Goal: Task Accomplishment & Management: Use online tool/utility

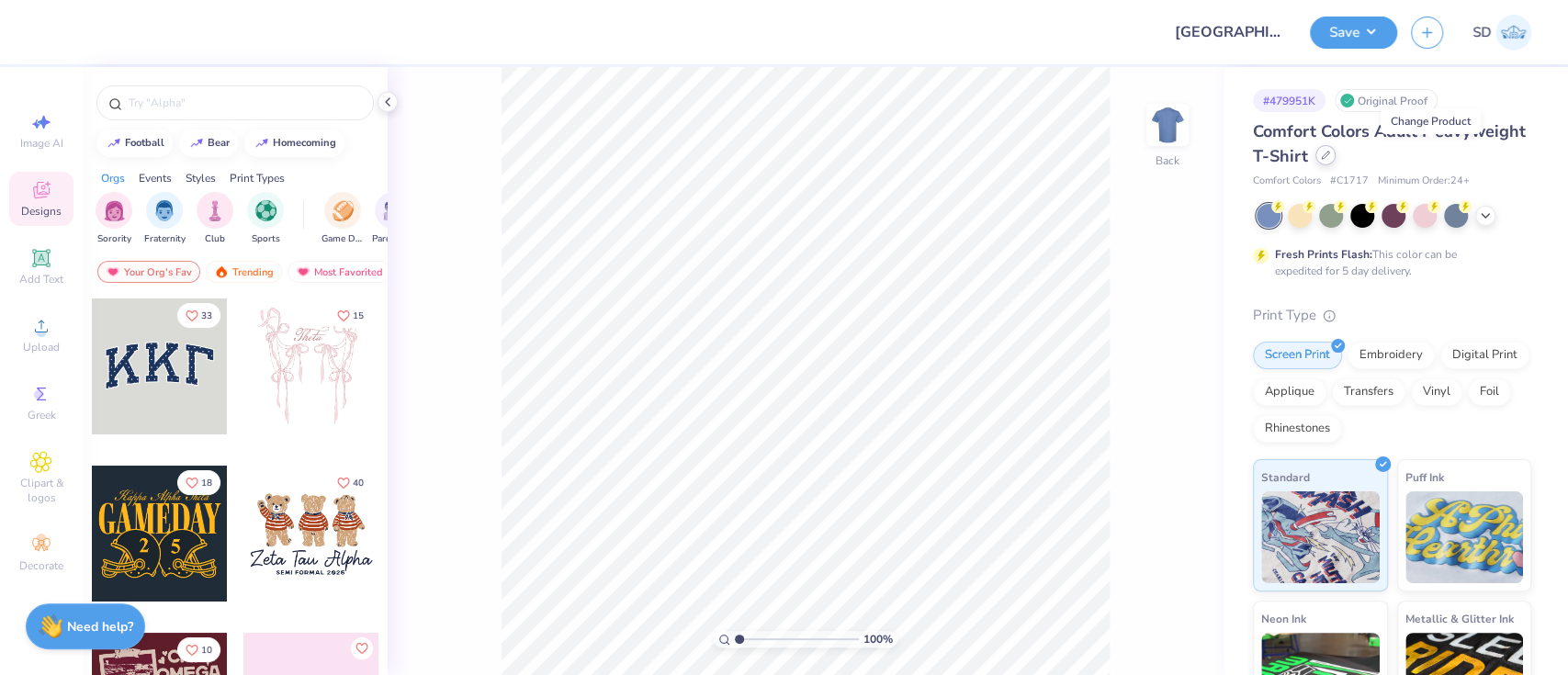
click at [1330, 154] on icon at bounding box center [1326, 155] width 9 height 9
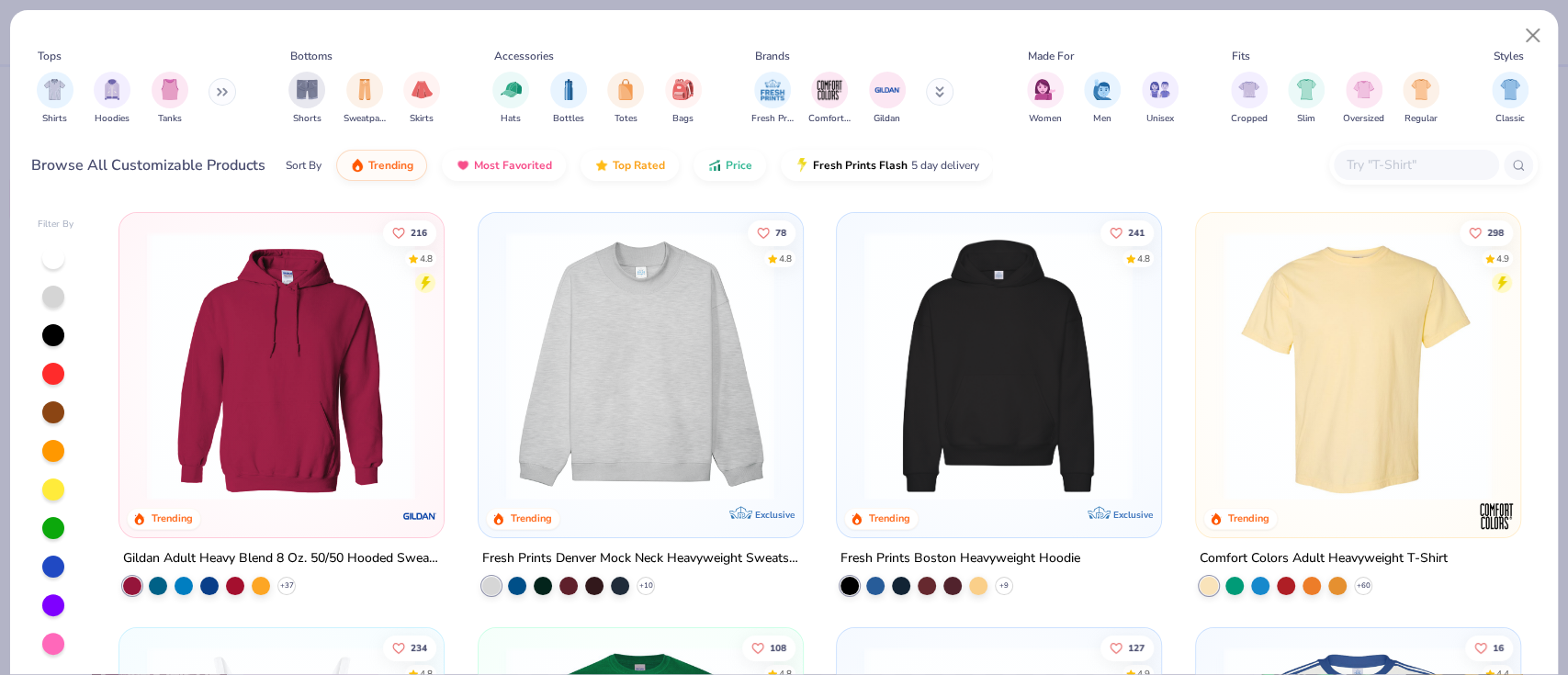
click at [1389, 167] on input "text" at bounding box center [1415, 164] width 141 height 21
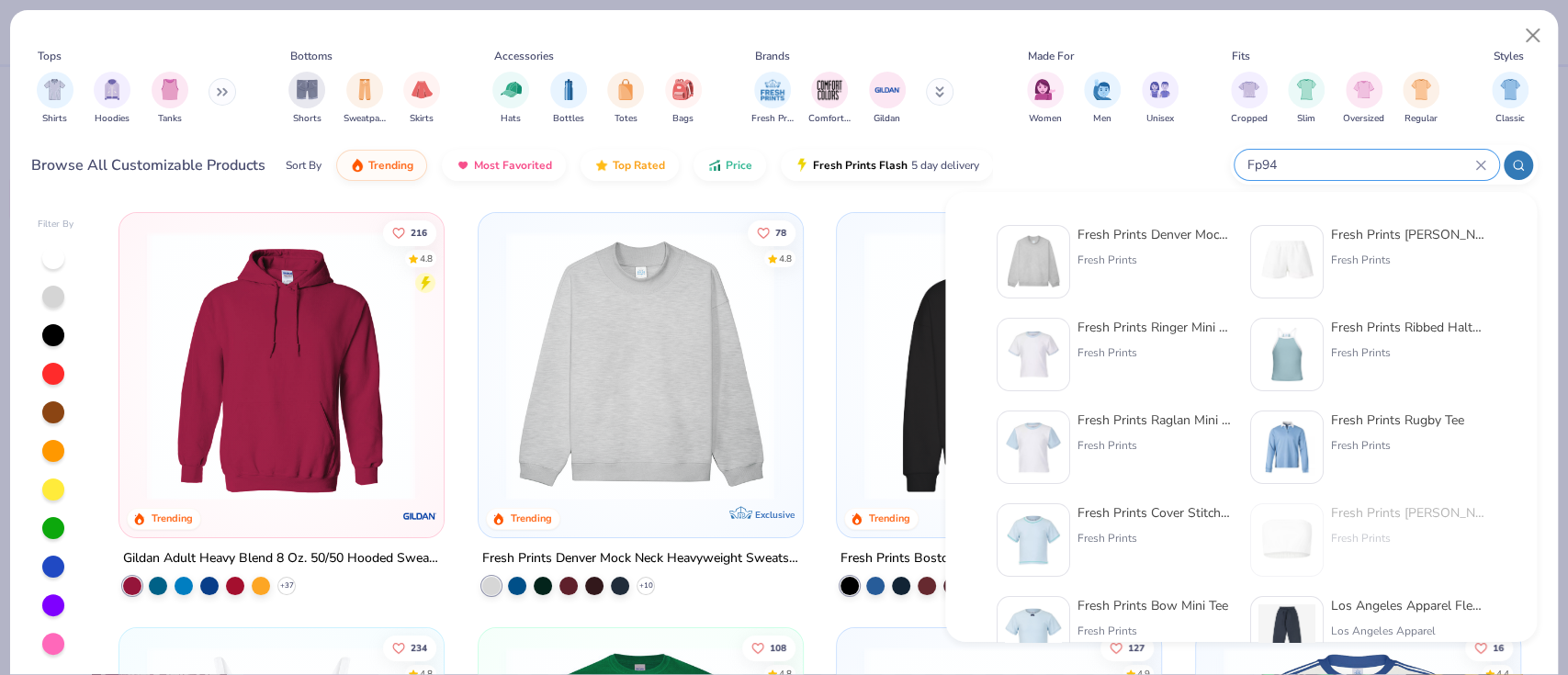
type input "Fp94"
click at [1181, 257] on div "Fresh Prints" at bounding box center [1154, 260] width 154 height 17
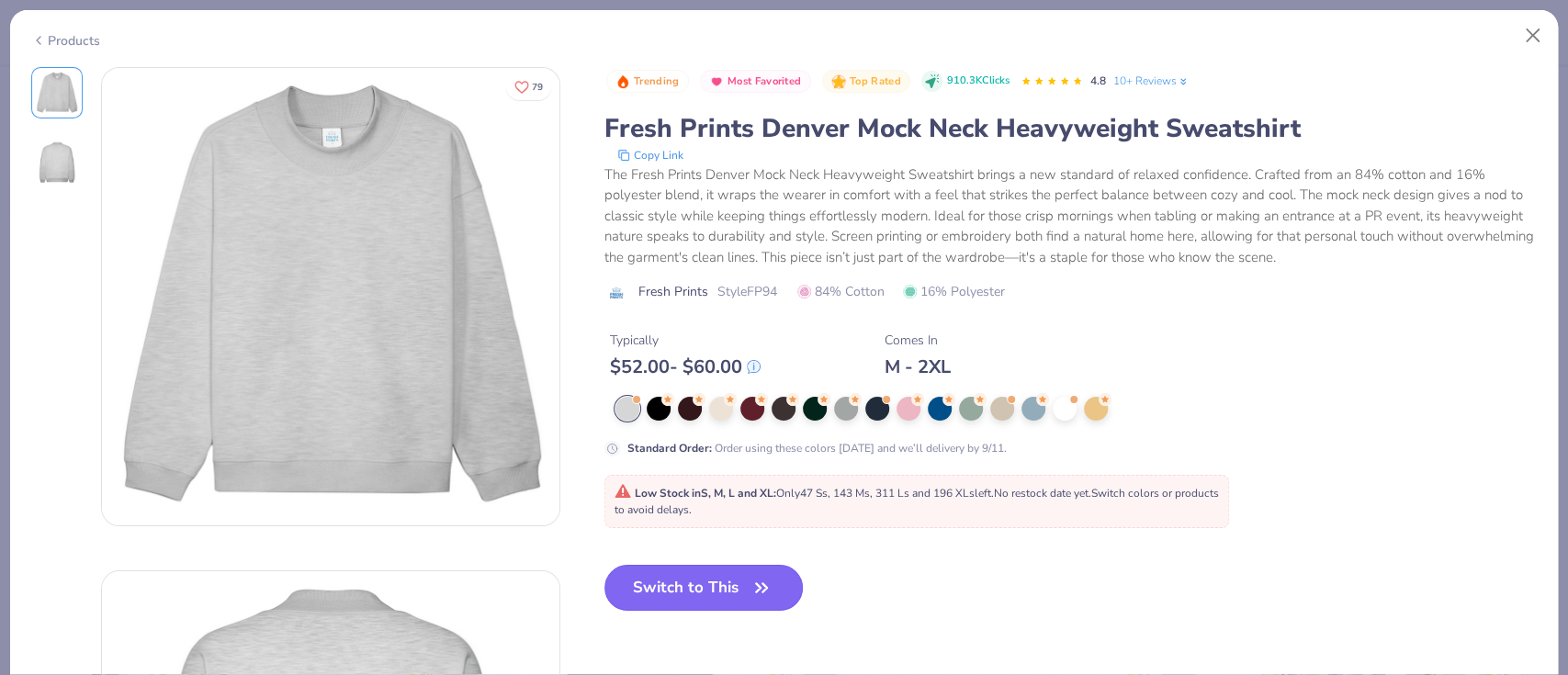
click at [704, 590] on button "Switch to This" at bounding box center [704, 588] width 199 height 46
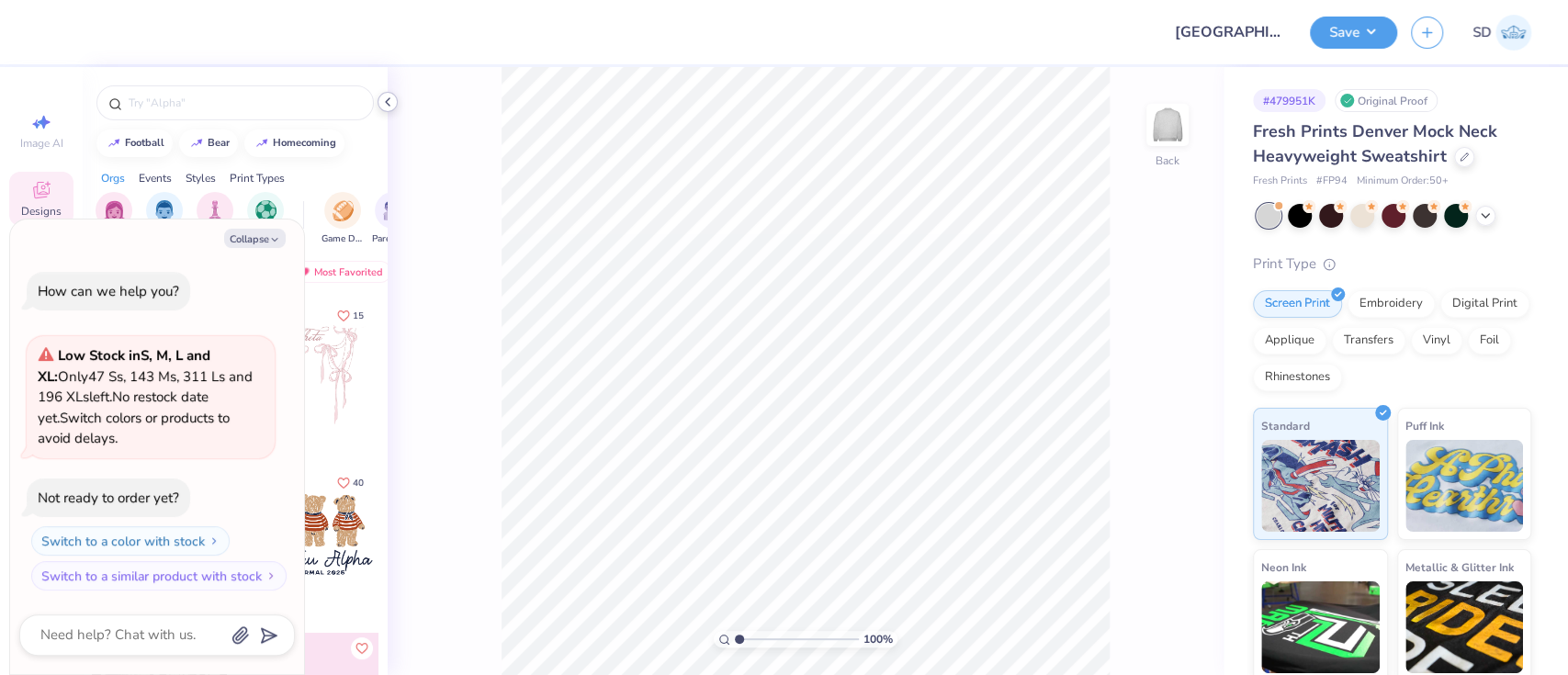
click at [394, 103] on icon at bounding box center [388, 102] width 15 height 15
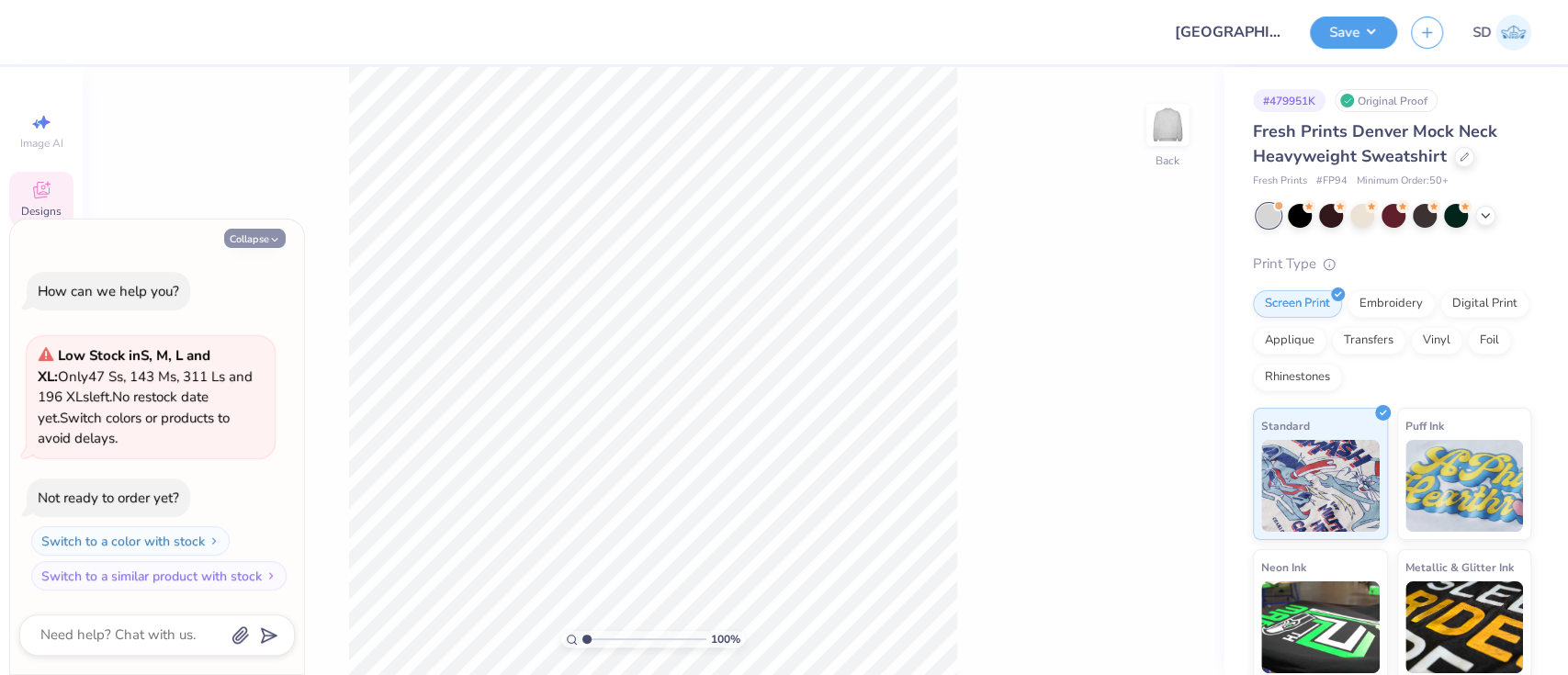
click at [261, 232] on button "Collapse" at bounding box center [254, 238] width 62 height 19
type textarea "x"
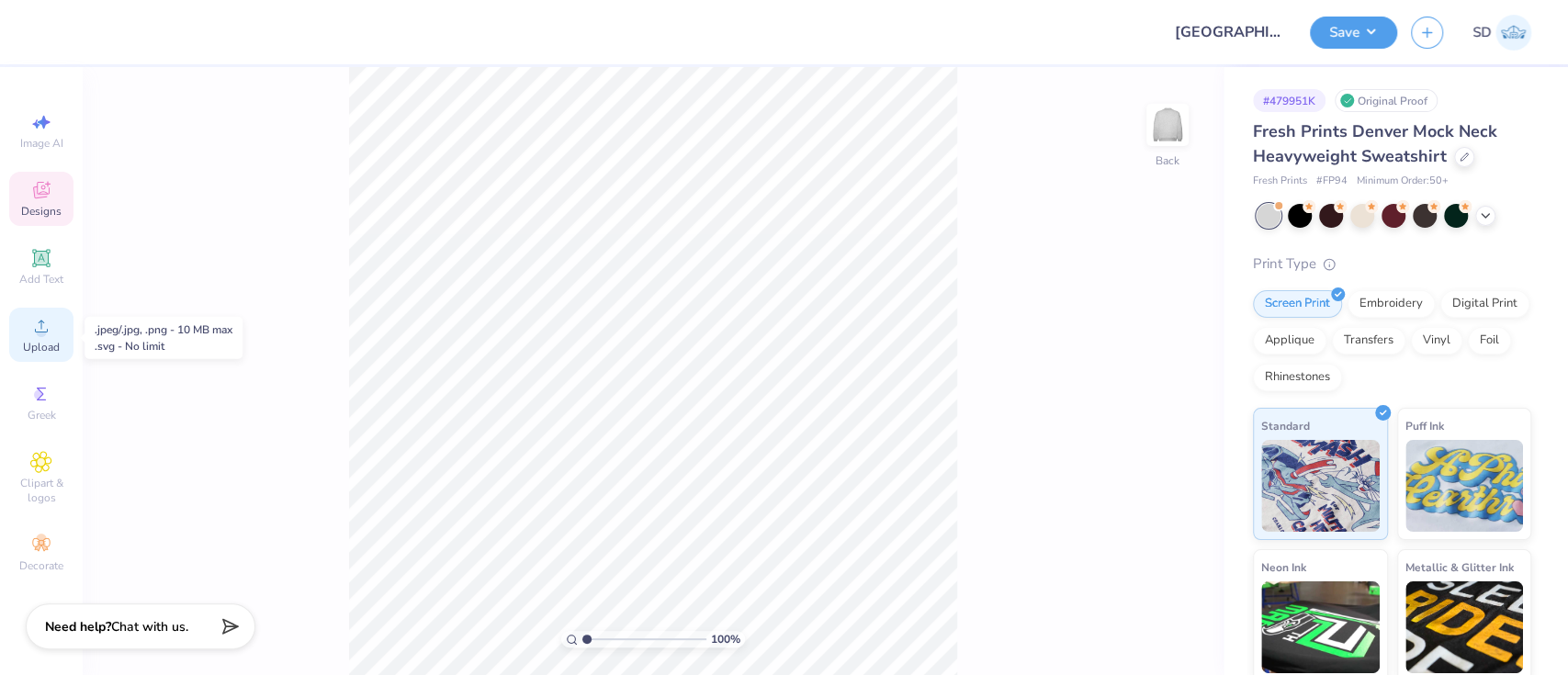
click at [41, 337] on circle at bounding box center [41, 332] width 10 height 10
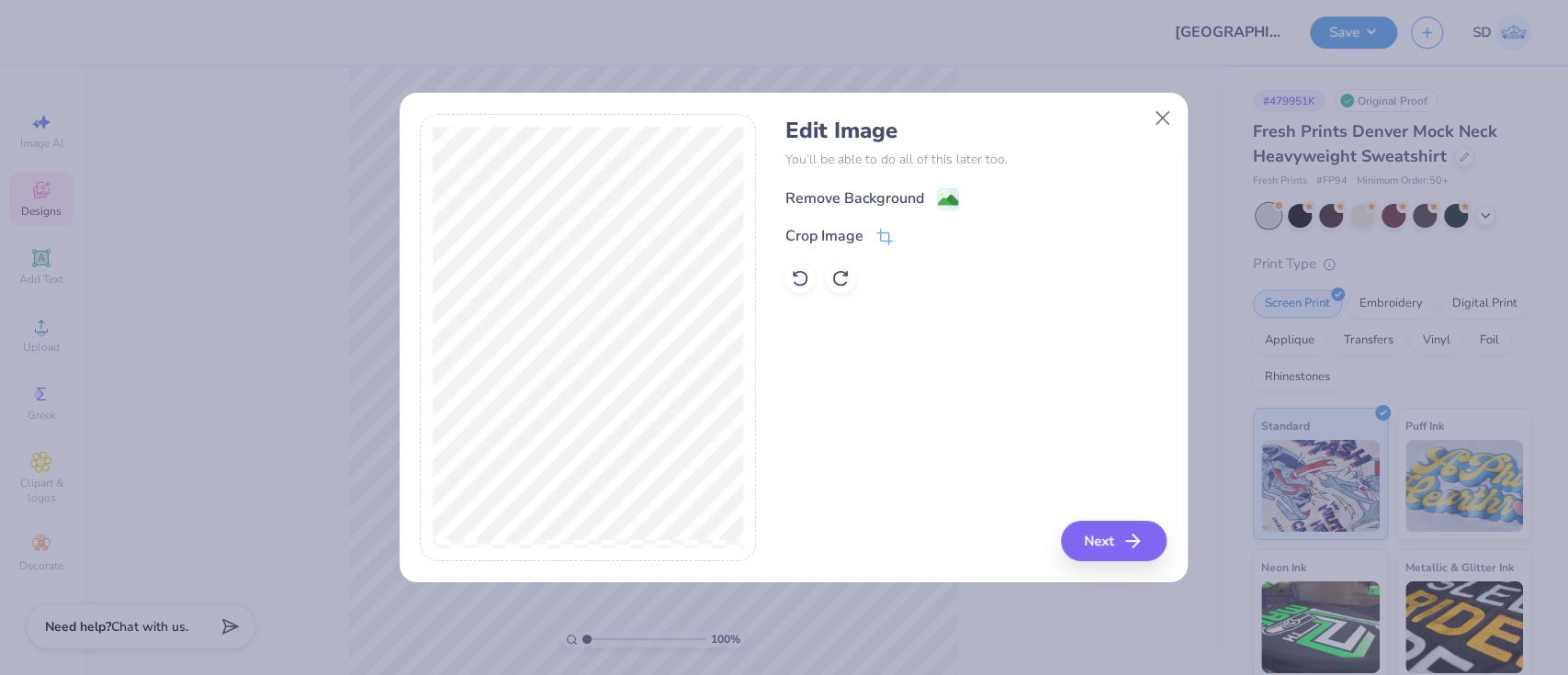
click at [853, 200] on div "Remove Background" at bounding box center [855, 198] width 138 height 22
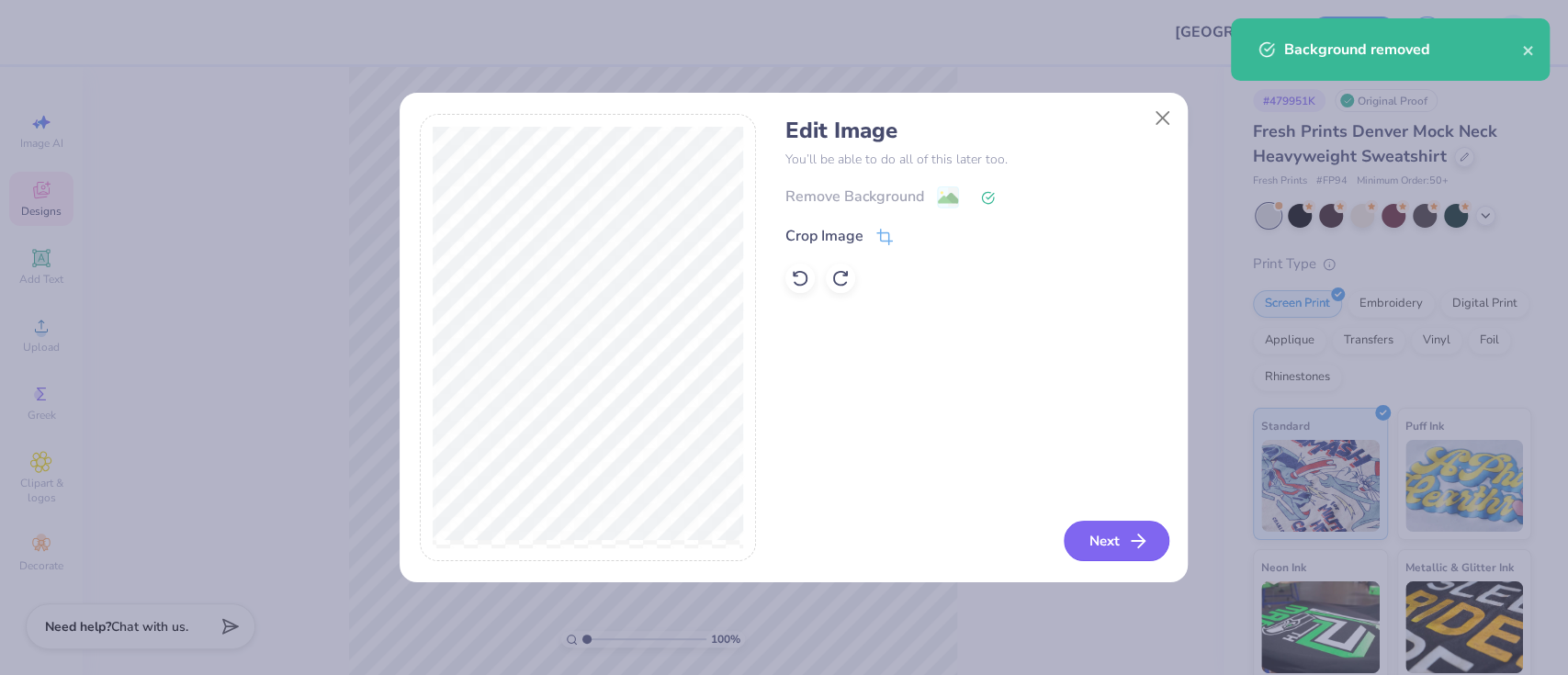
click at [1102, 539] on button "Next" at bounding box center [1116, 541] width 106 height 41
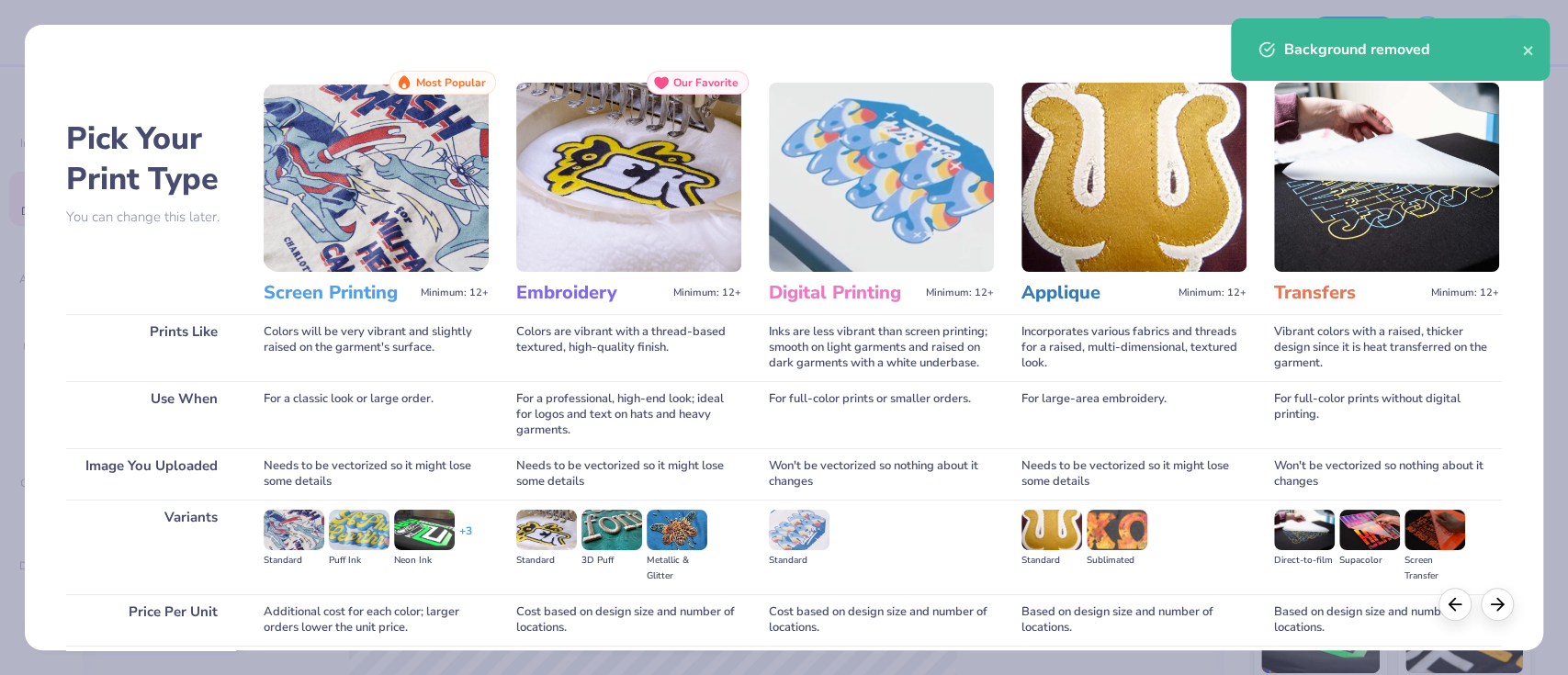
scroll to position [148, 0]
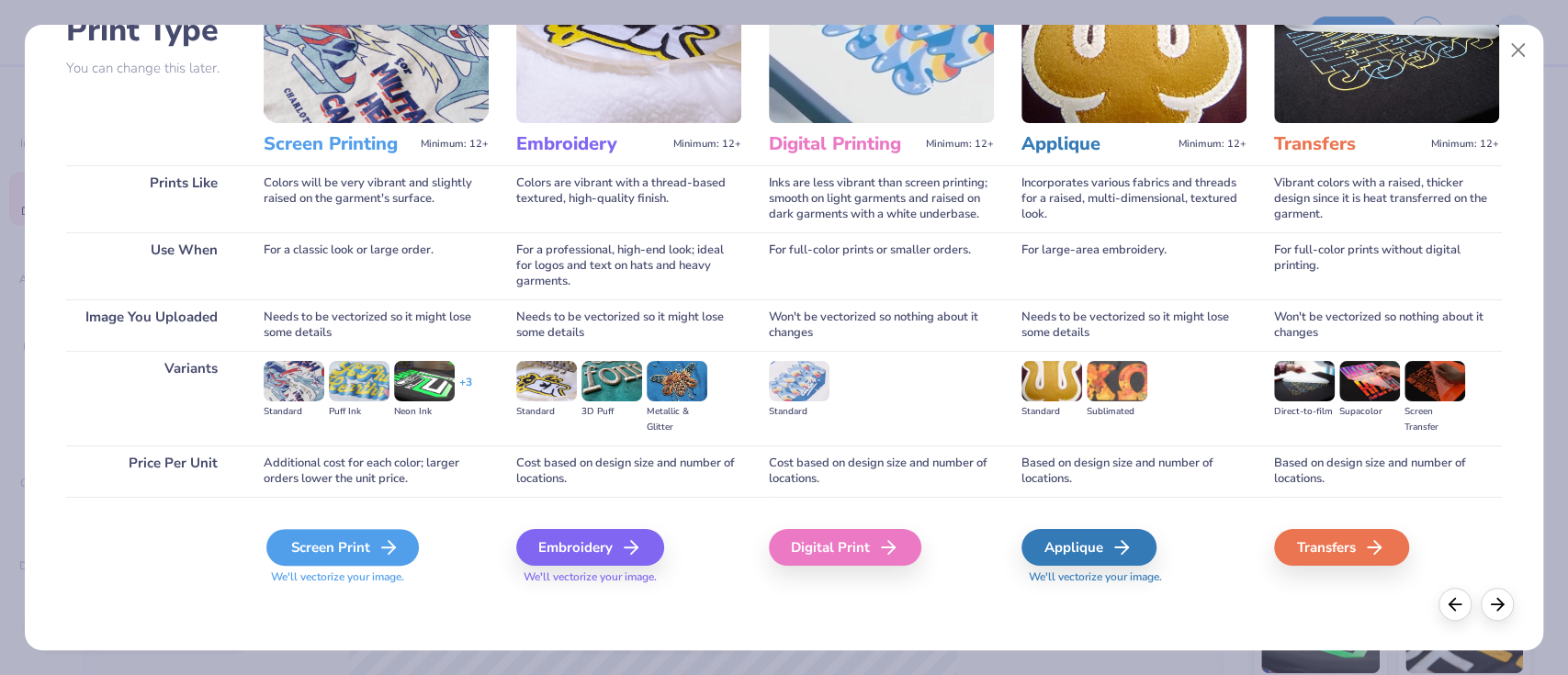
click at [351, 549] on div "Screen Print" at bounding box center [342, 548] width 152 height 37
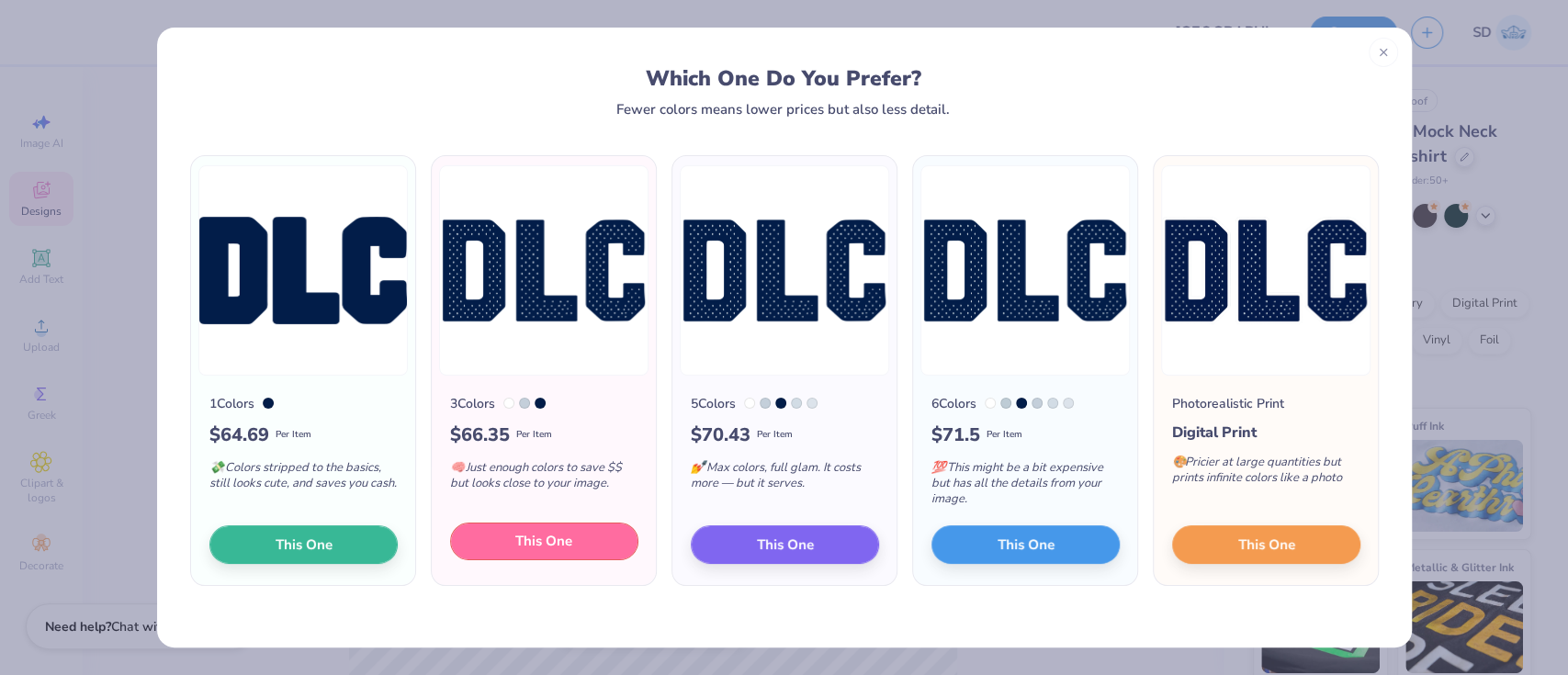
click at [506, 554] on button "This One" at bounding box center [544, 542] width 188 height 39
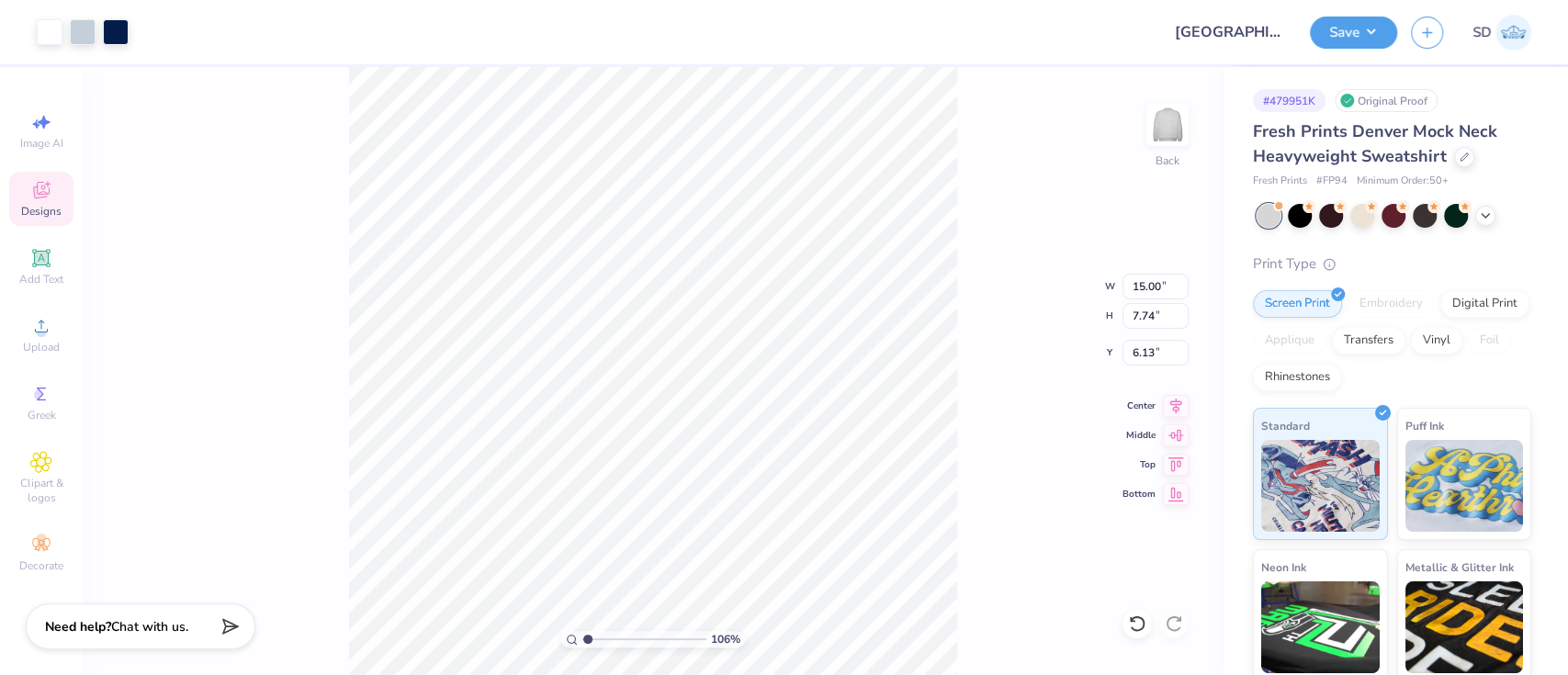
type input "1.0583785085779"
type input "3.75"
click at [1160, 287] on input "15.00" at bounding box center [1156, 287] width 66 height 26
type input "1"
type input "12"
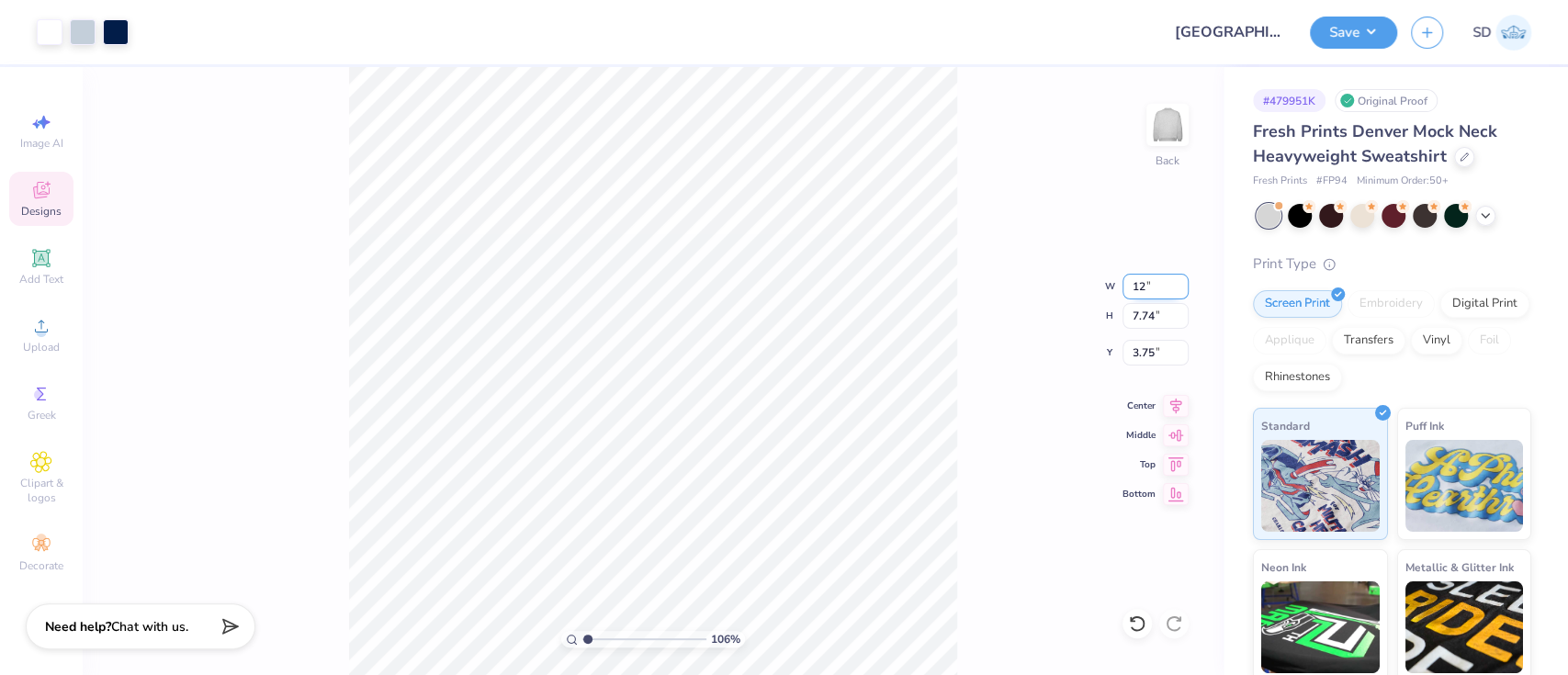
type input "1.0583785085779"
type input "12.00"
type input "6.19"
type input "4.53"
type input "1.0583785085779"
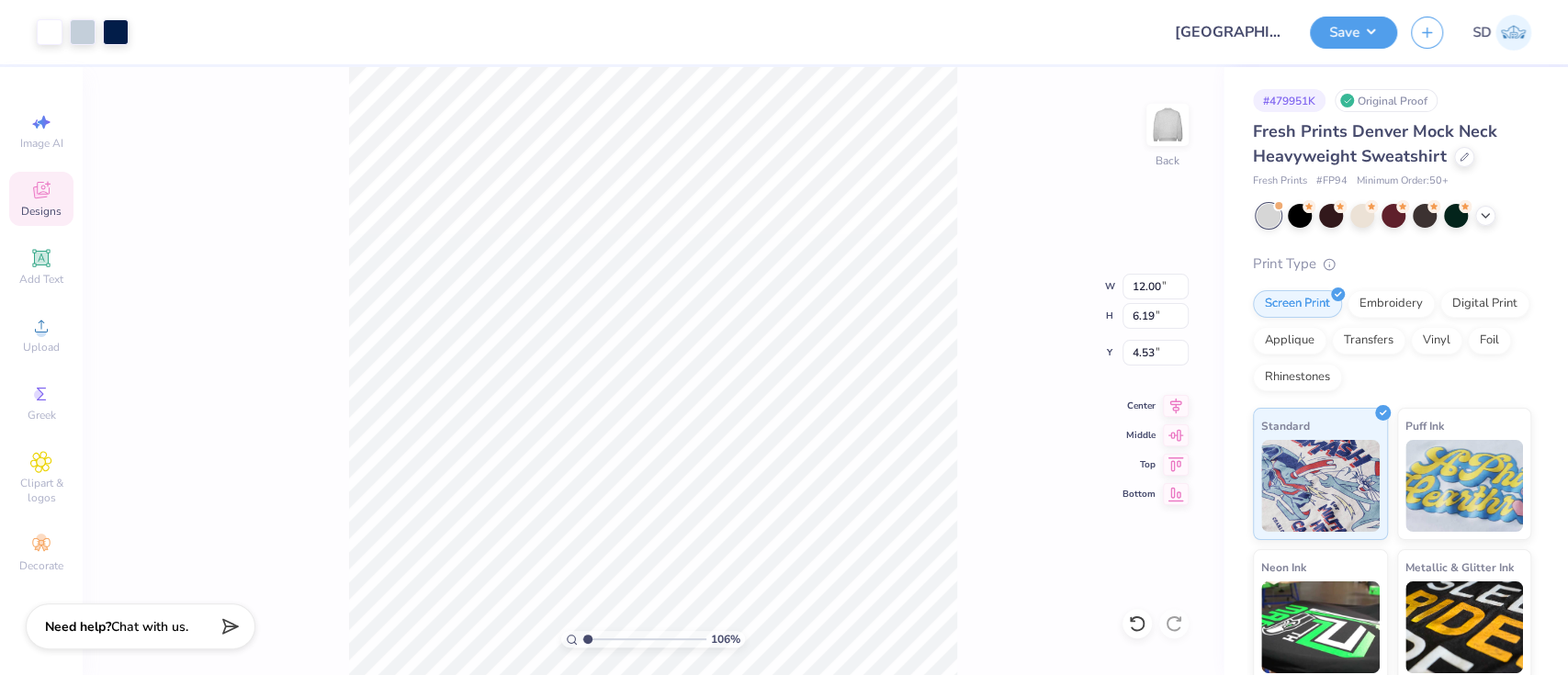
type input "3.00"
click at [74, 38] on div at bounding box center [83, 30] width 26 height 26
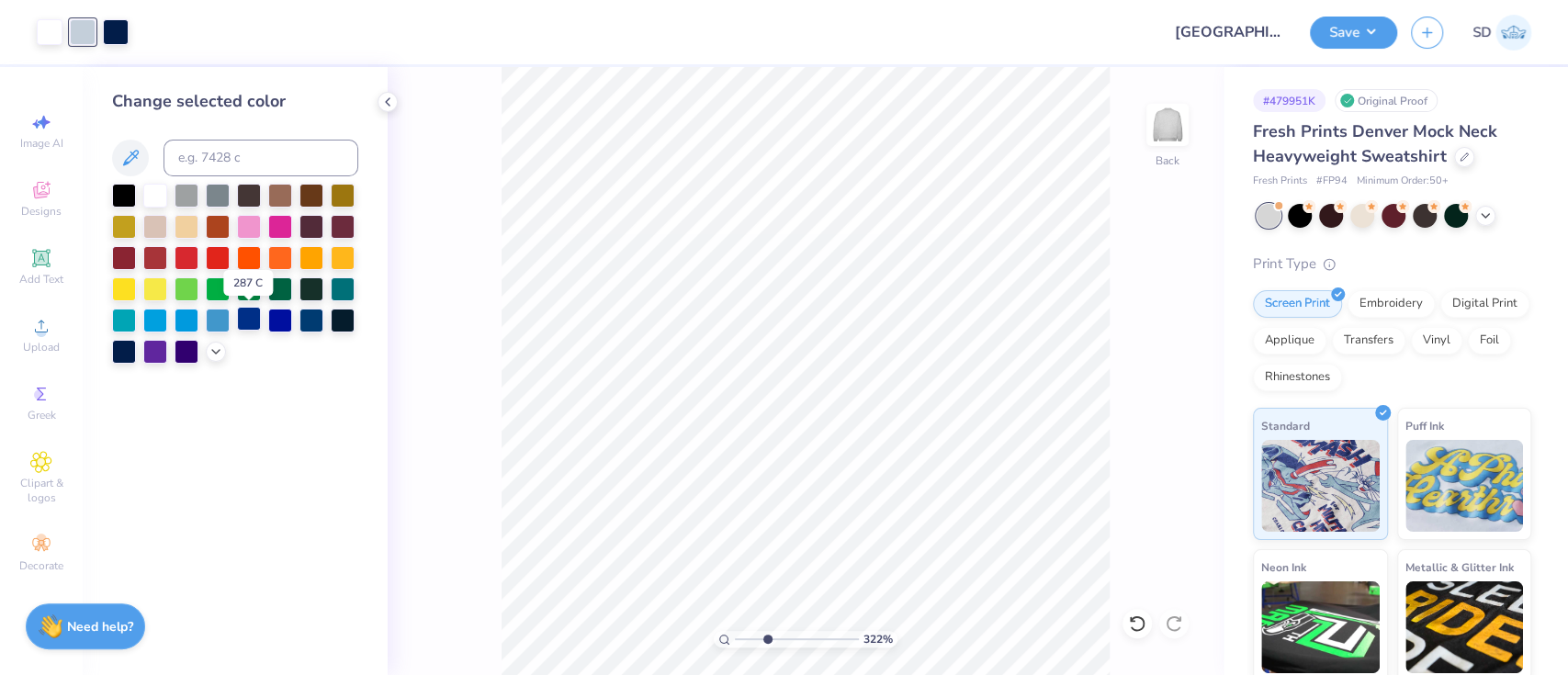
click at [250, 326] on div at bounding box center [249, 319] width 24 height 24
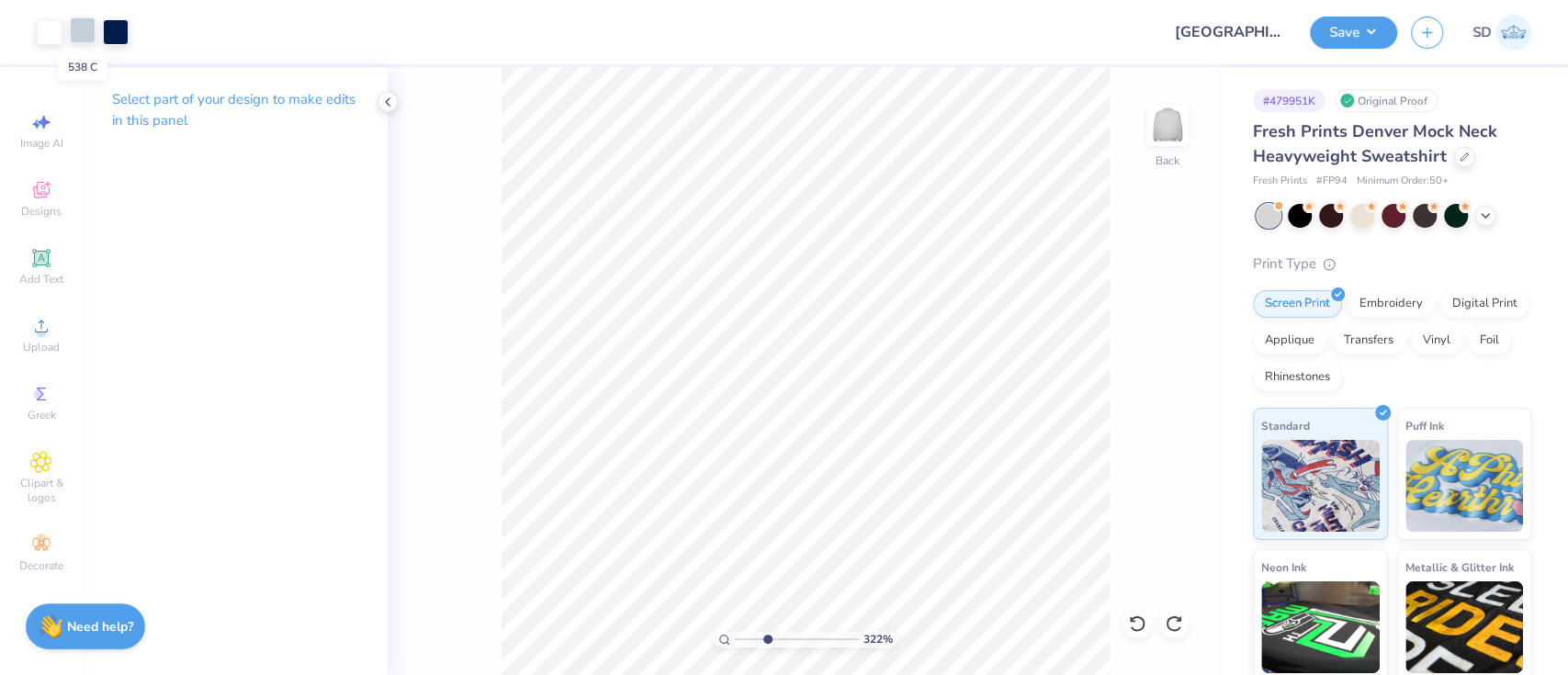
click at [83, 33] on div at bounding box center [83, 30] width 26 height 26
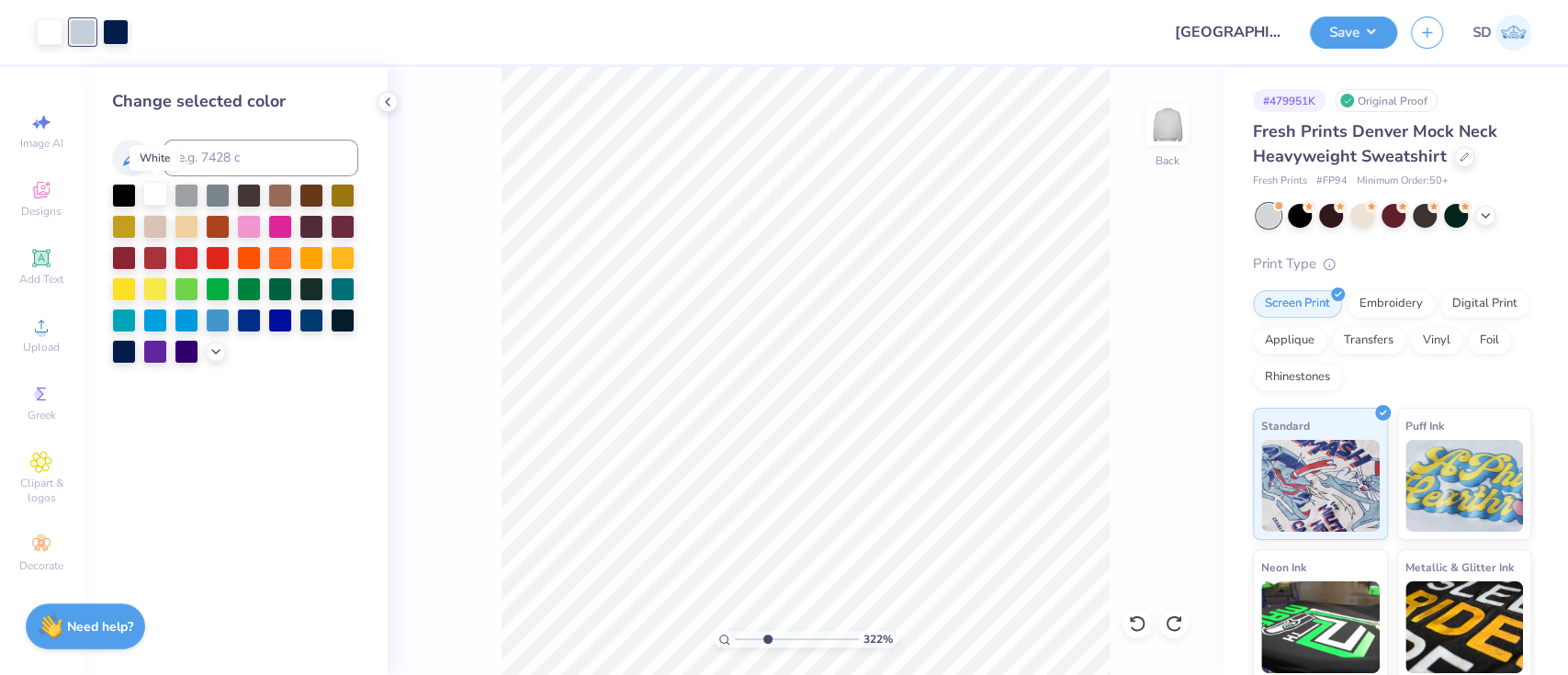
click at [165, 195] on div at bounding box center [155, 194] width 24 height 24
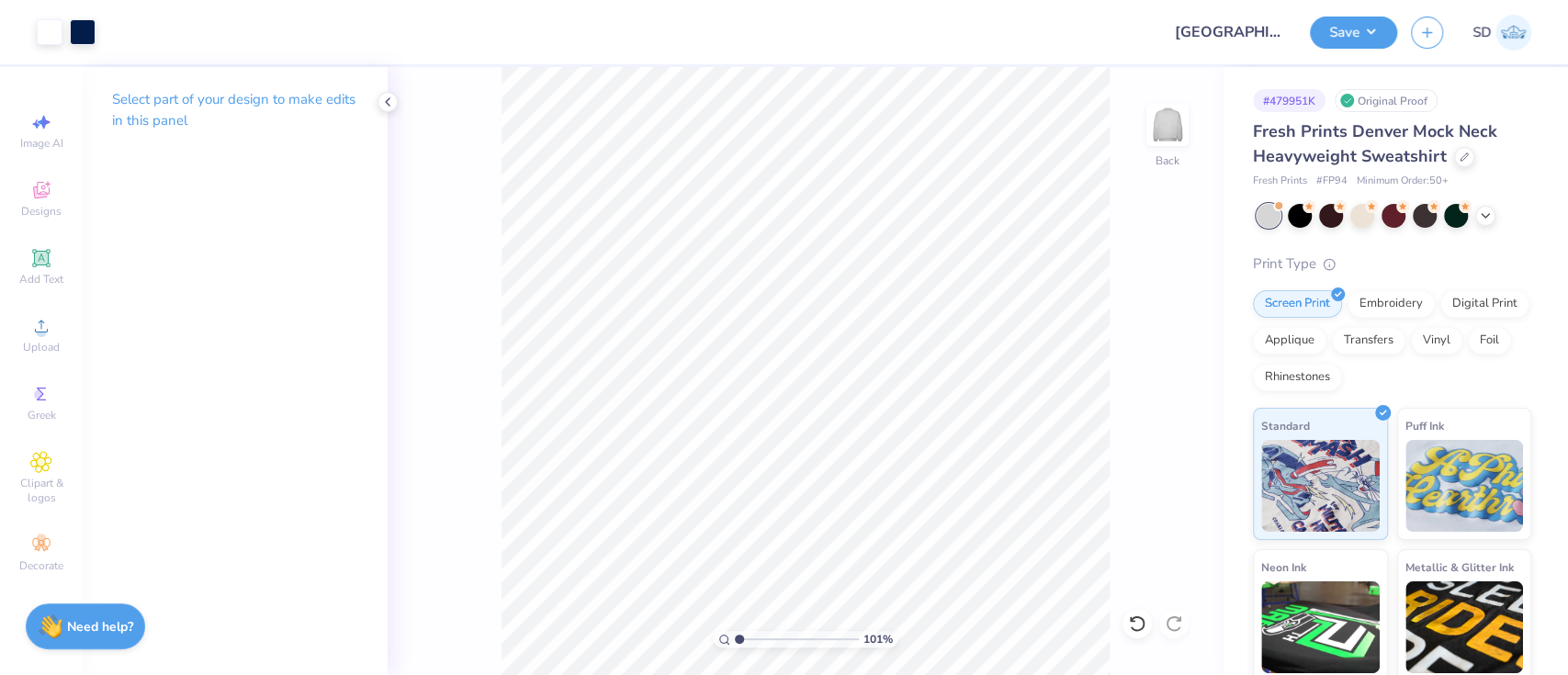
type input "1"
click at [1360, 23] on button "Save" at bounding box center [1353, 30] width 88 height 32
click at [45, 193] on icon at bounding box center [41, 190] width 17 height 17
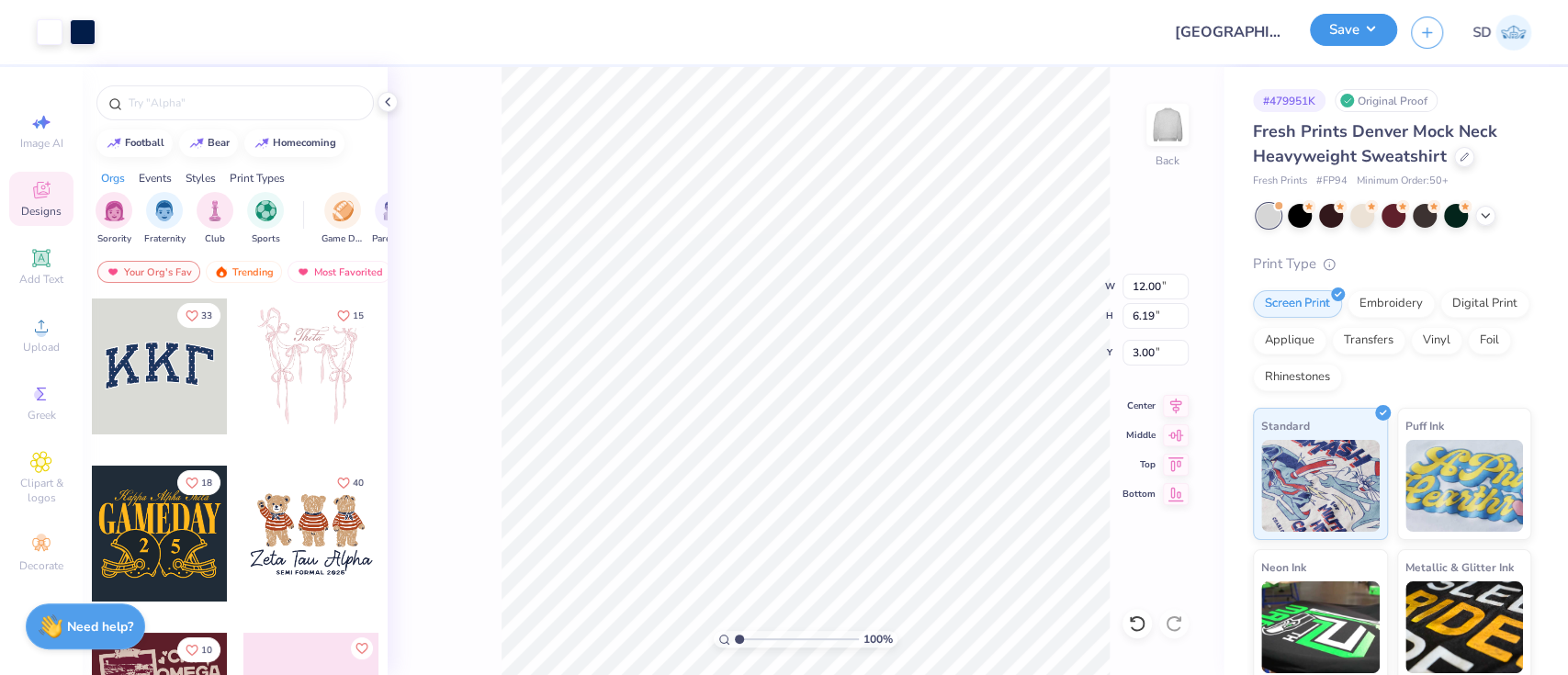
click at [1359, 43] on button "Save" at bounding box center [1353, 30] width 88 height 32
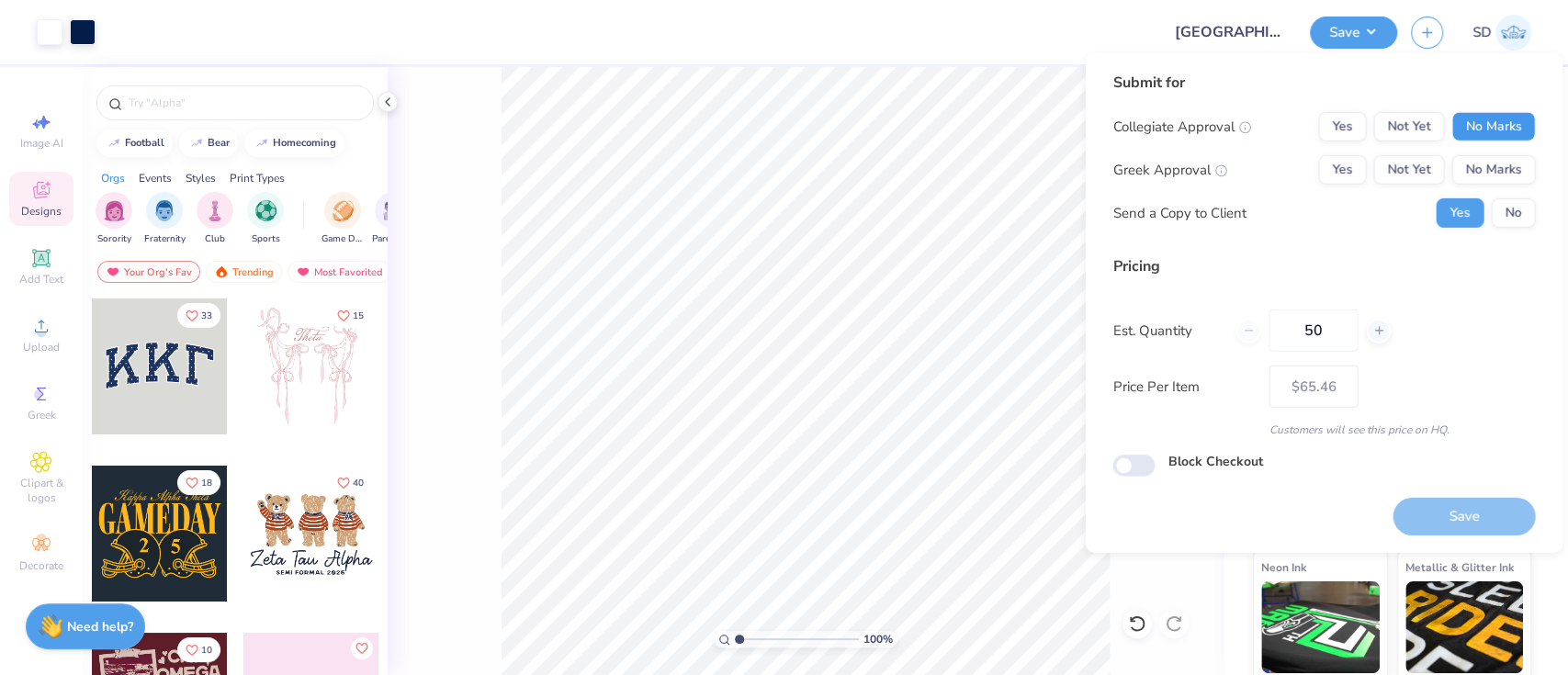
click at [1480, 120] on button "No Marks" at bounding box center [1493, 127] width 84 height 30
click at [1484, 161] on button "No Marks" at bounding box center [1493, 170] width 84 height 30
click at [1510, 208] on button "No" at bounding box center [1513, 213] width 44 height 30
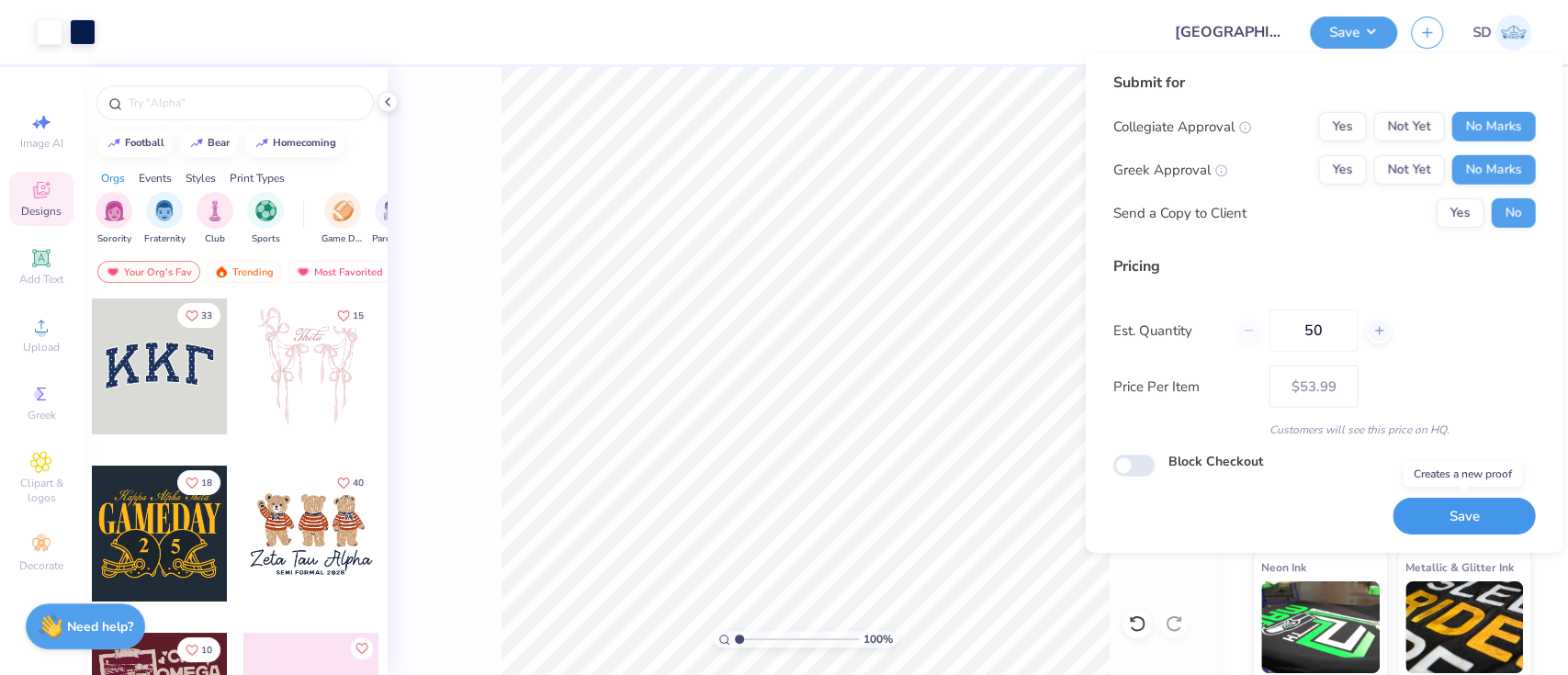
click at [1478, 508] on button "Save" at bounding box center [1464, 516] width 142 height 38
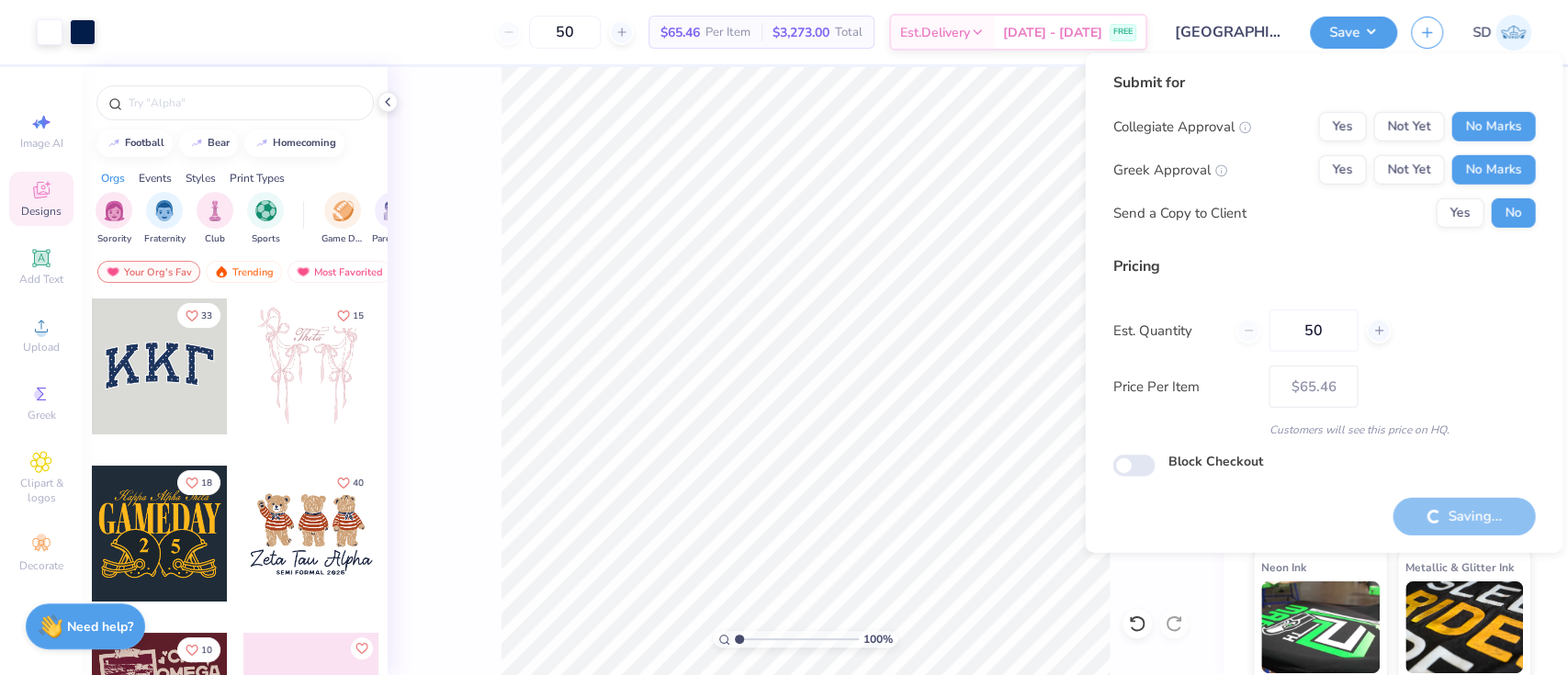
type input "– –"
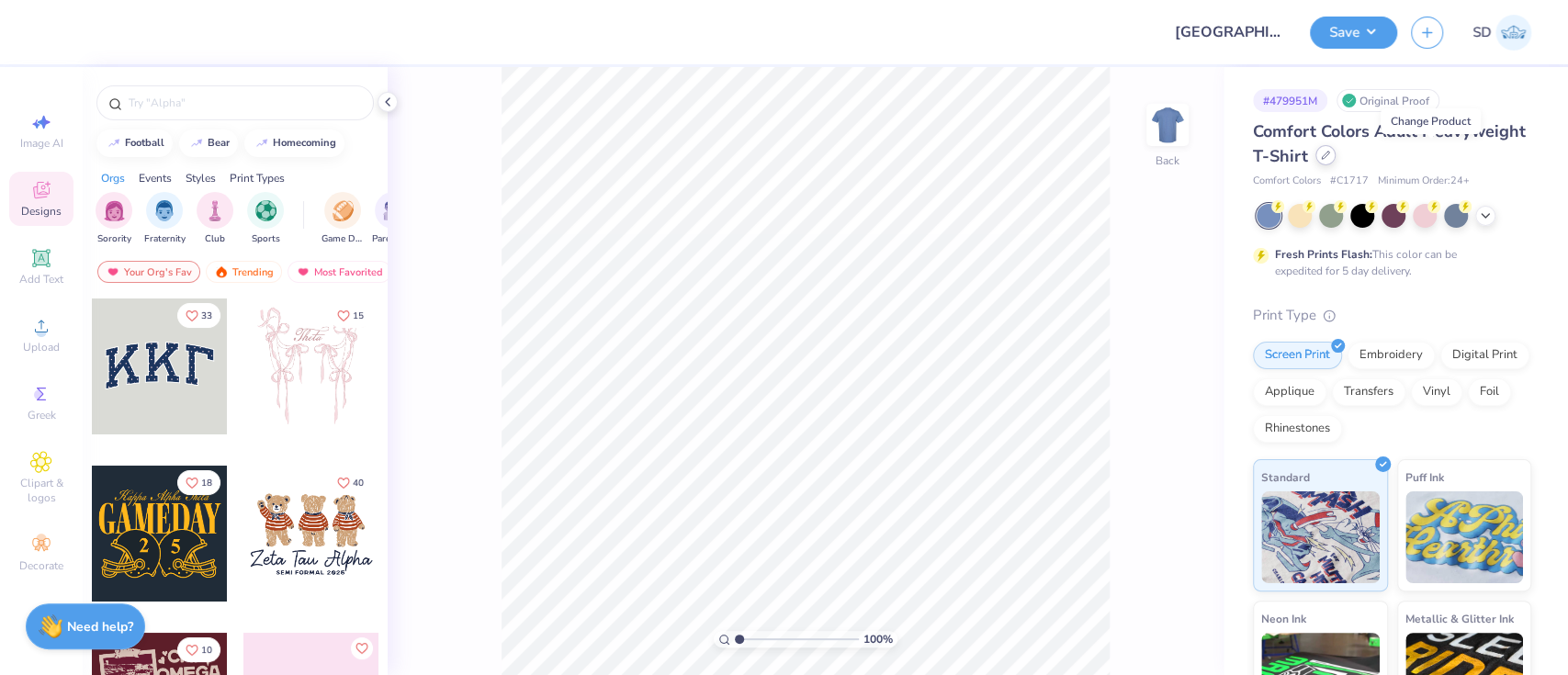
click at [1336, 151] on div at bounding box center [1326, 155] width 20 height 20
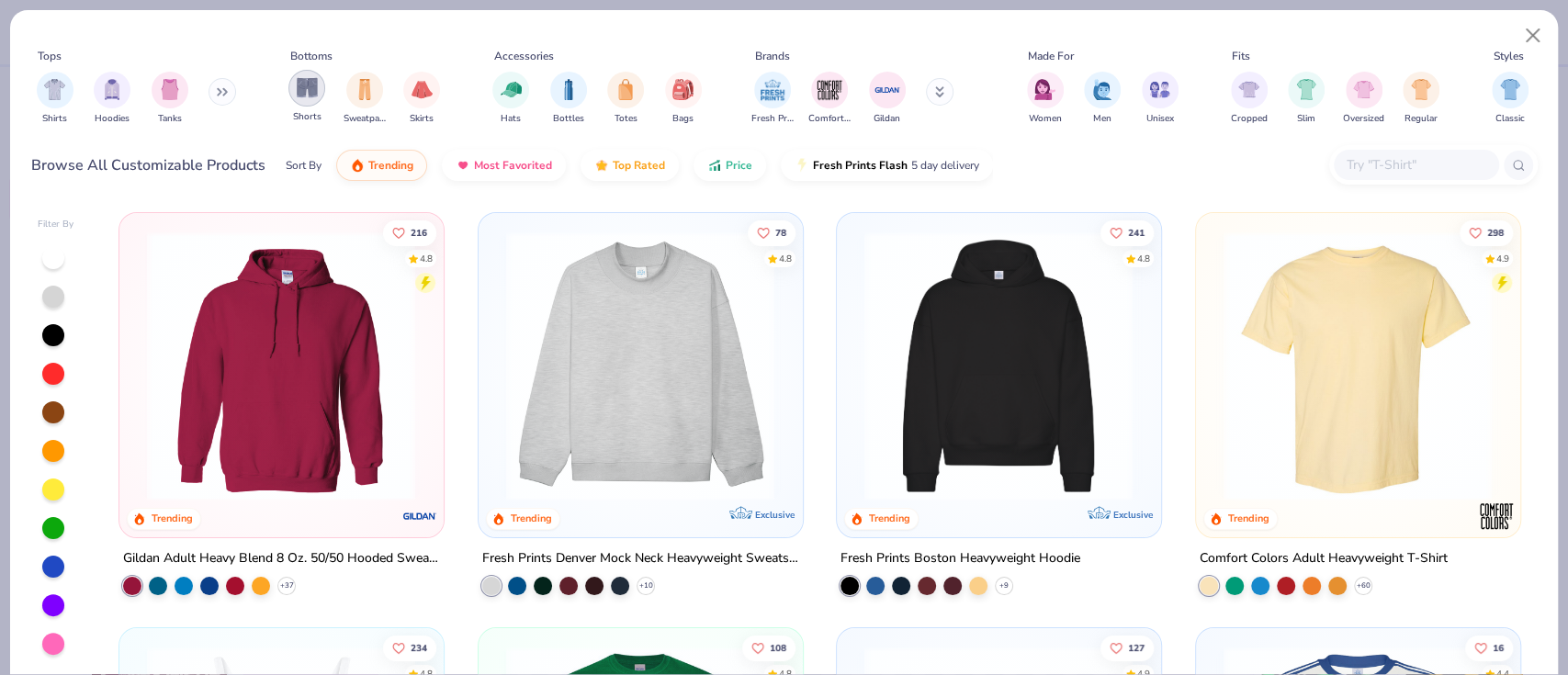
click at [301, 102] on div "filter for Shorts" at bounding box center [307, 89] width 37 height 37
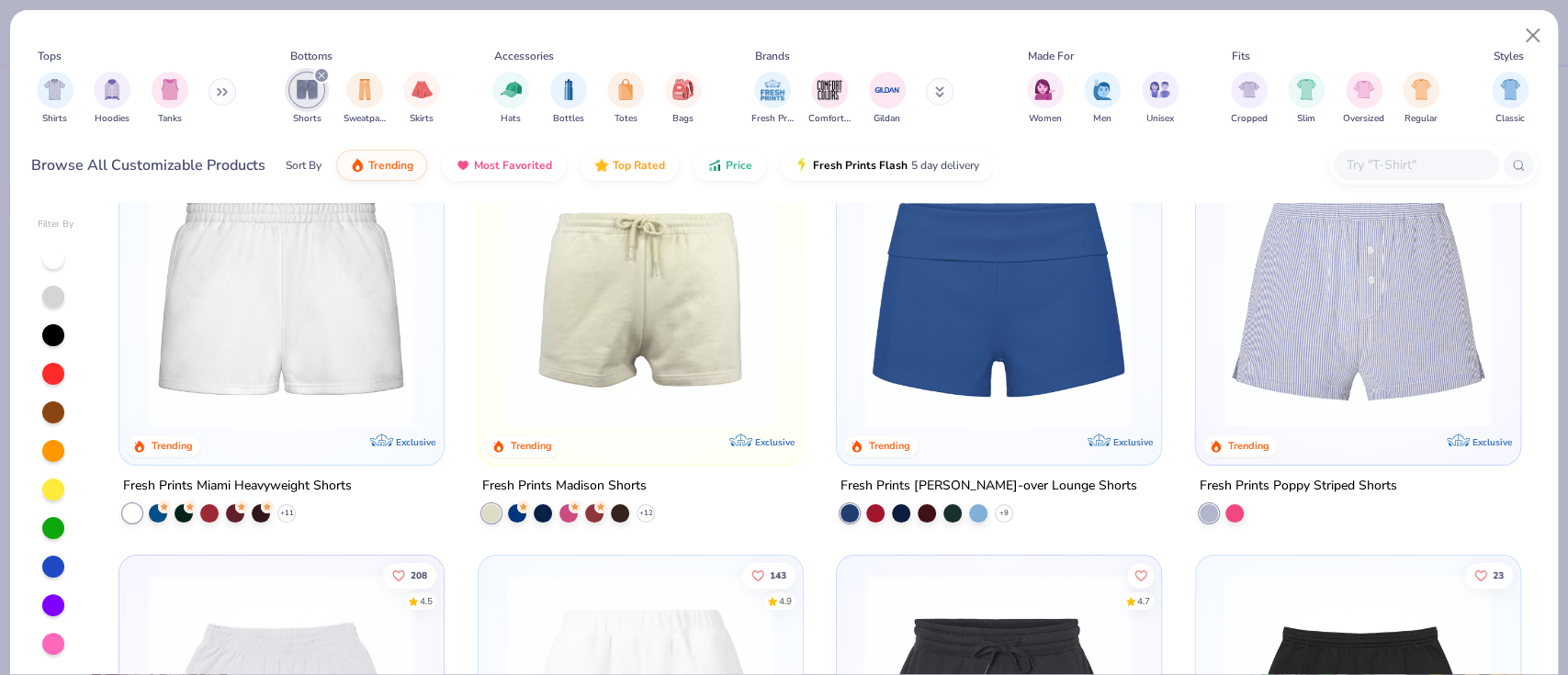
scroll to position [74, 0]
click at [639, 507] on icon at bounding box center [646, 512] width 15 height 15
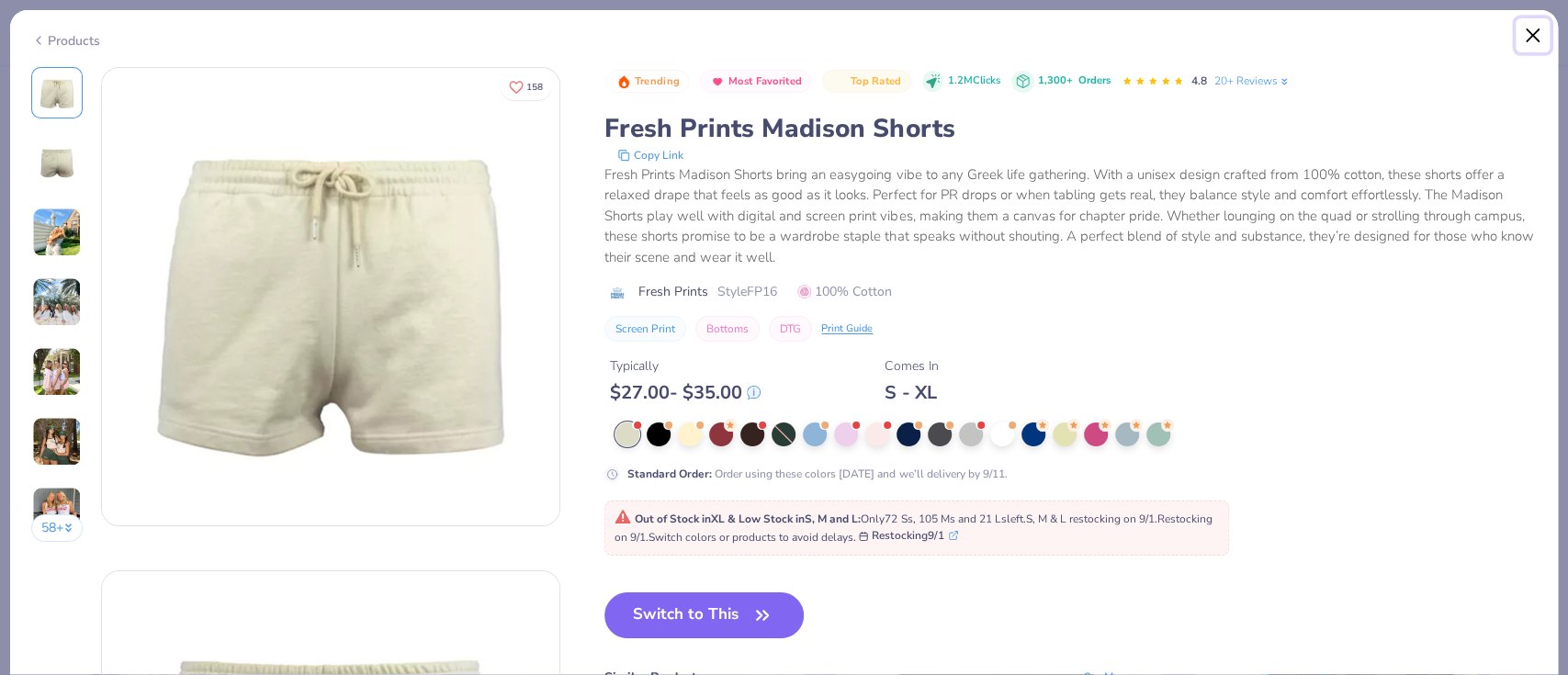
click at [1533, 48] on button "Close" at bounding box center [1533, 36] width 35 height 35
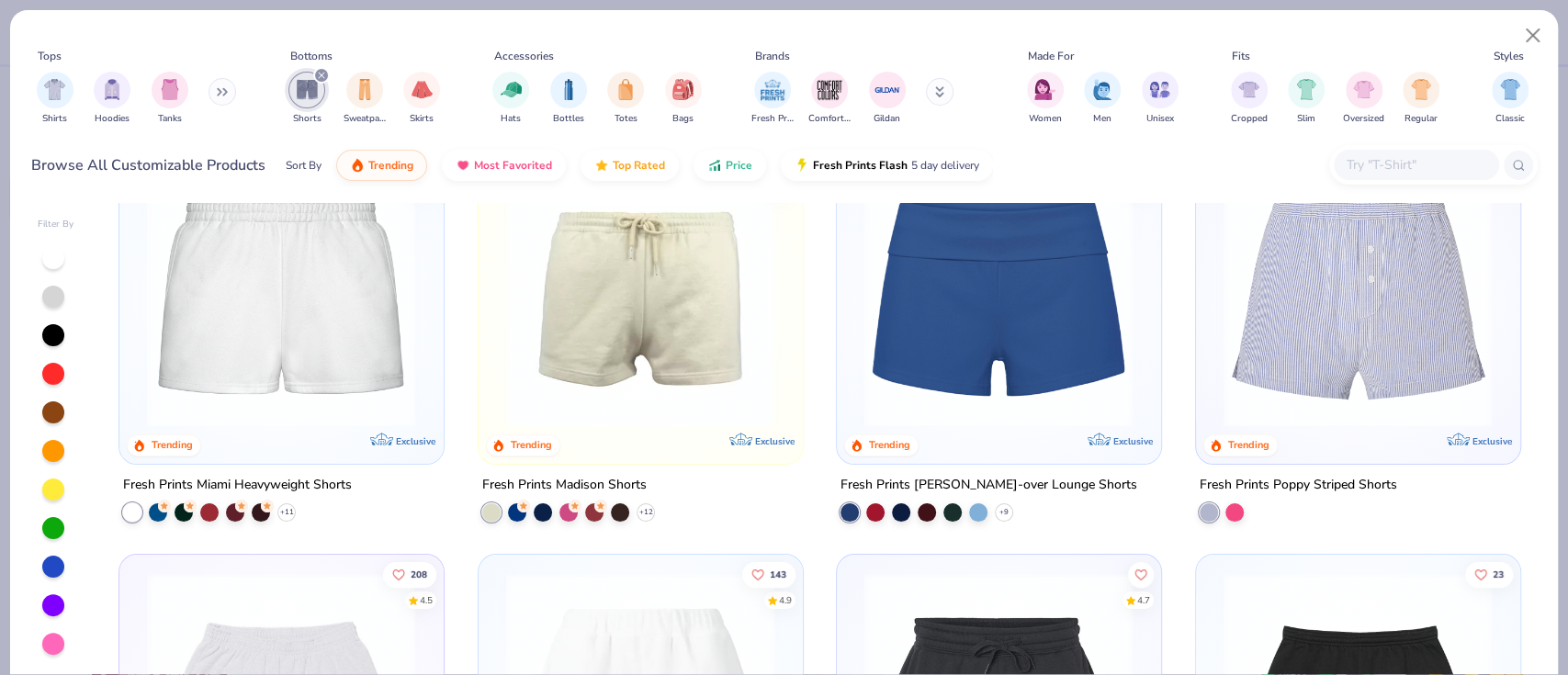
click at [263, 394] on img at bounding box center [280, 292] width 287 height 269
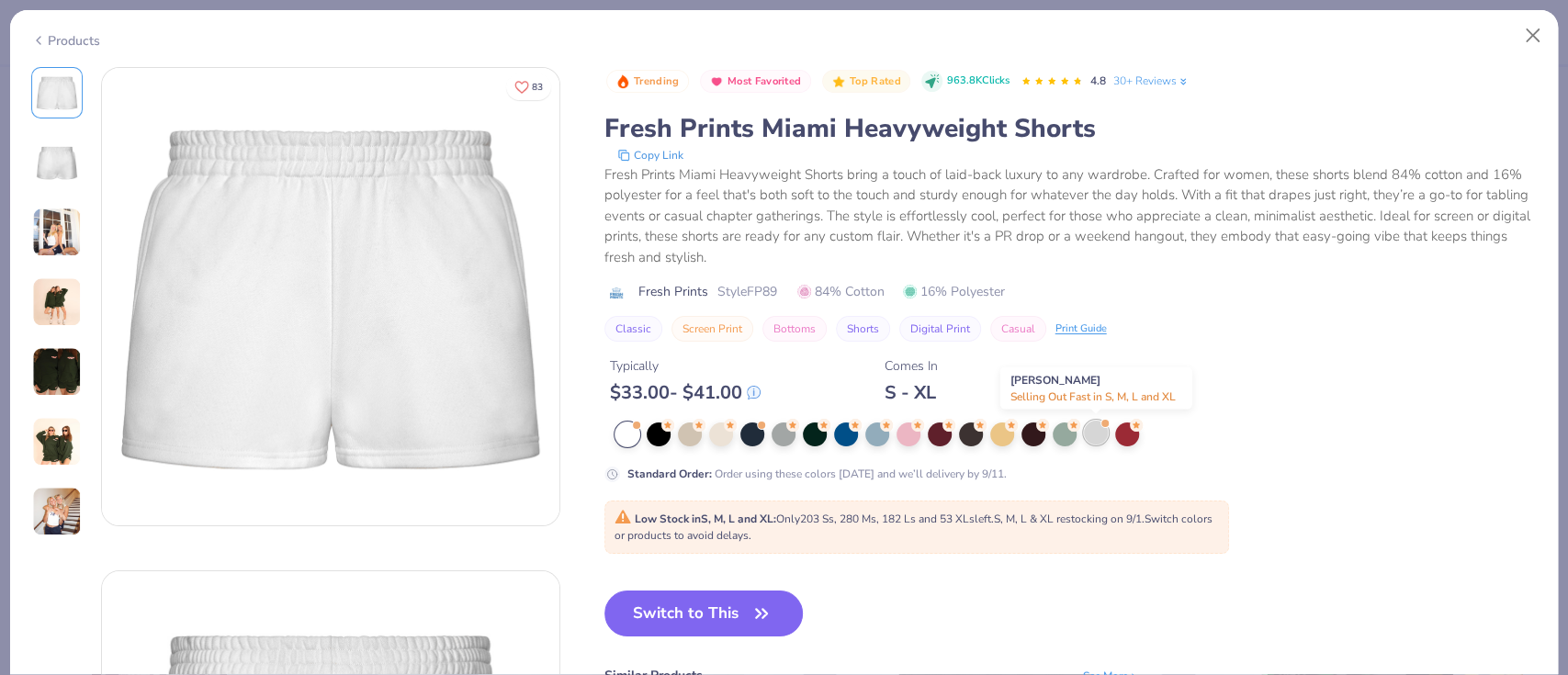
click at [1091, 431] on div at bounding box center [1096, 432] width 24 height 24
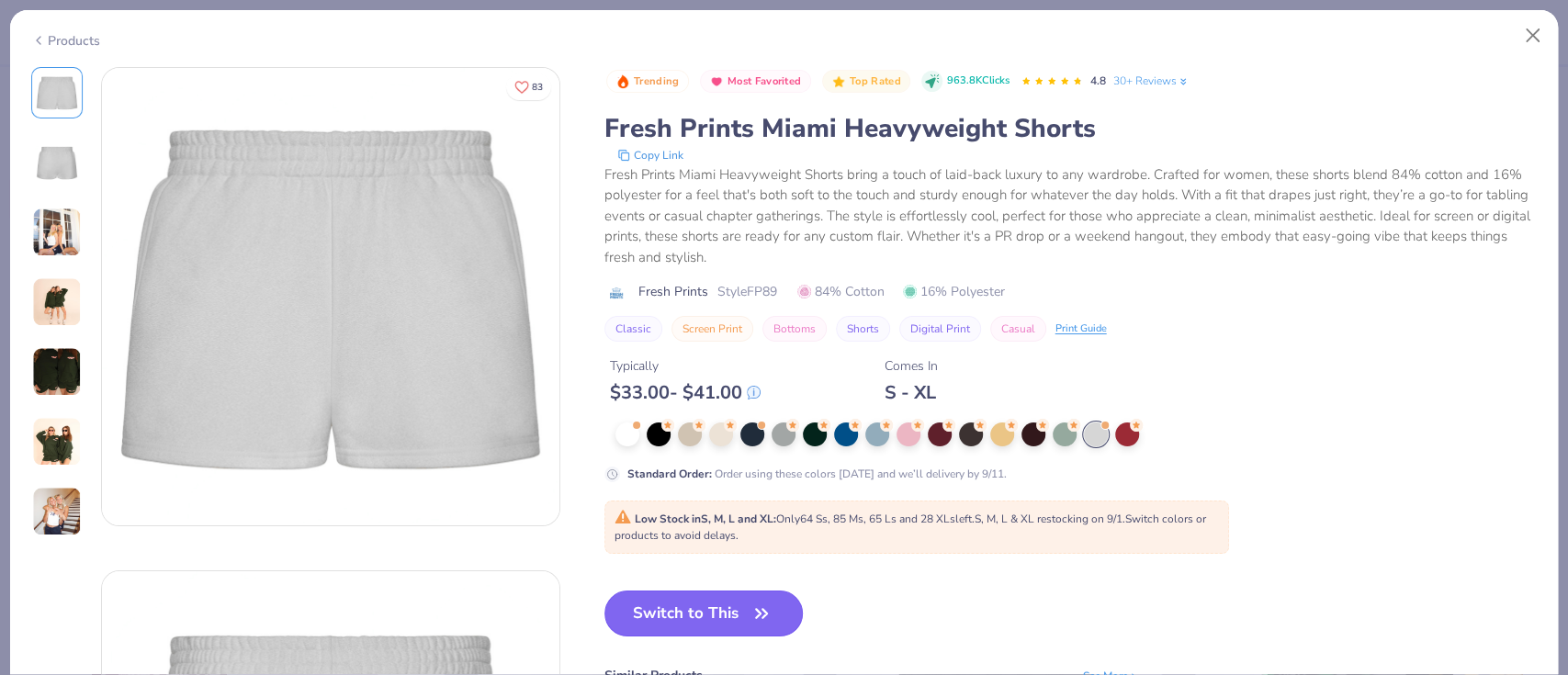
click at [678, 614] on button "Switch to This" at bounding box center [704, 614] width 199 height 46
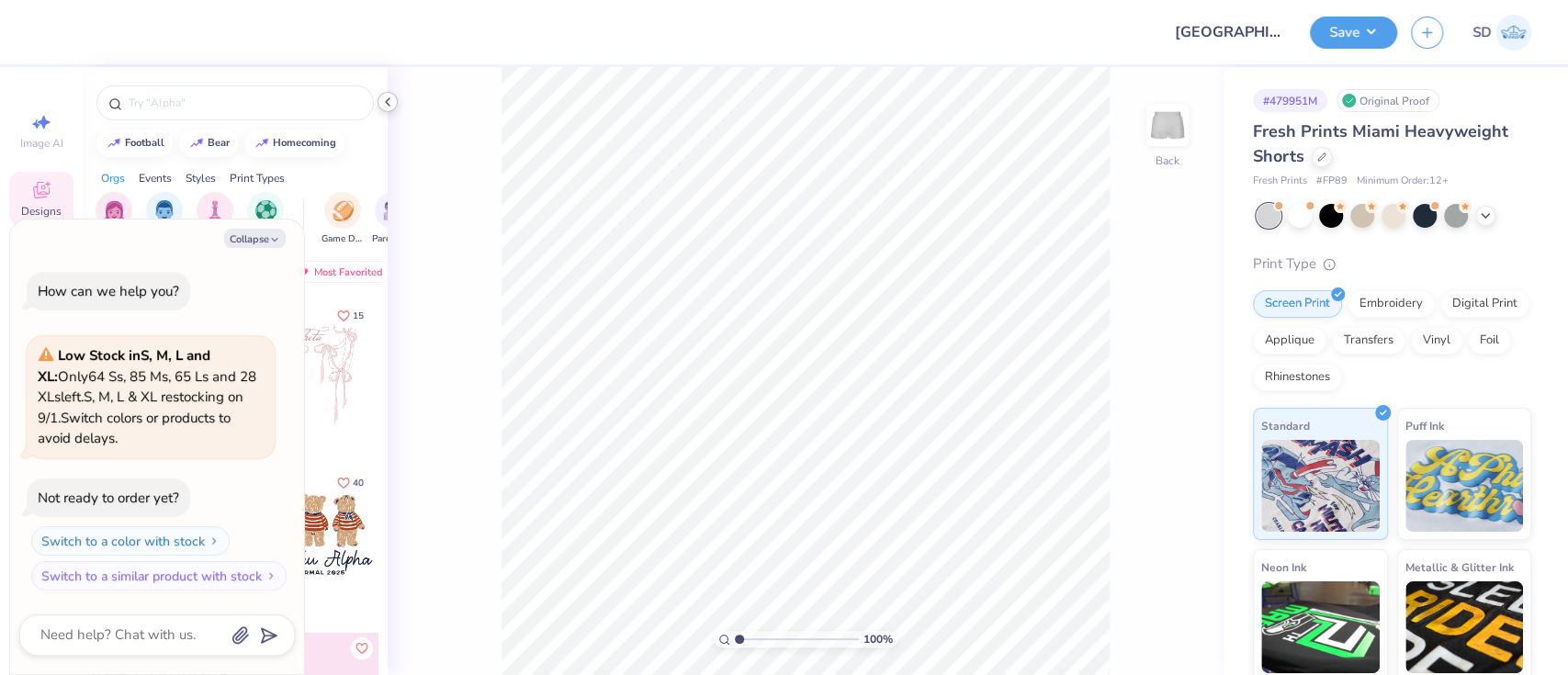
click at [392, 105] on icon at bounding box center [388, 102] width 15 height 15
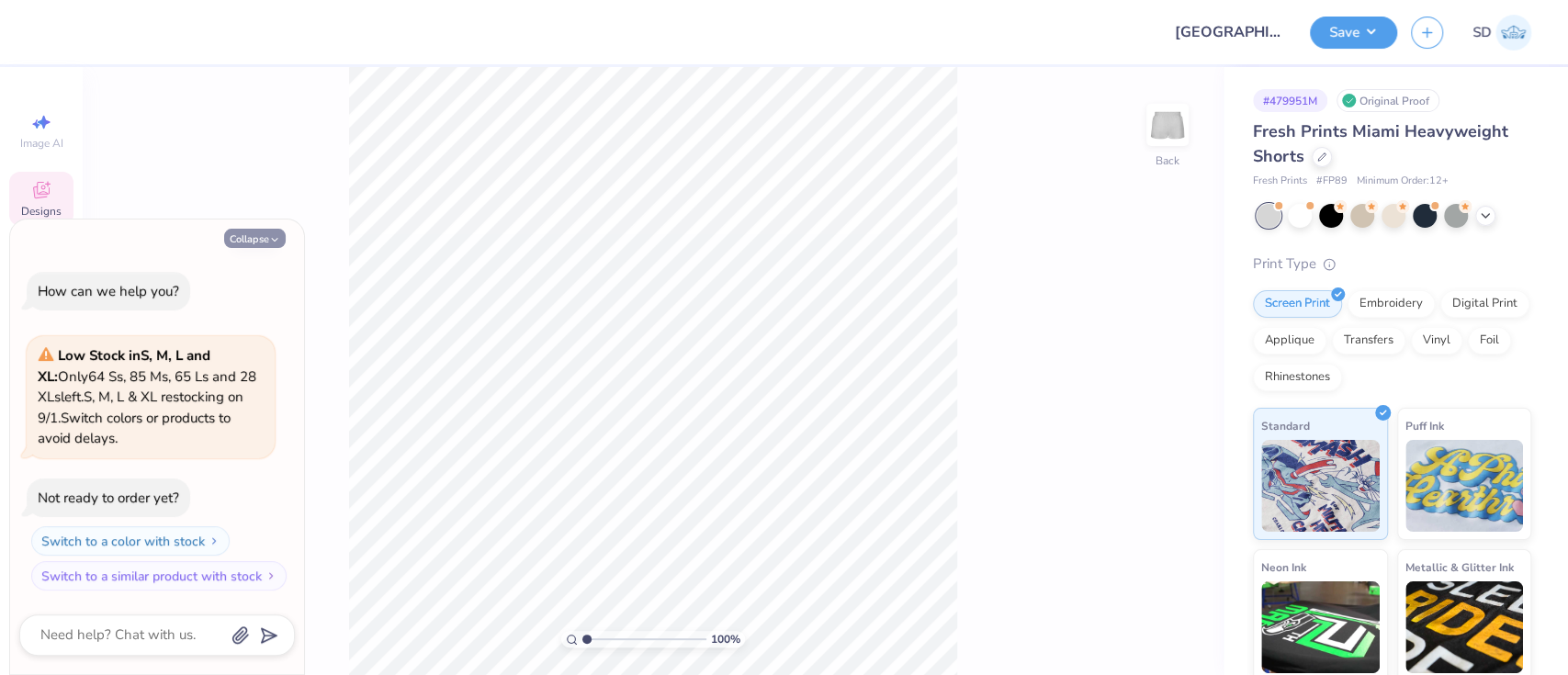
click at [256, 232] on button "Collapse" at bounding box center [254, 238] width 62 height 19
type textarea "x"
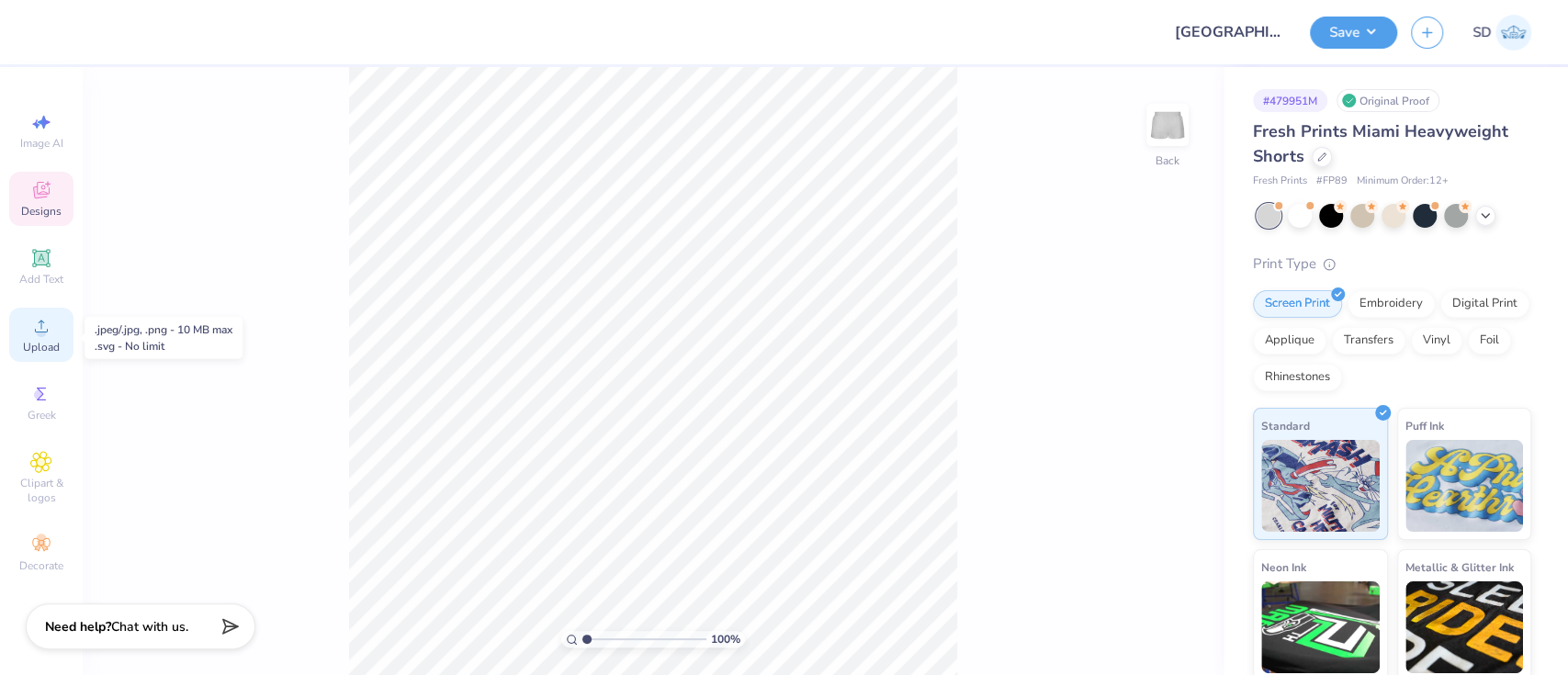
click at [40, 342] on span "Upload" at bounding box center [41, 348] width 37 height 15
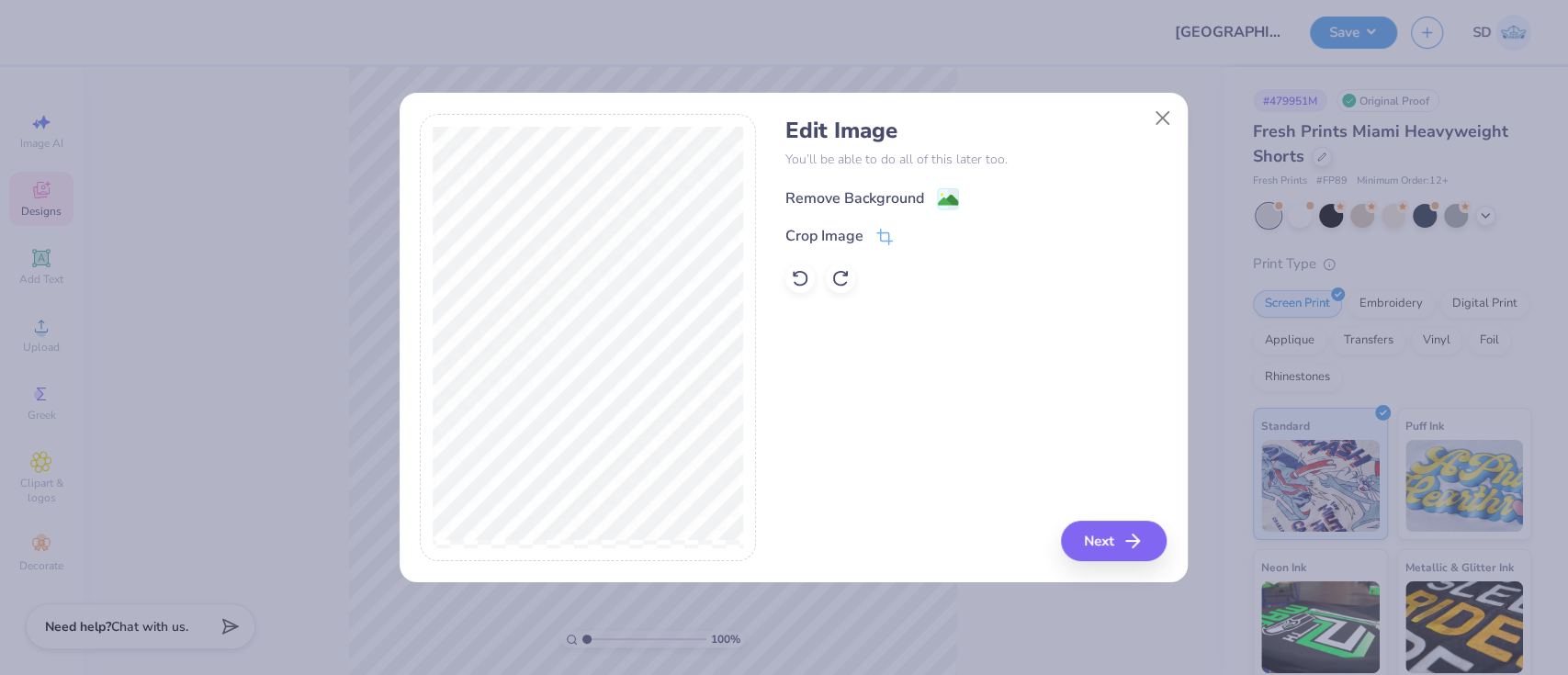
click at [835, 197] on div "Remove Background" at bounding box center [855, 198] width 138 height 22
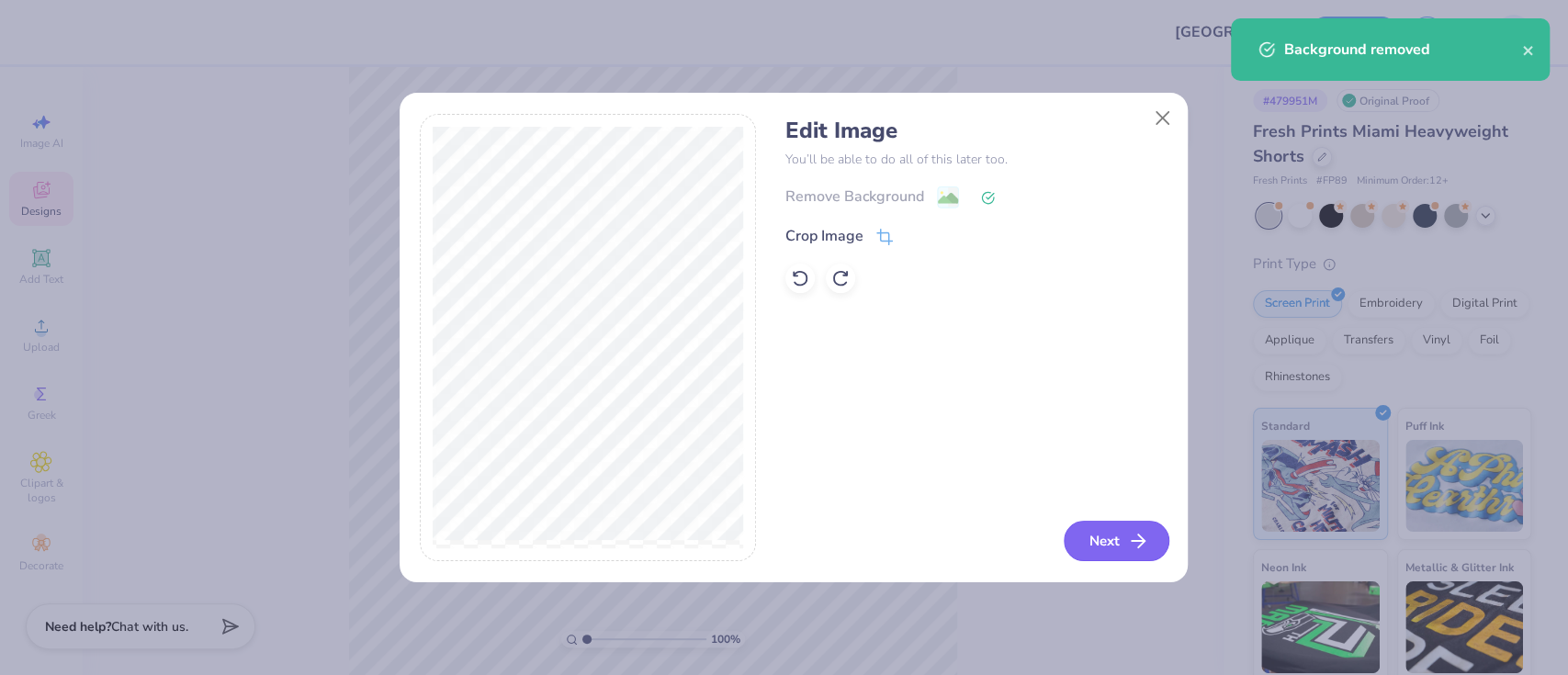
click at [1126, 558] on button "Next" at bounding box center [1116, 541] width 106 height 41
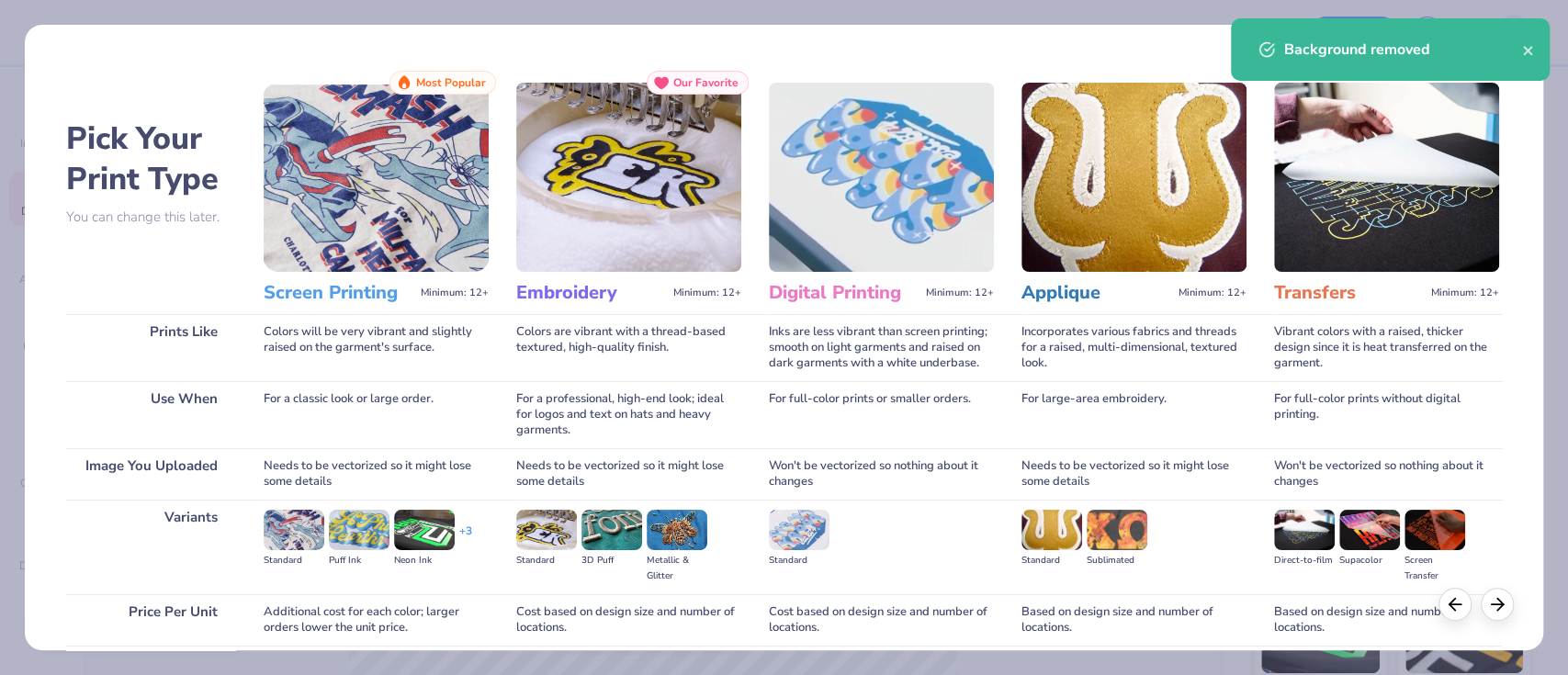
scroll to position [148, 0]
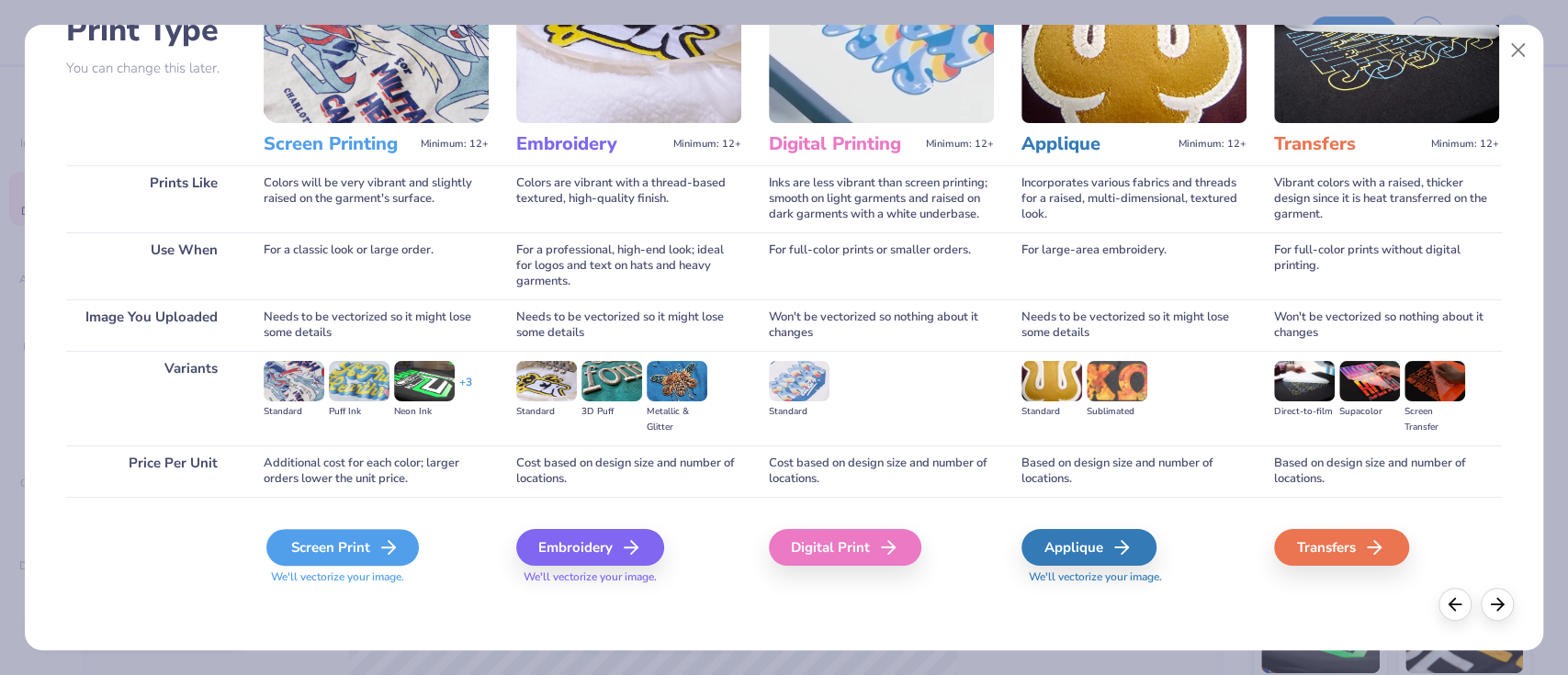
click at [365, 548] on div "Screen Print" at bounding box center [342, 548] width 152 height 37
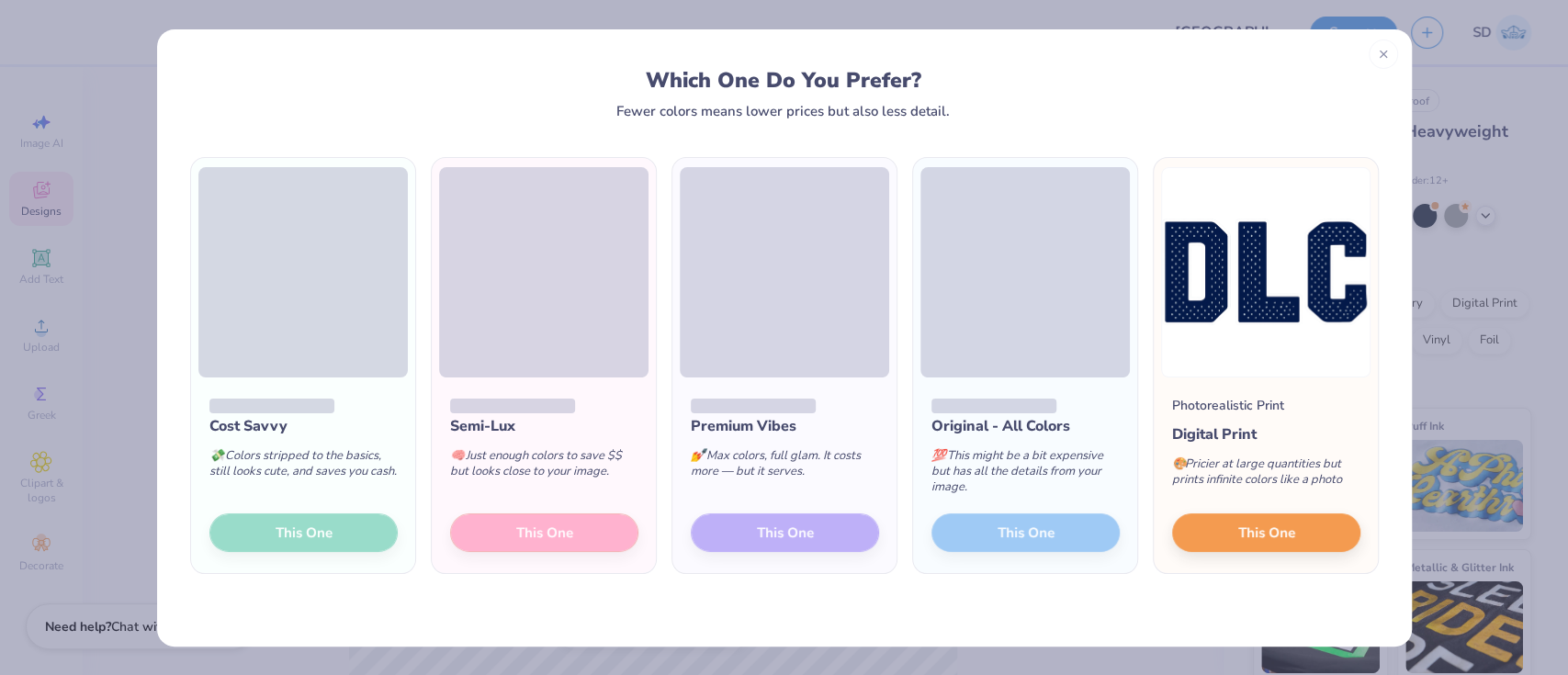
click at [520, 529] on div "Semi-Lux 🧠 Just enough colors to save $$ but looks close to your image. This One" at bounding box center [543, 476] width 224 height 196
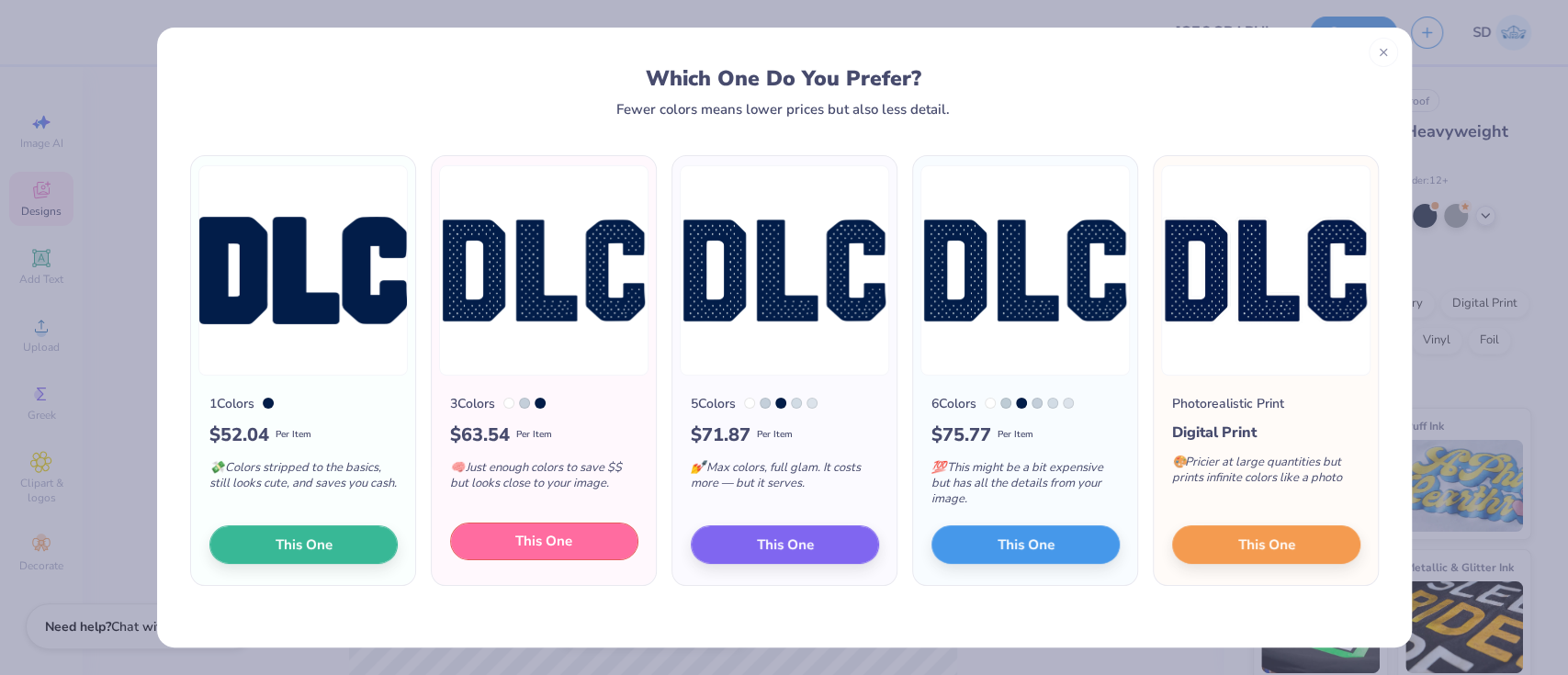
click at [551, 561] on div "3 Colors $ 63.54 Per Item 🧠 Just enough colors to save $$ but looks close to yo…" at bounding box center [543, 481] width 224 height 210
click at [554, 555] on button "This One" at bounding box center [544, 542] width 188 height 39
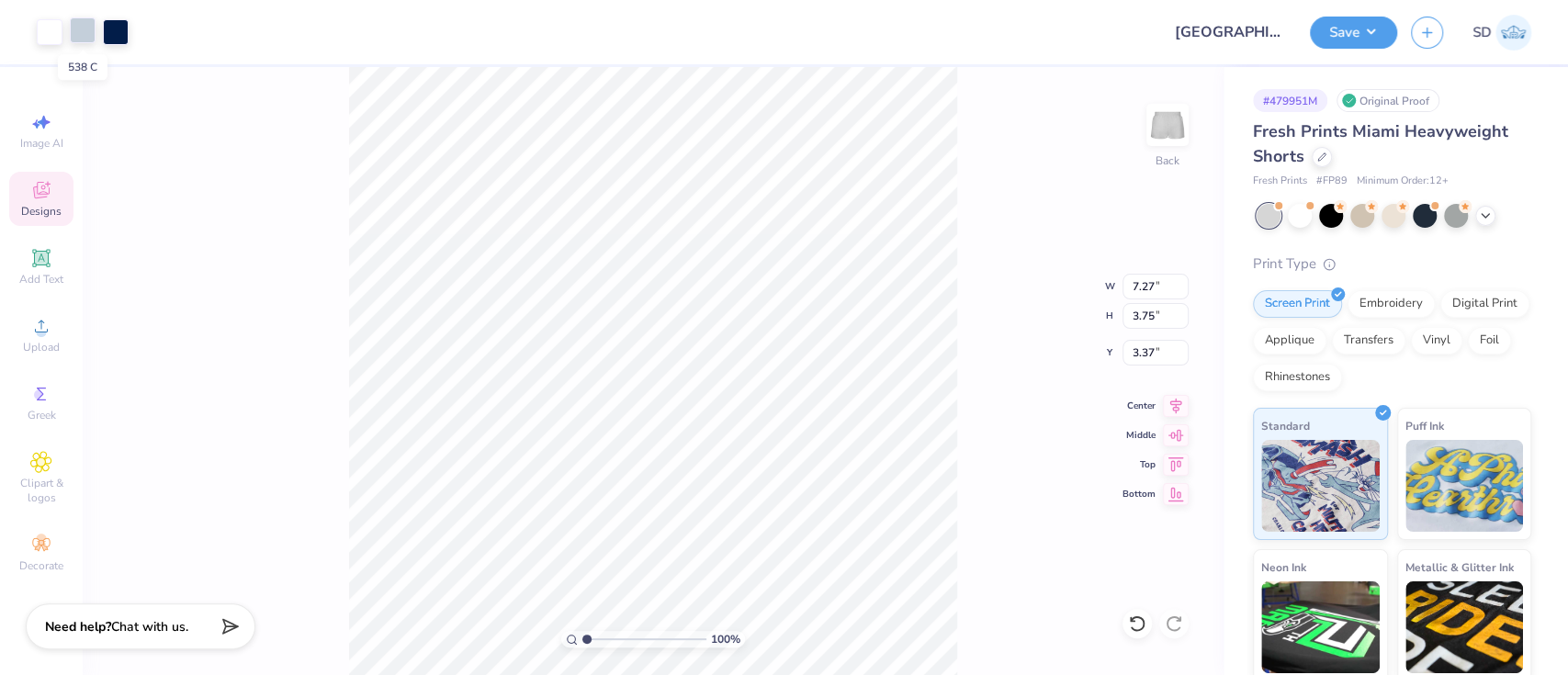
click at [86, 26] on div at bounding box center [83, 30] width 26 height 26
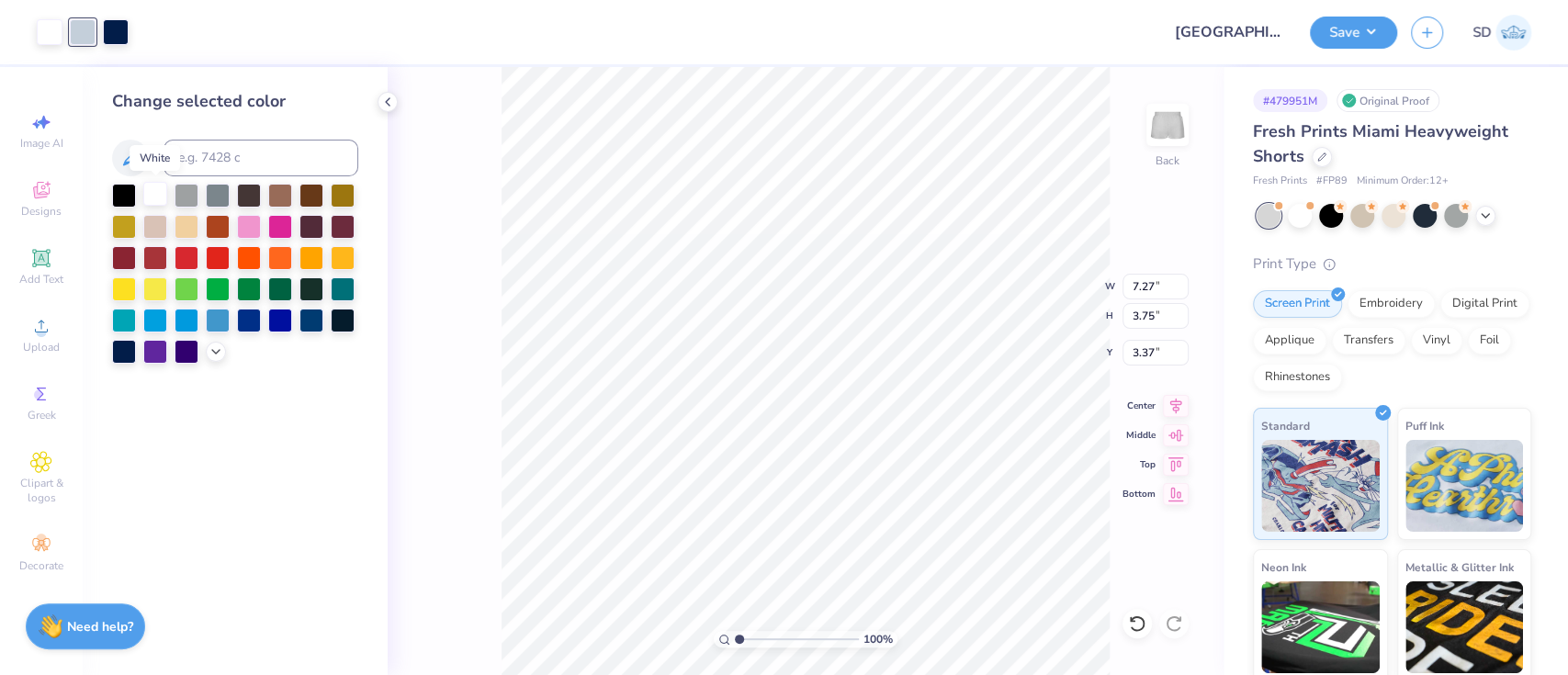
click at [154, 202] on div at bounding box center [155, 194] width 24 height 24
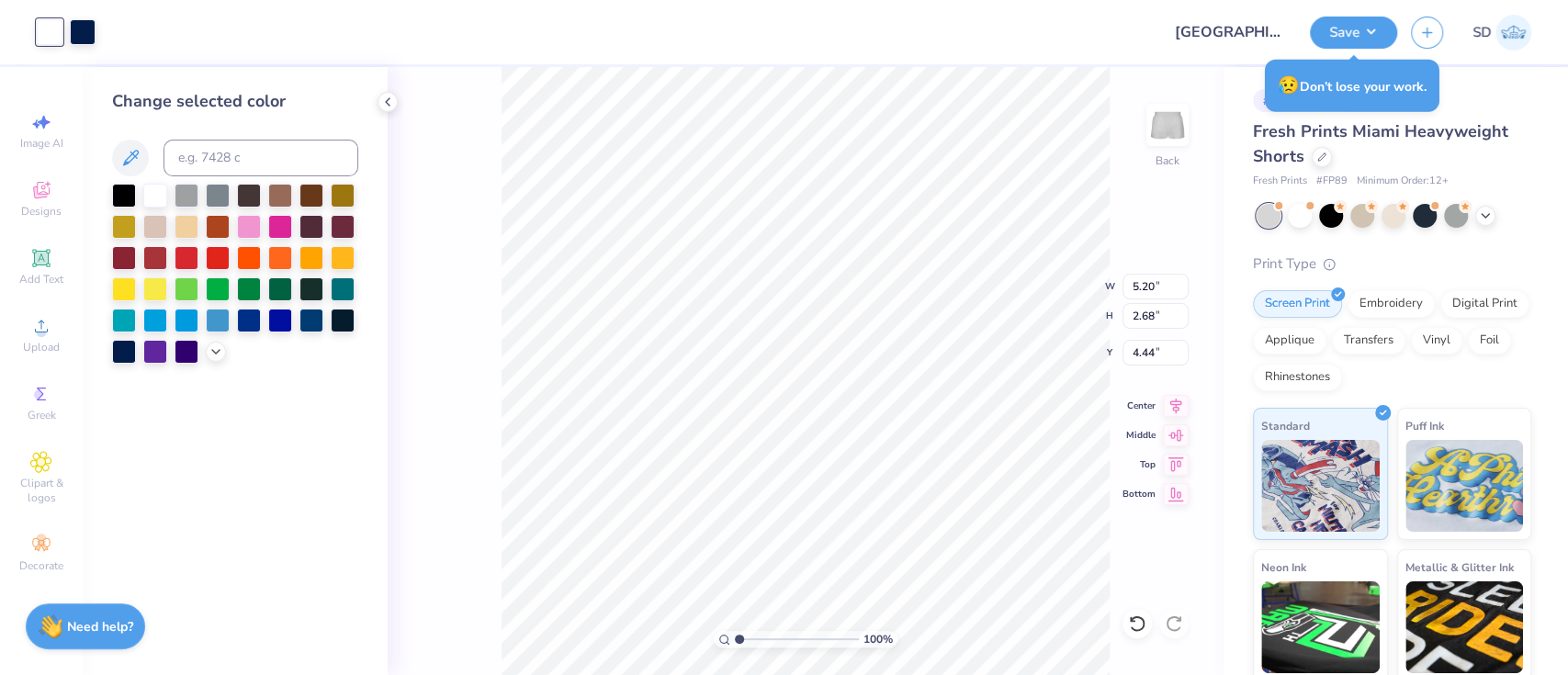
type input "5.20"
type input "2.68"
type input "2.17"
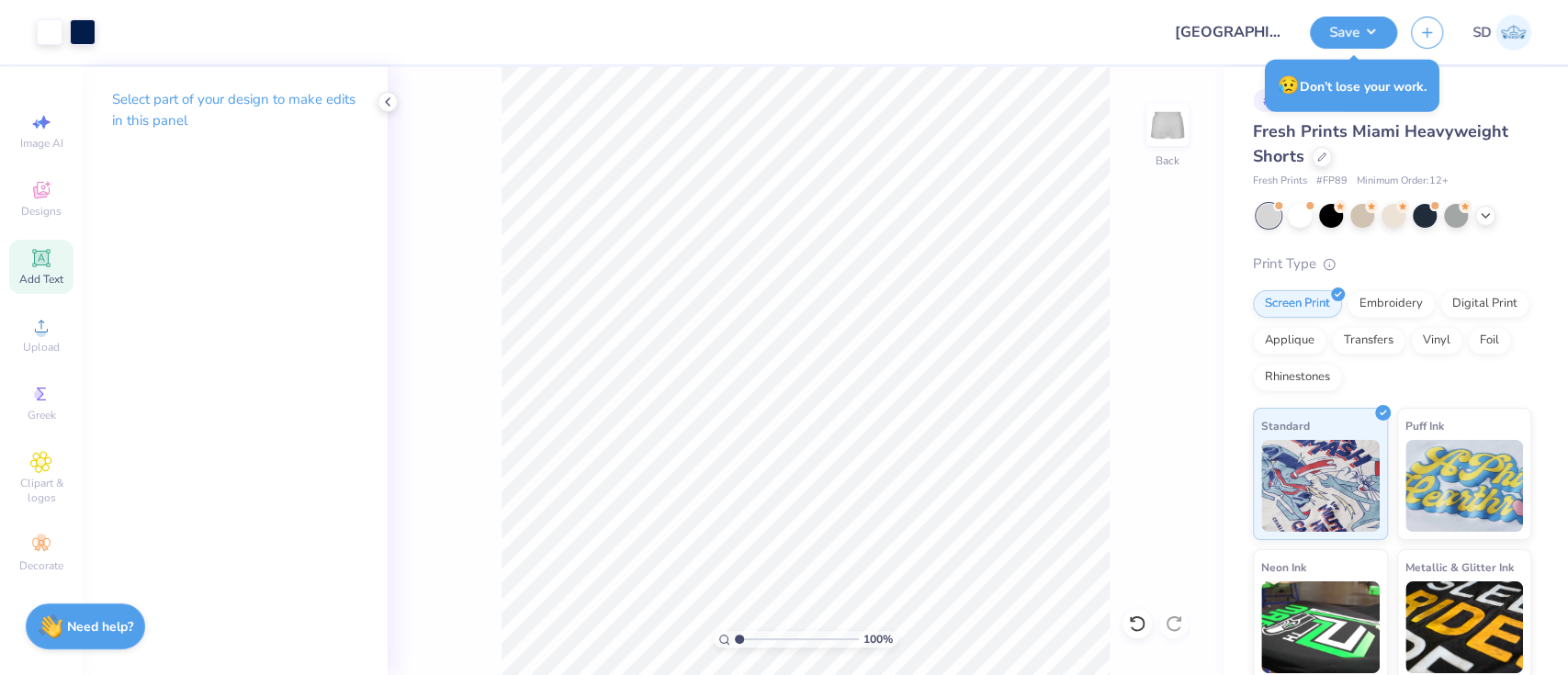
click at [45, 272] on div "Add Text" at bounding box center [41, 266] width 65 height 54
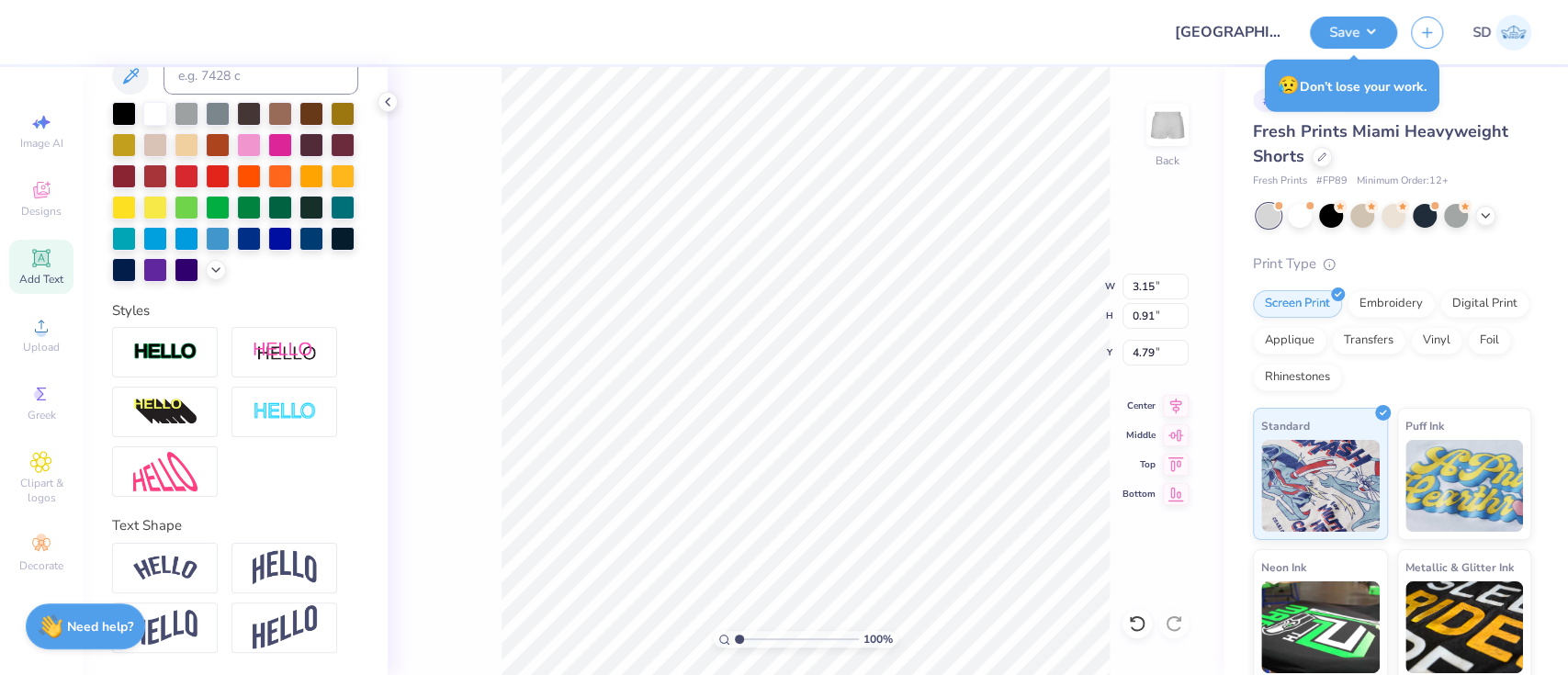
scroll to position [423, 0]
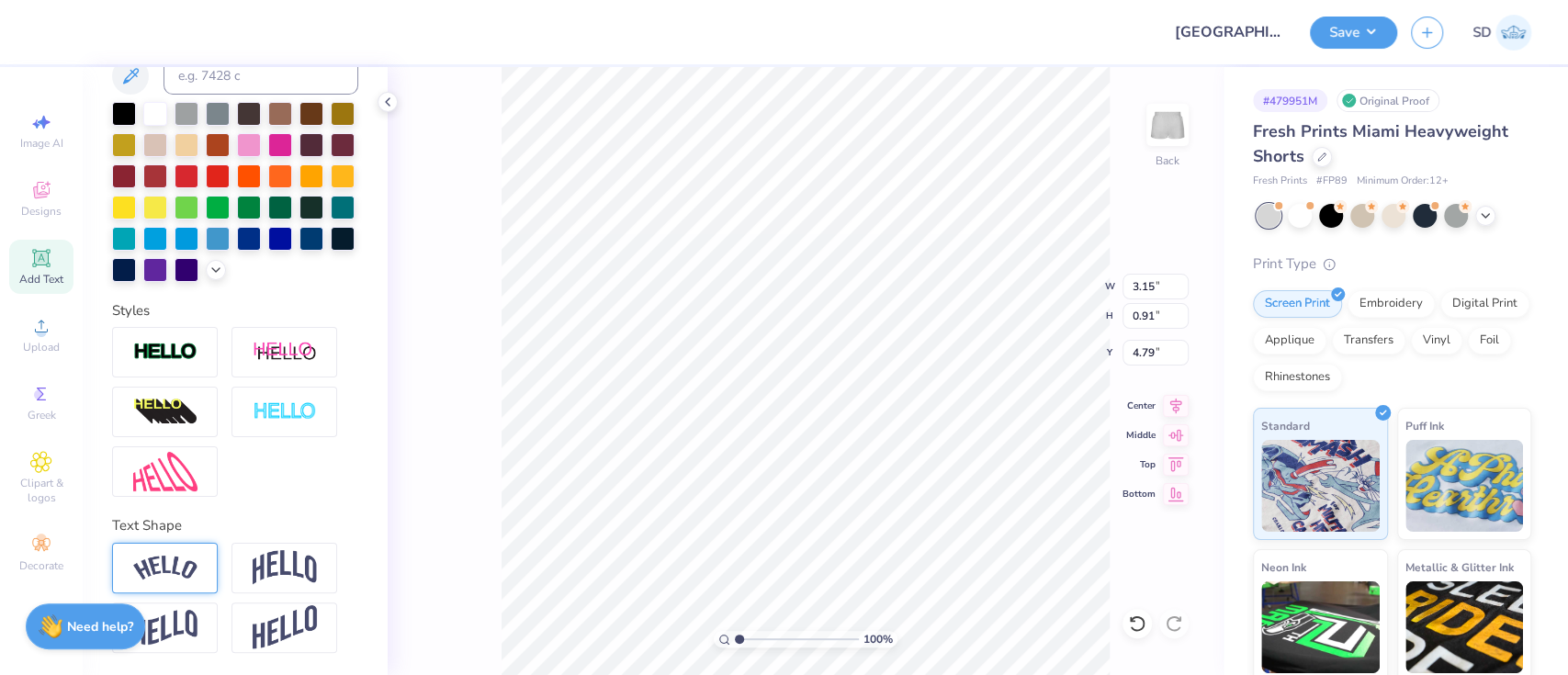
click at [206, 573] on div at bounding box center [165, 568] width 106 height 51
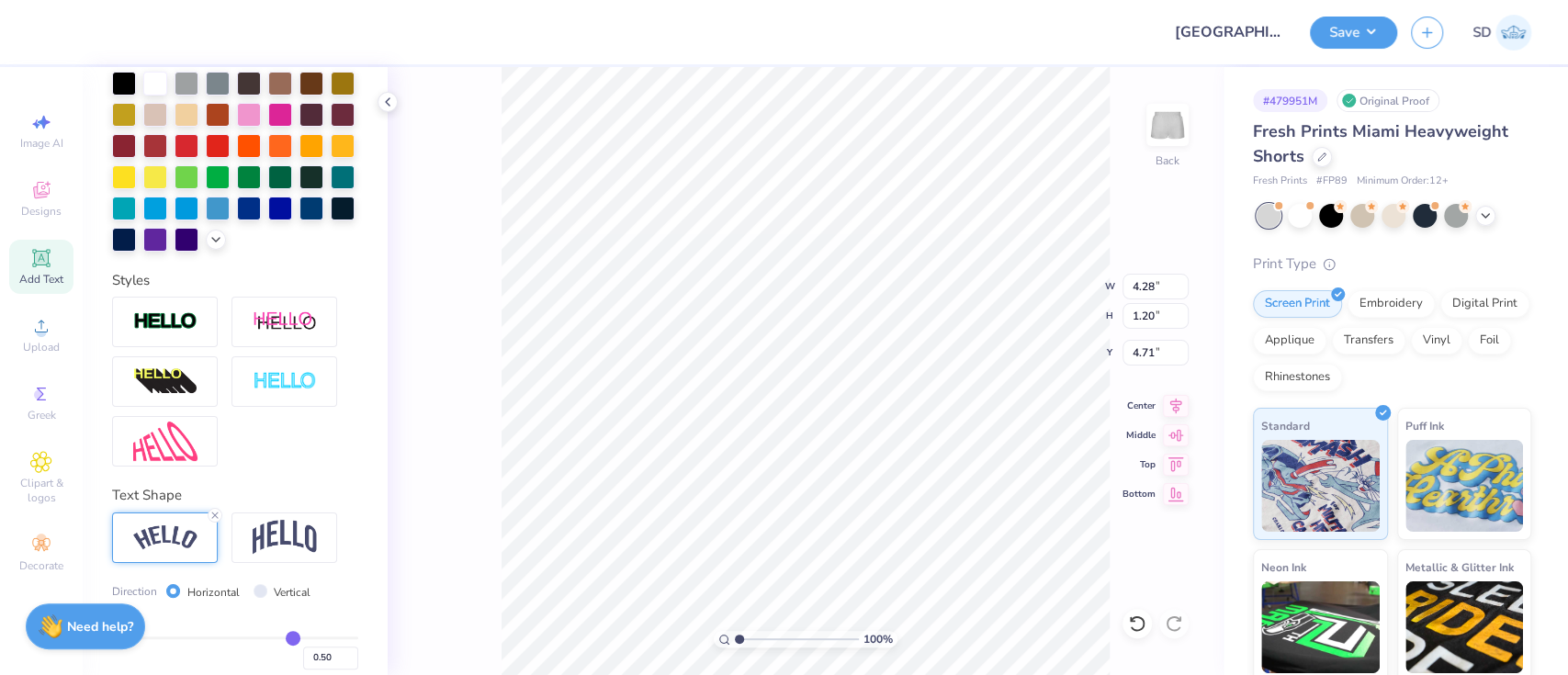
type input "4.28"
type input "1.20"
type input "4.71"
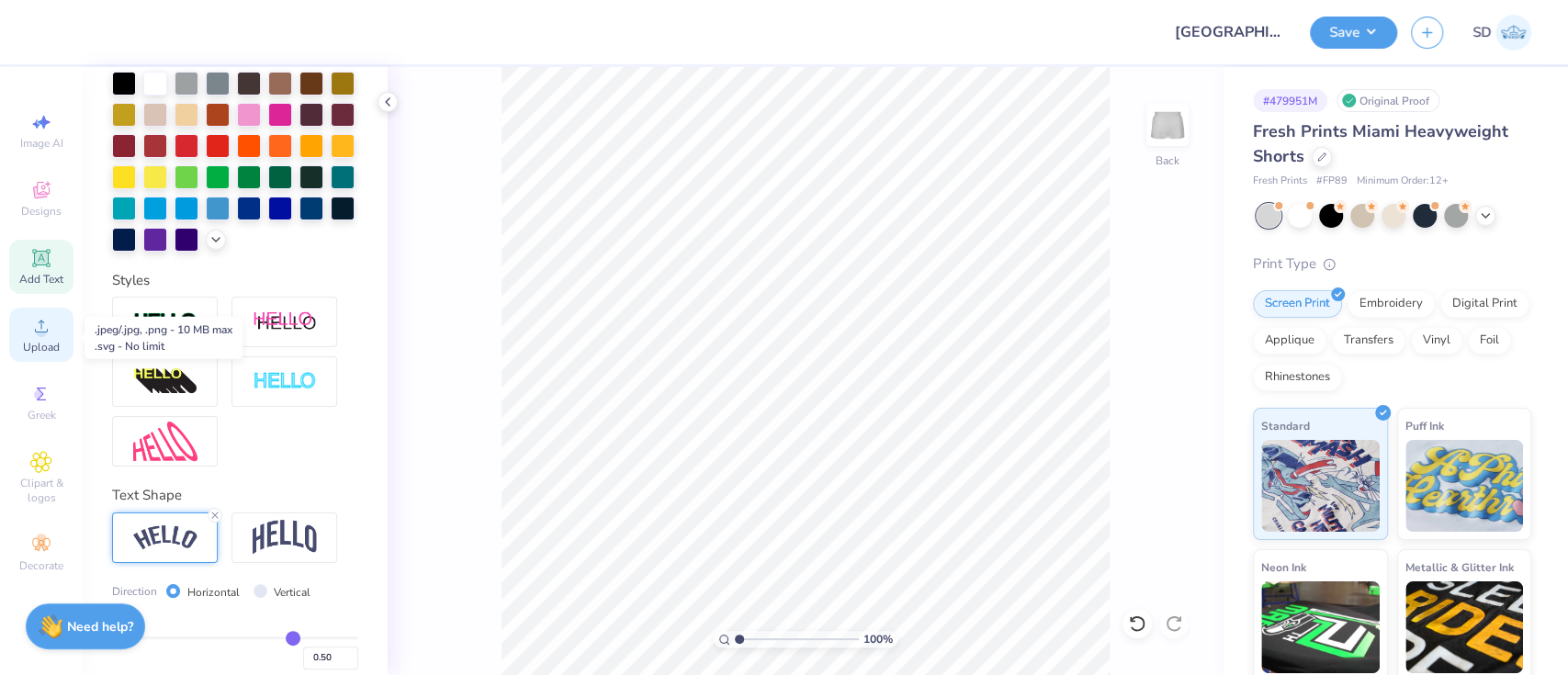
click at [41, 333] on icon at bounding box center [41, 326] width 13 height 13
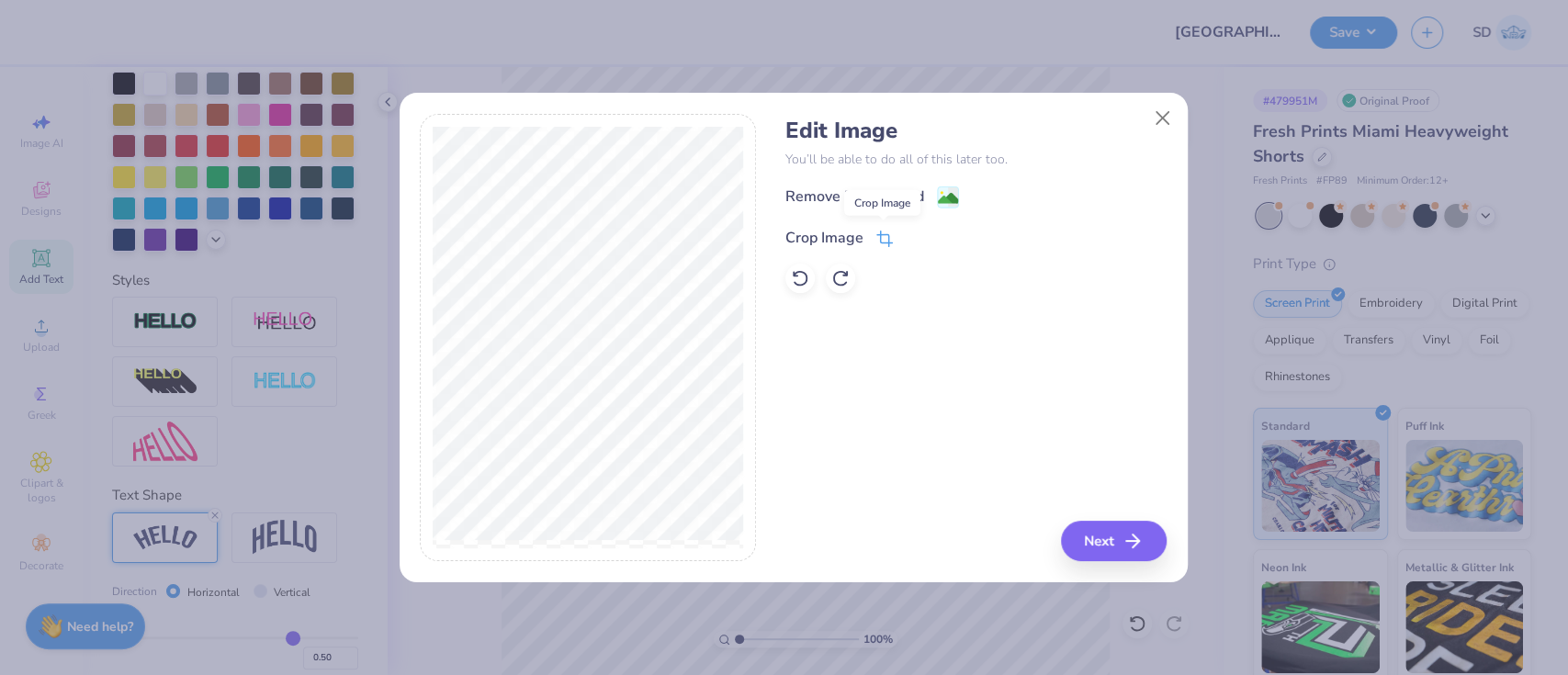
click at [877, 237] on icon at bounding box center [885, 239] width 17 height 17
click at [910, 240] on icon at bounding box center [915, 236] width 11 height 11
click at [949, 194] on image at bounding box center [949, 200] width 20 height 20
click at [1138, 537] on icon "button" at bounding box center [1138, 541] width 22 height 22
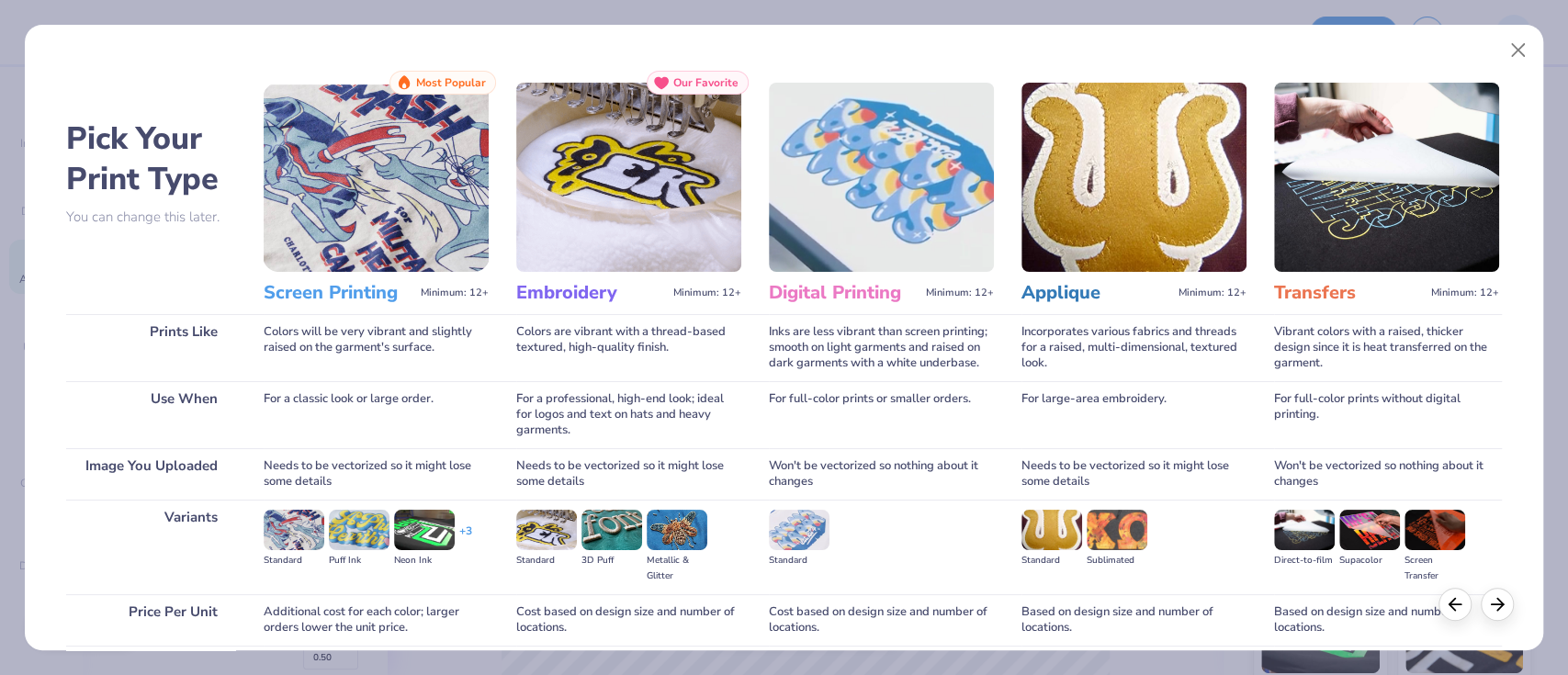
scroll to position [148, 0]
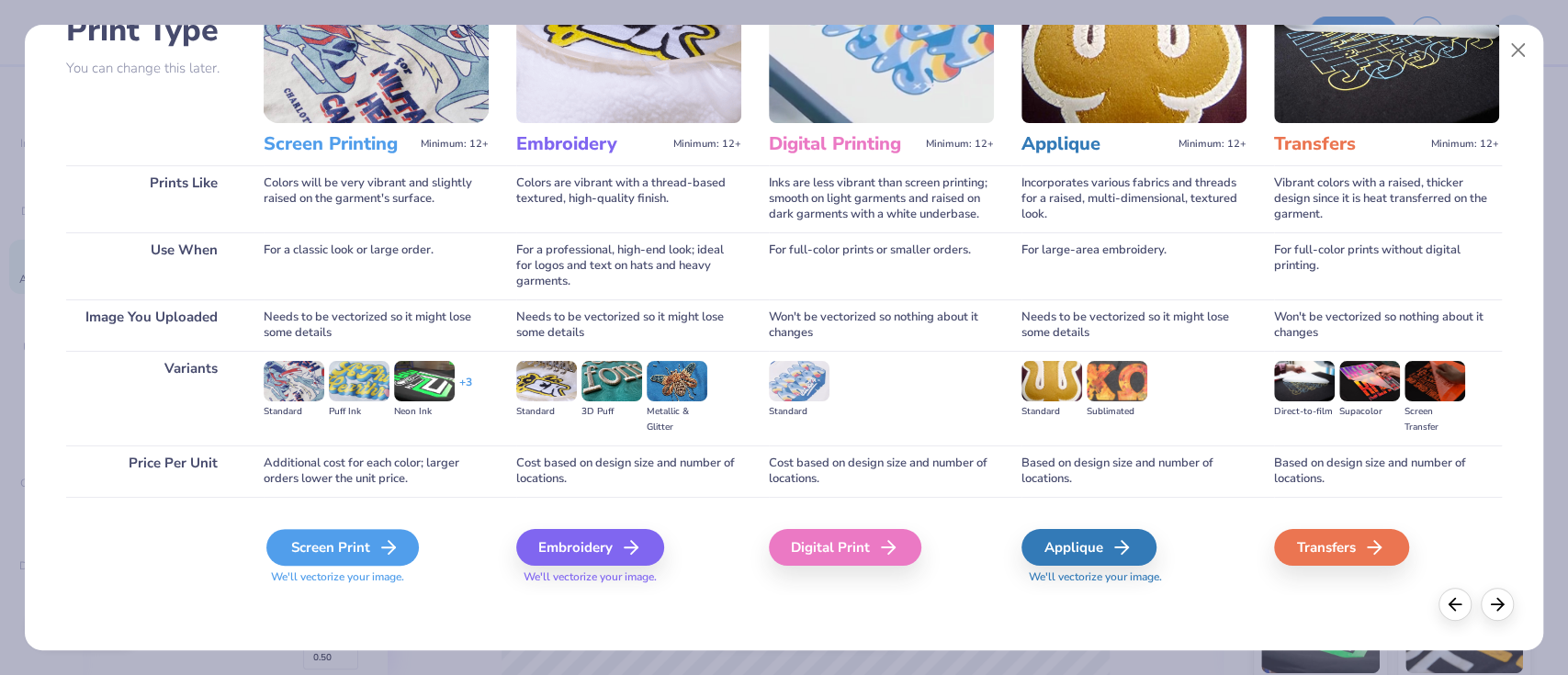
click at [324, 551] on div "Screen Print" at bounding box center [342, 548] width 152 height 37
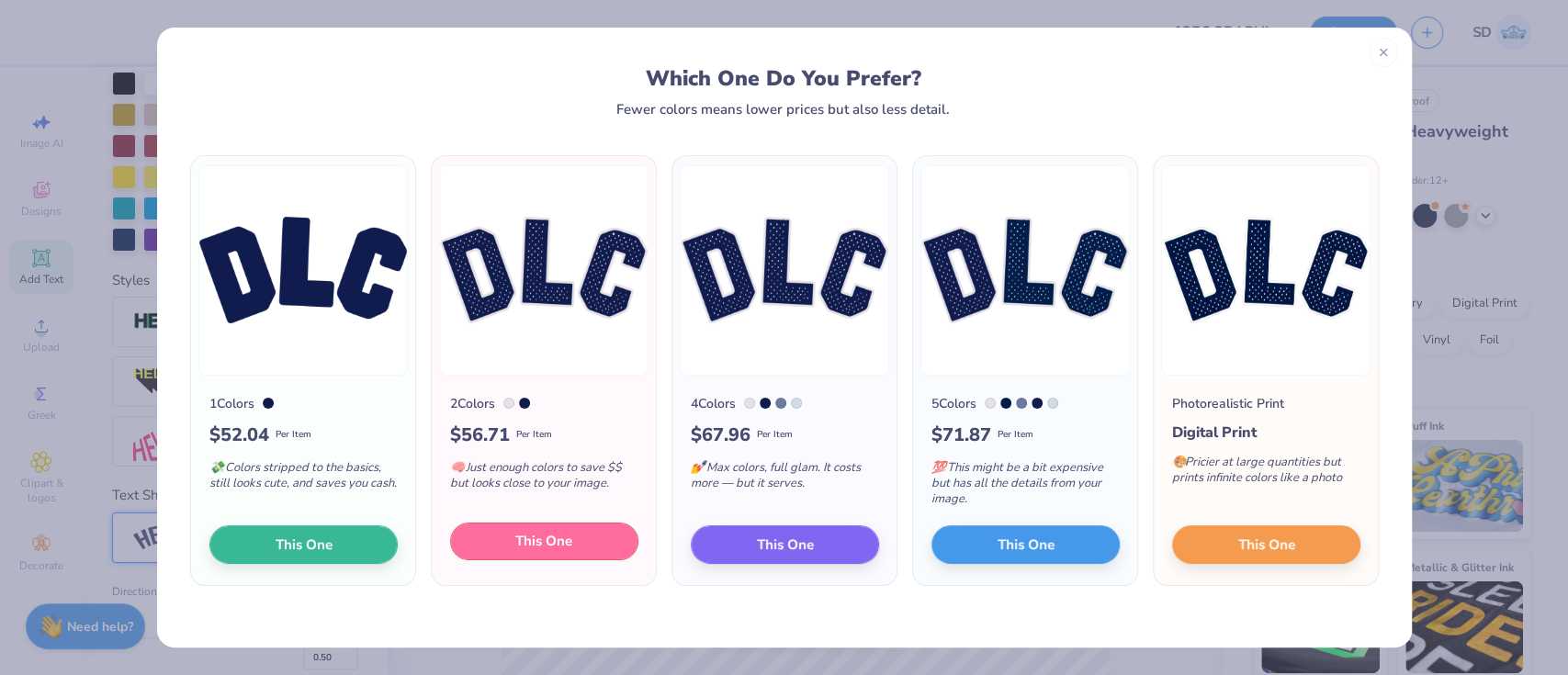
click at [547, 551] on span "This One" at bounding box center [544, 541] width 57 height 21
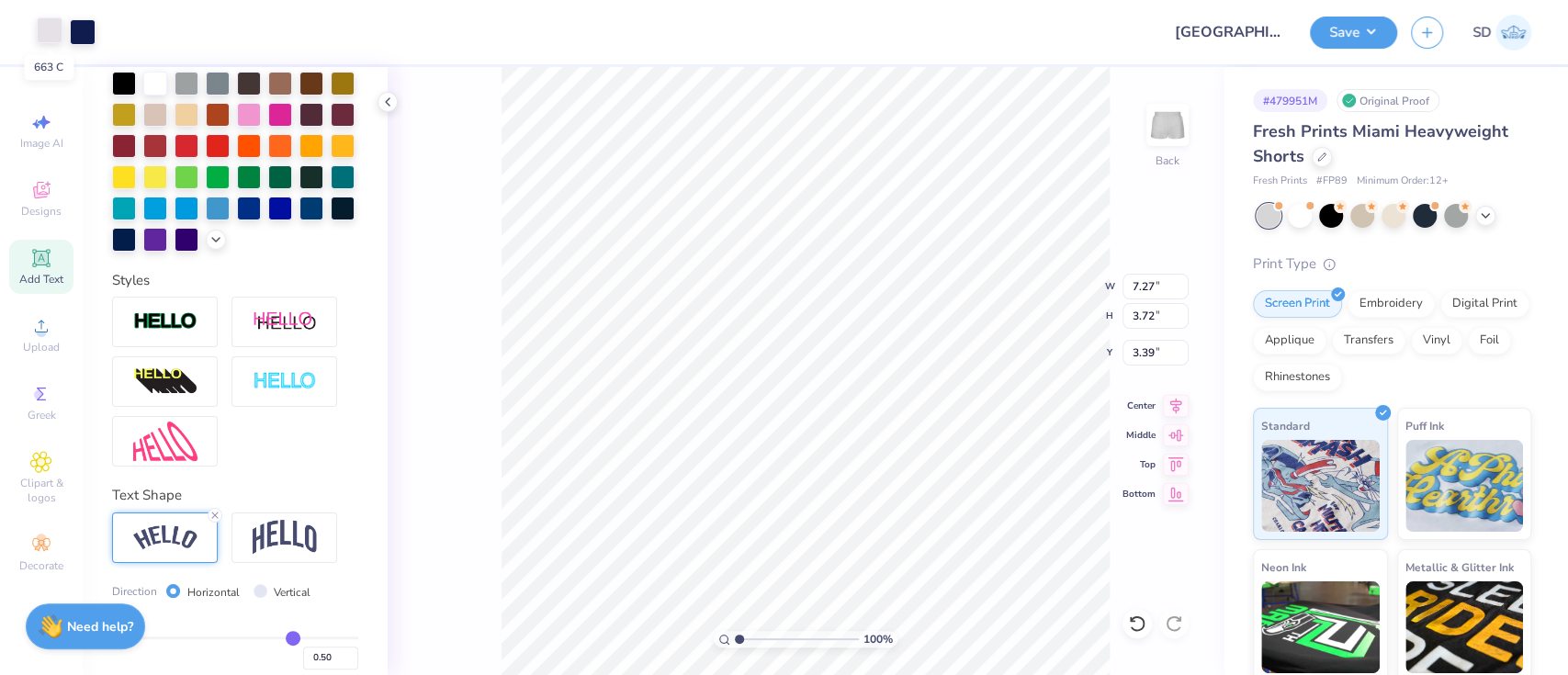
click at [49, 42] on div at bounding box center [50, 30] width 26 height 26
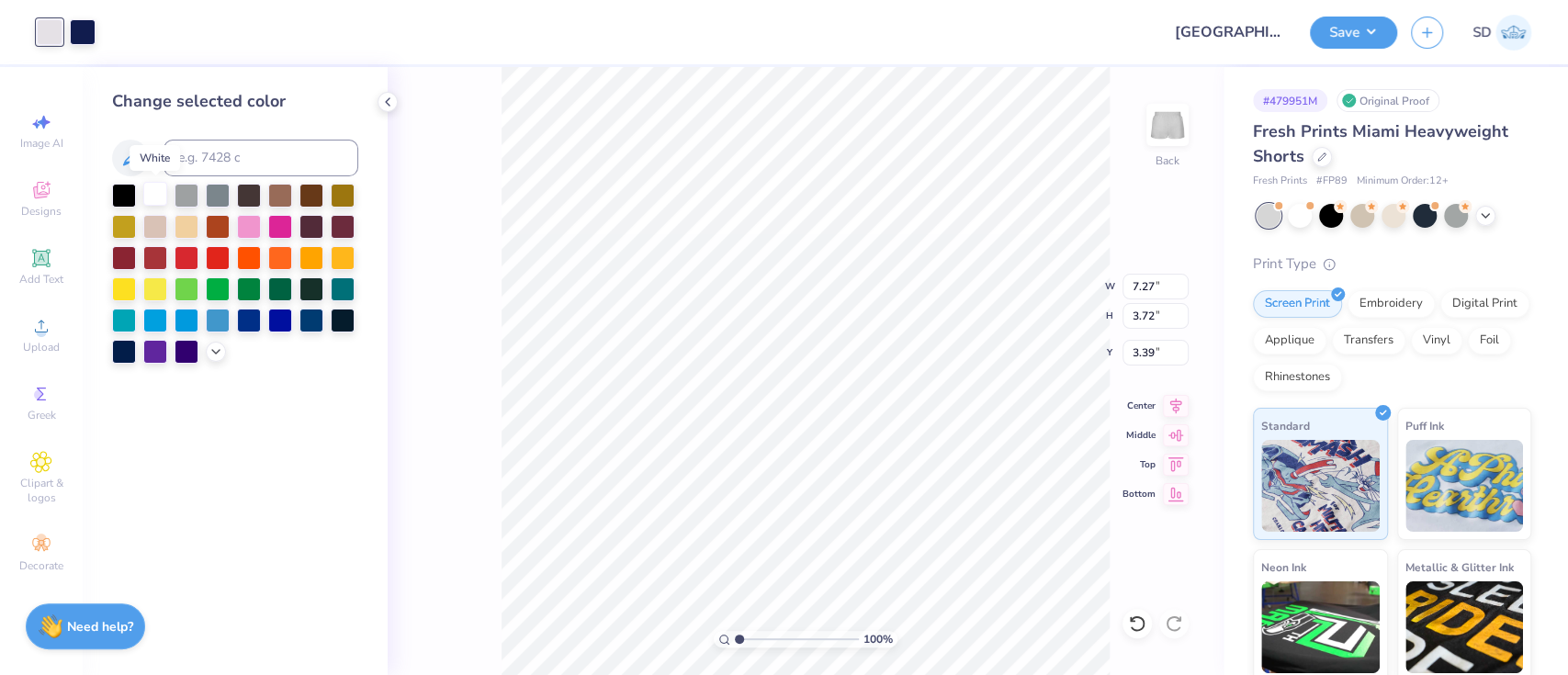
click at [151, 202] on div at bounding box center [155, 194] width 24 height 24
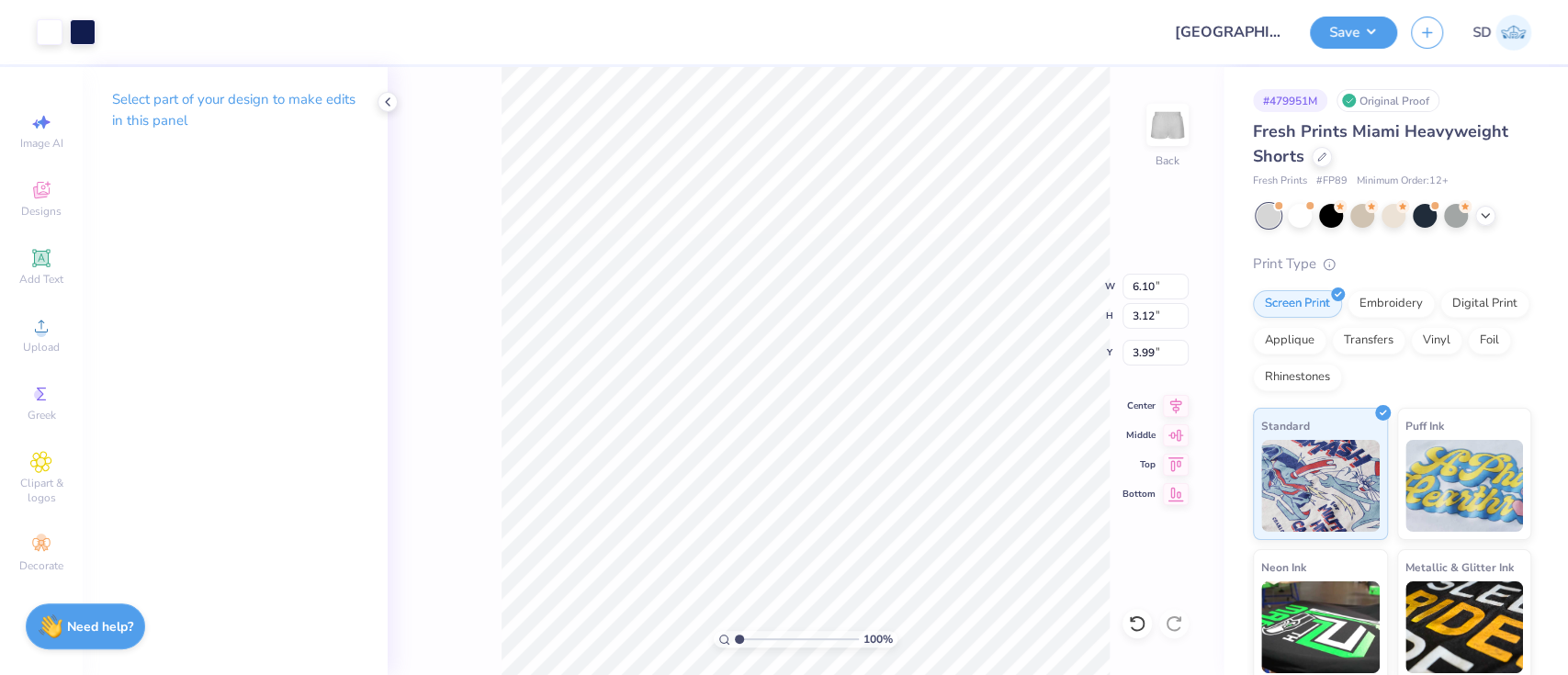
type input "6.10"
type input "3.12"
type input "3.99"
click at [1154, 286] on input "6.10" at bounding box center [1156, 287] width 66 height 26
type input "6.00"
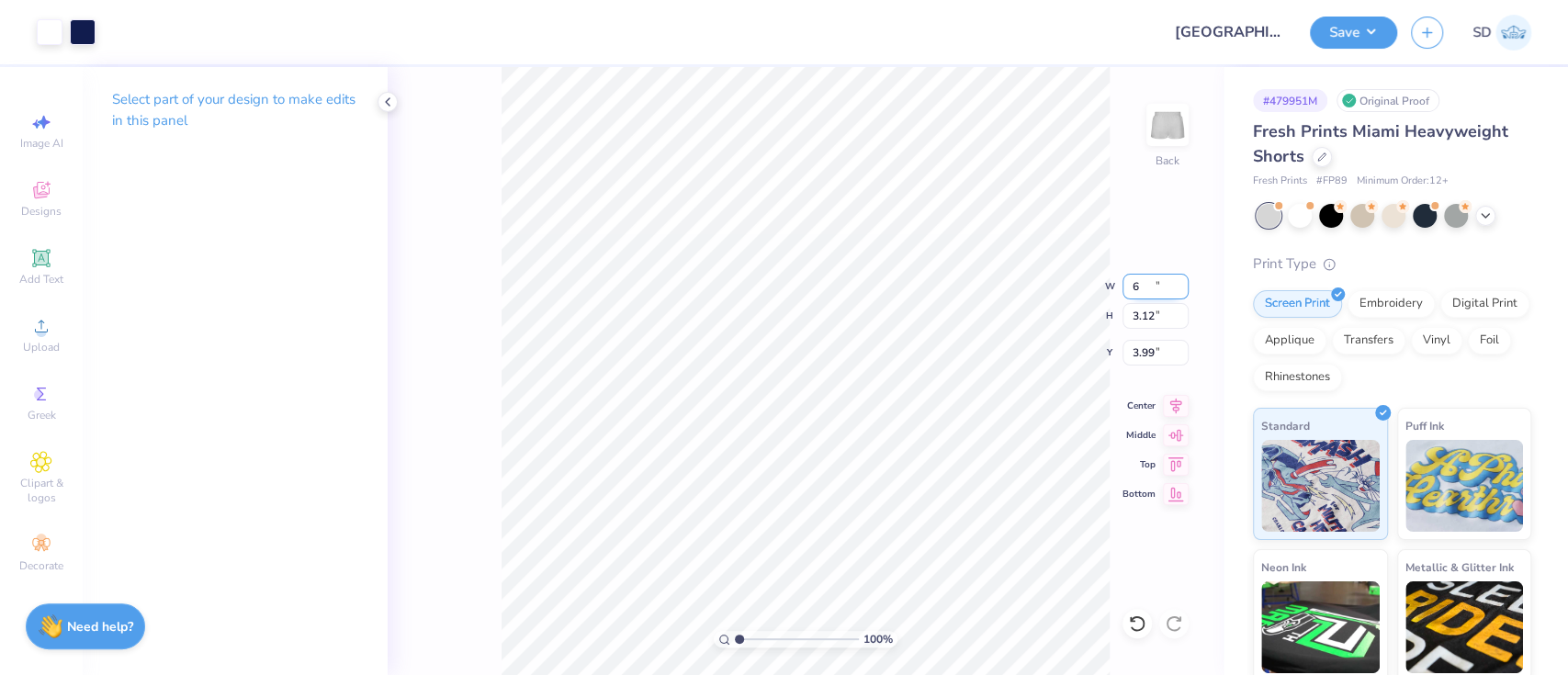
type input "3.07"
type input "4.01"
type input "6.54"
type input "1.72"
type input "2.35179482455668"
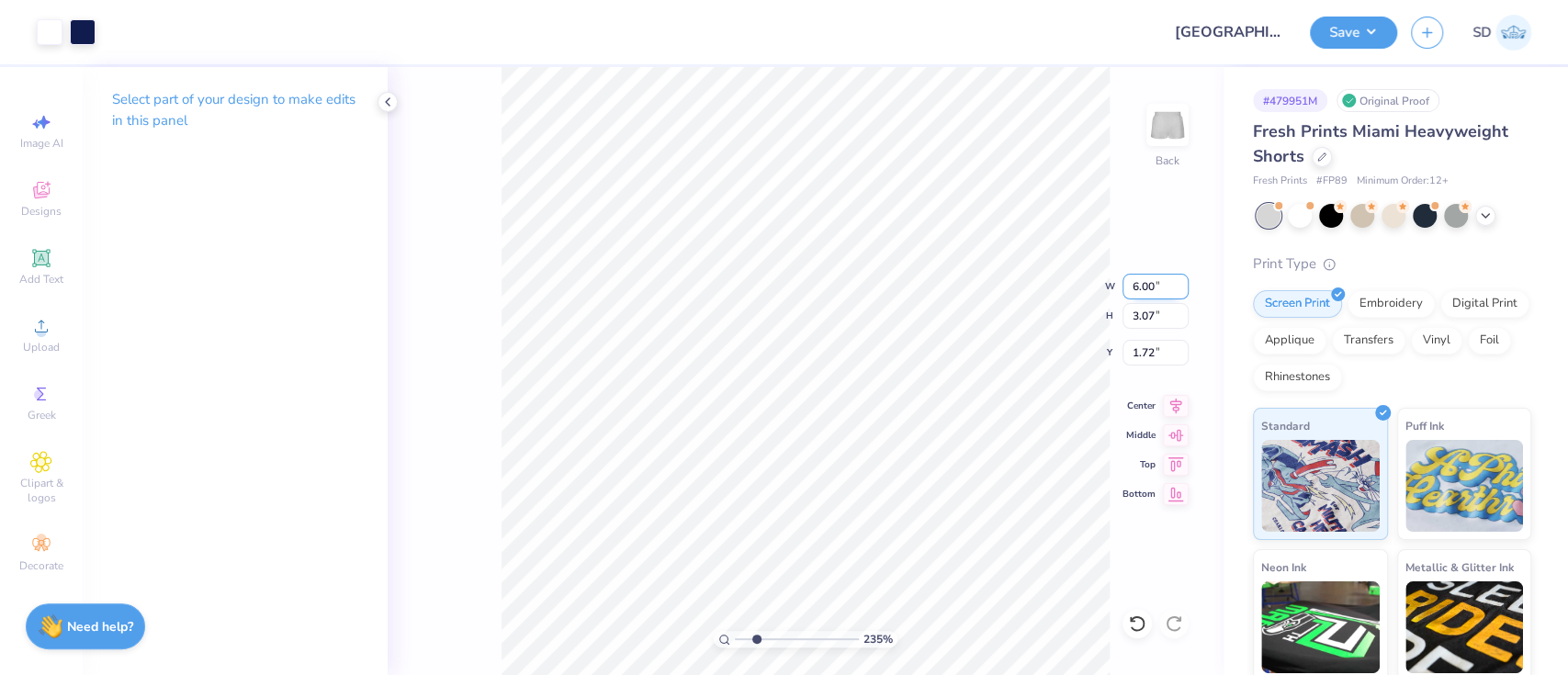
click at [1169, 279] on input "6.00" at bounding box center [1156, 287] width 66 height 26
type input "6"
type input "5.8"
type input "2.35179482455668"
type input "5.80"
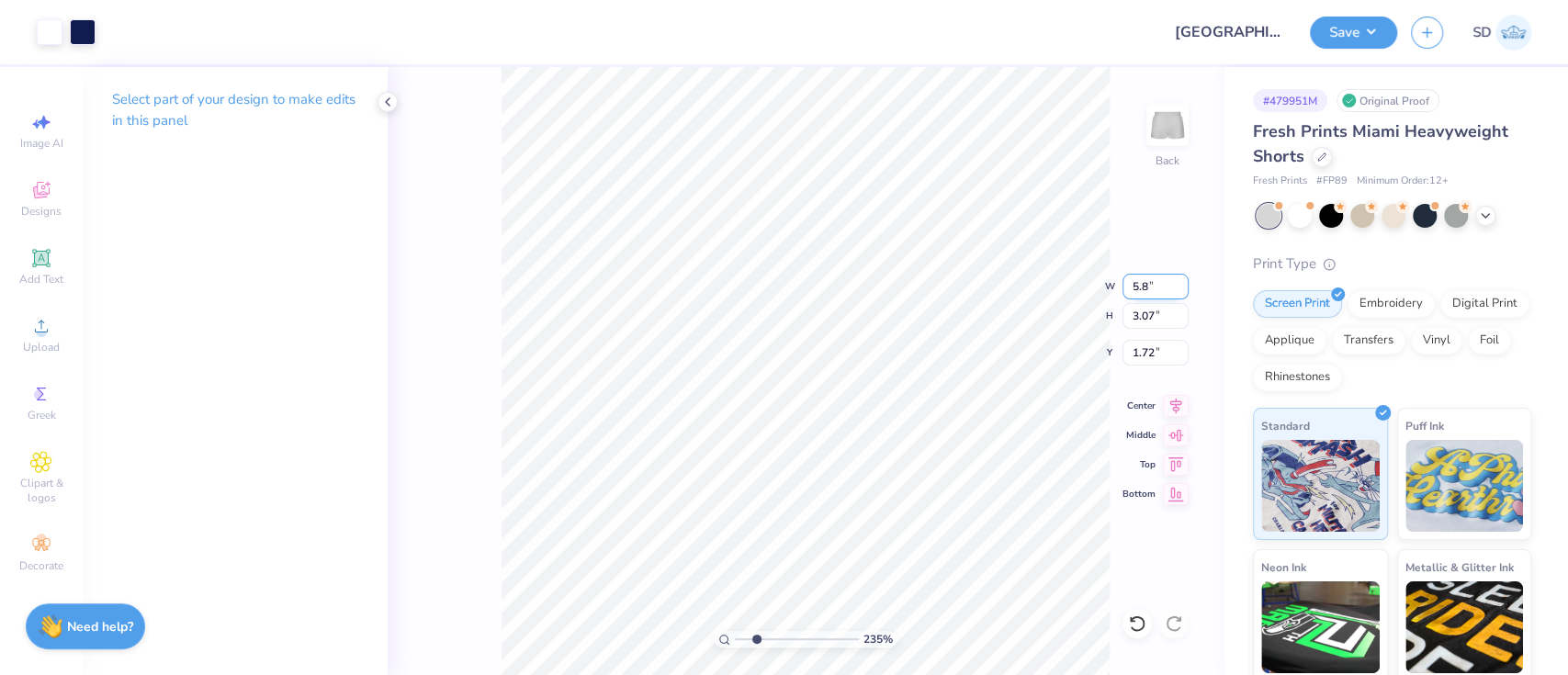
type input "2.96"
type input "1.77"
type input "2.35179482455668"
type input "2.29"
click at [1352, 29] on button "Save" at bounding box center [1353, 30] width 88 height 32
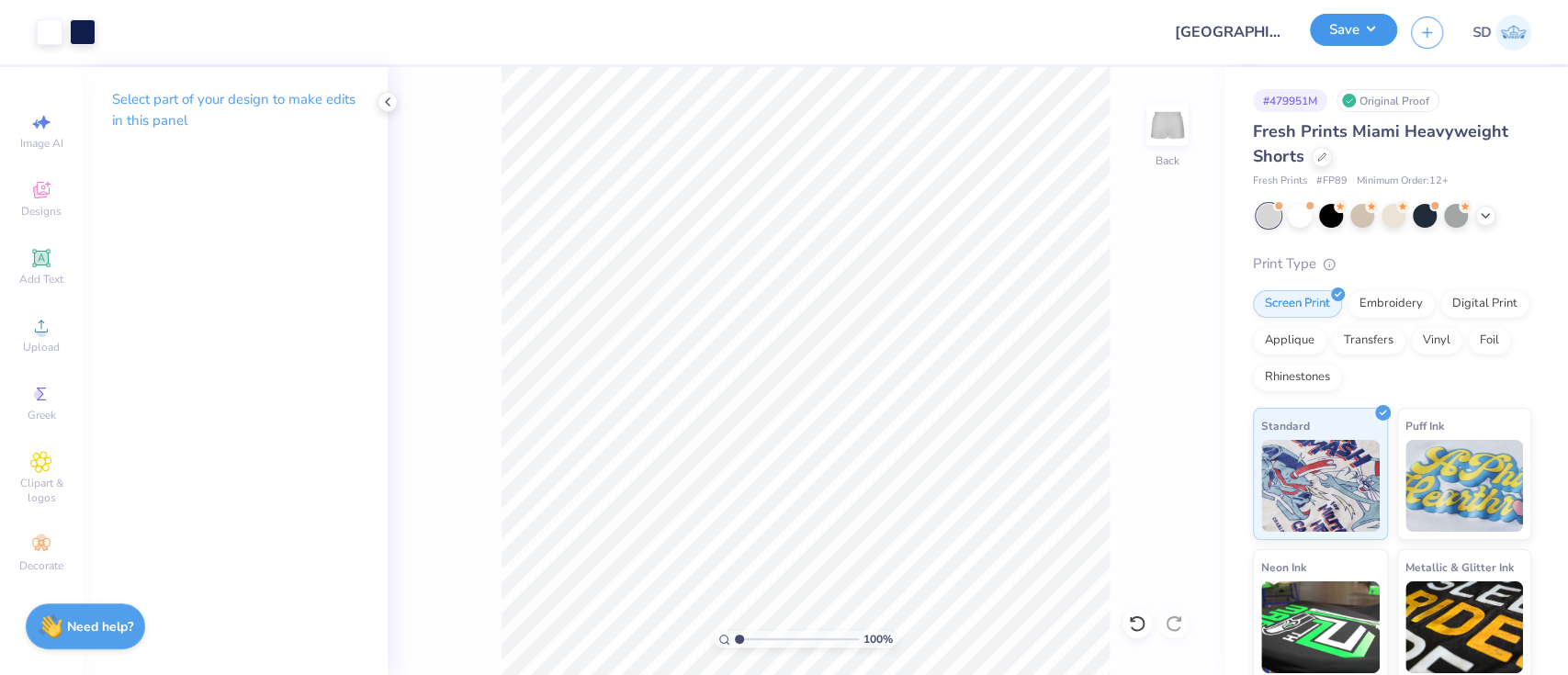
type input "1.00035000563927"
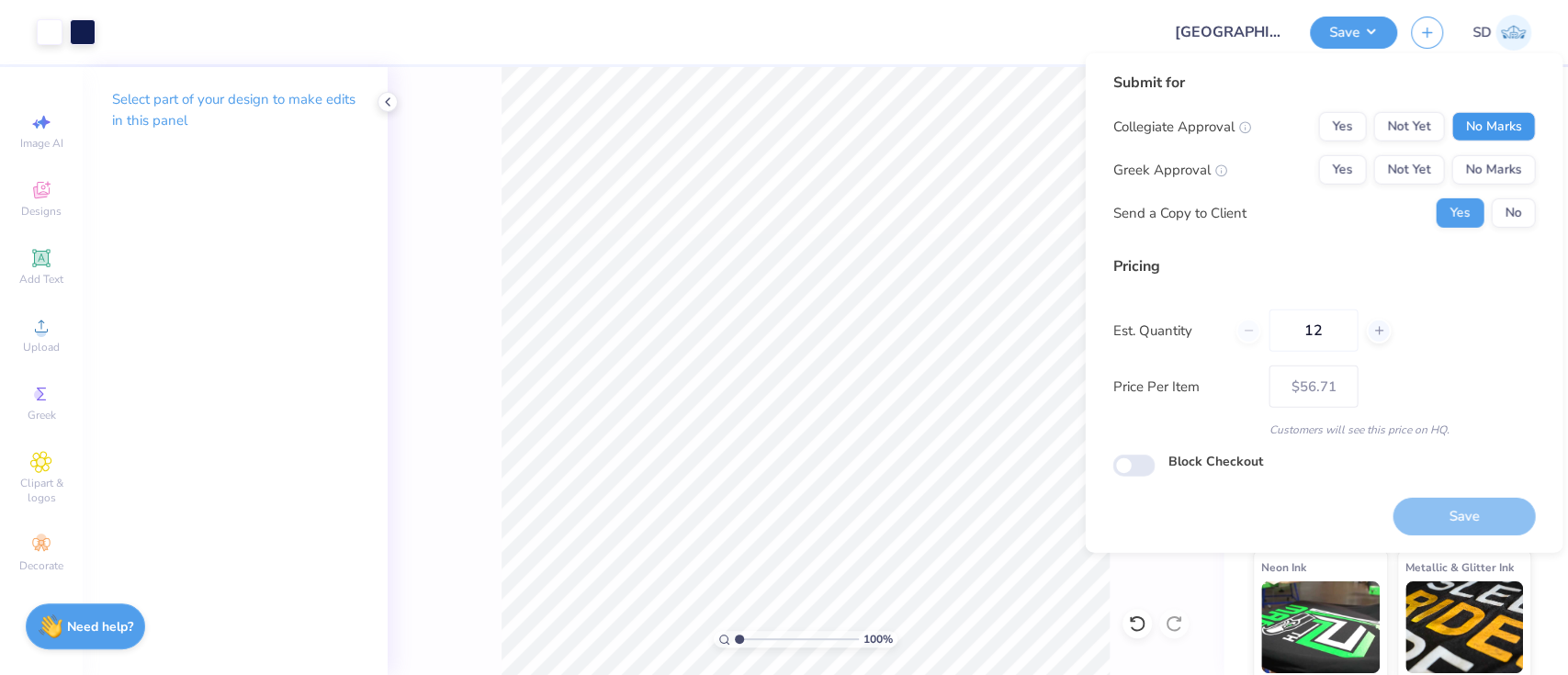
click at [1478, 116] on button "No Marks" at bounding box center [1493, 127] width 84 height 30
click at [1490, 172] on button "No Marks" at bounding box center [1493, 170] width 84 height 30
type input "– –"
click at [1506, 219] on button "No" at bounding box center [1513, 213] width 44 height 30
type input "1.00035000563927"
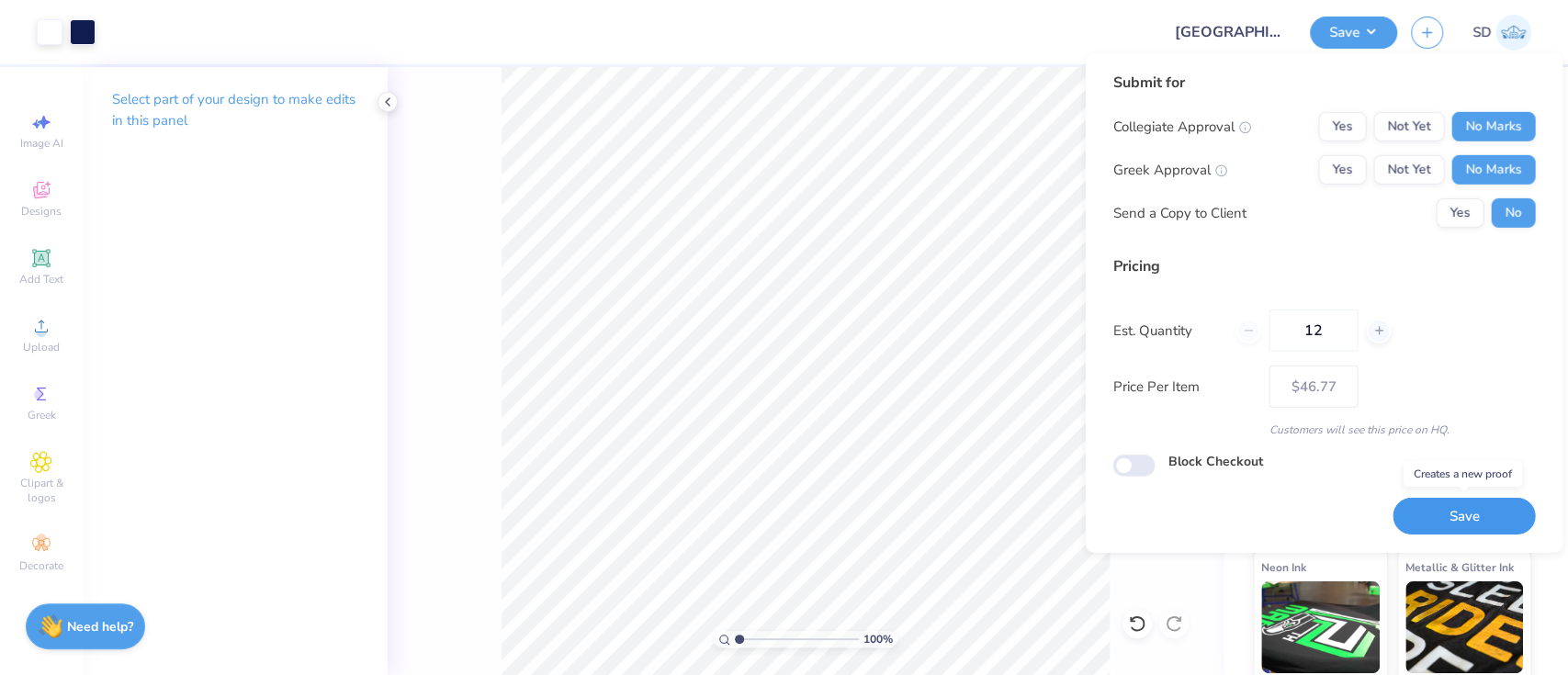
click at [1468, 499] on button "Save" at bounding box center [1464, 516] width 142 height 38
type input "$46.77"
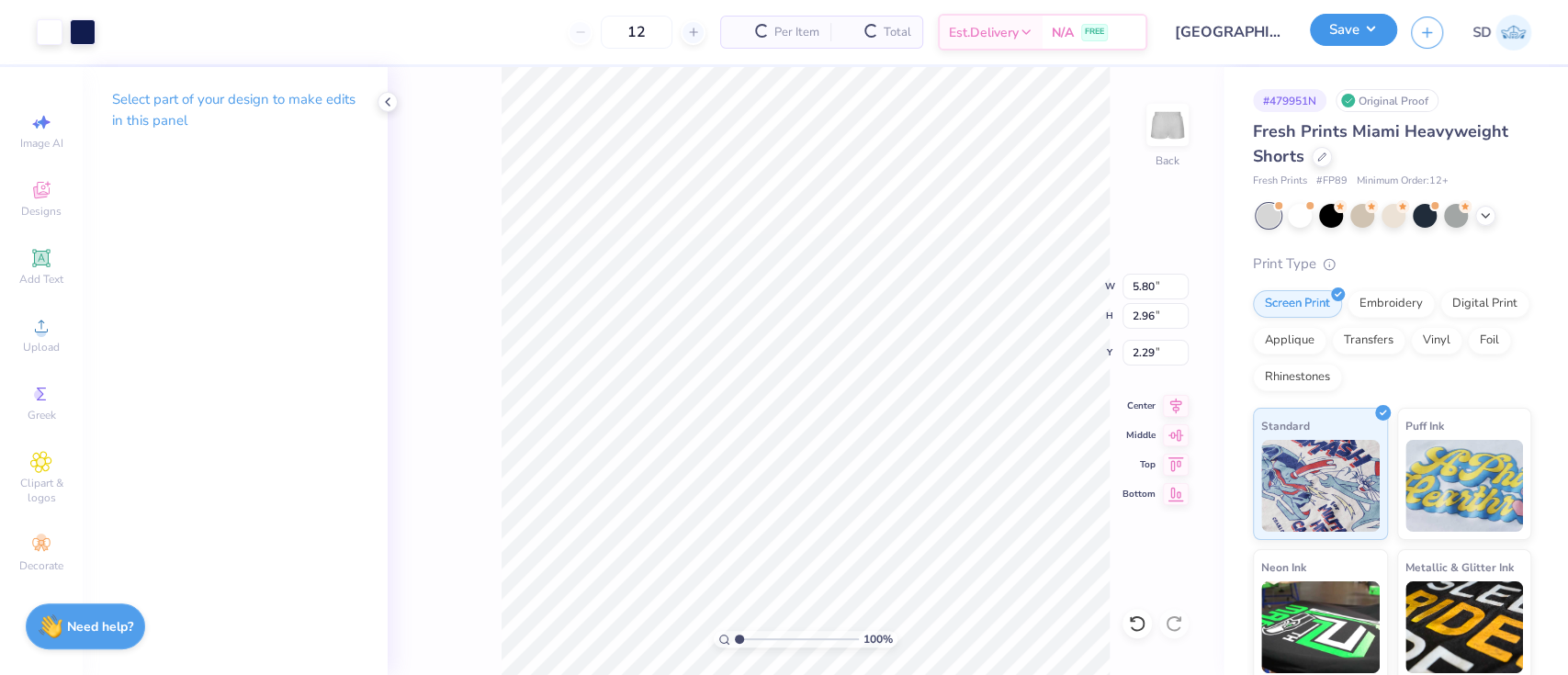
click at [1347, 35] on button "Save" at bounding box center [1353, 30] width 88 height 32
type input "1.00035000563927"
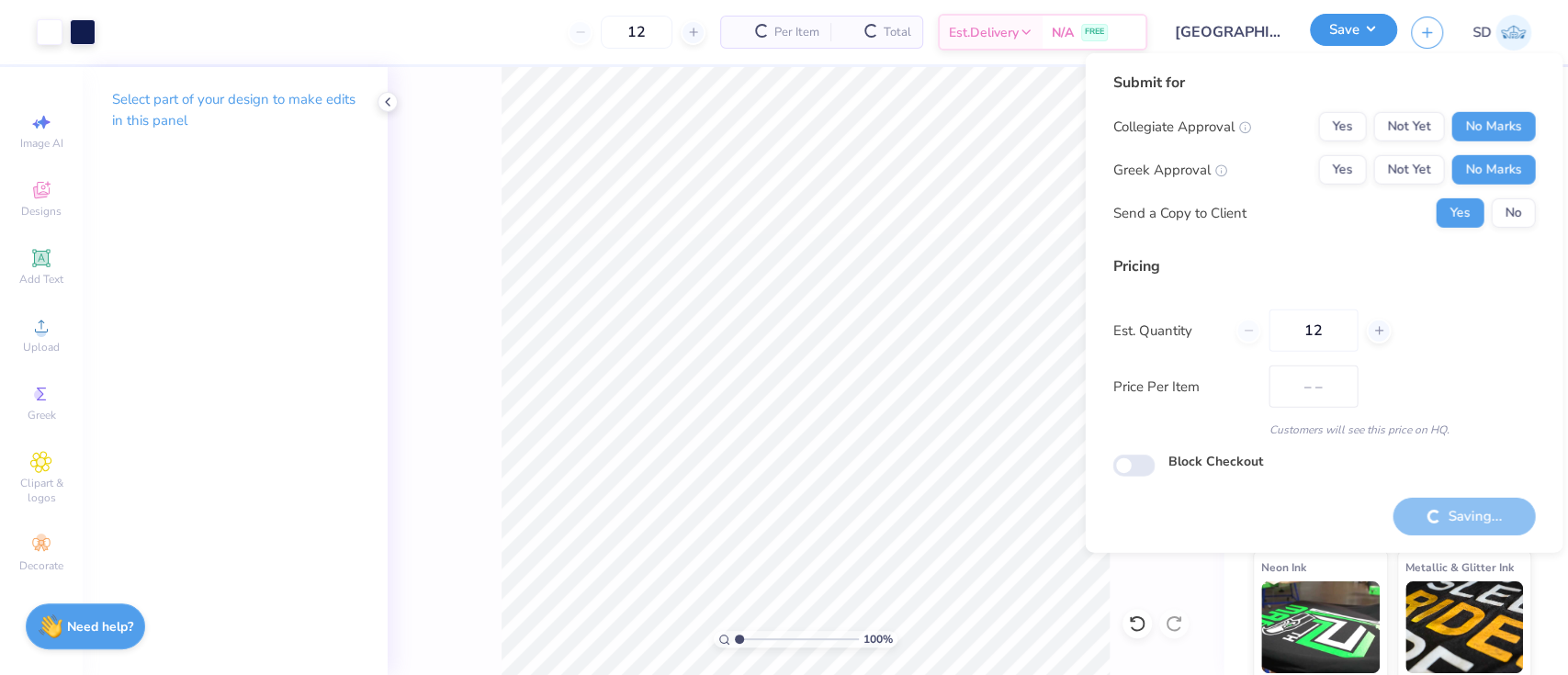
type input "$56.71"
type input "1.00035000563927"
type input "– –"
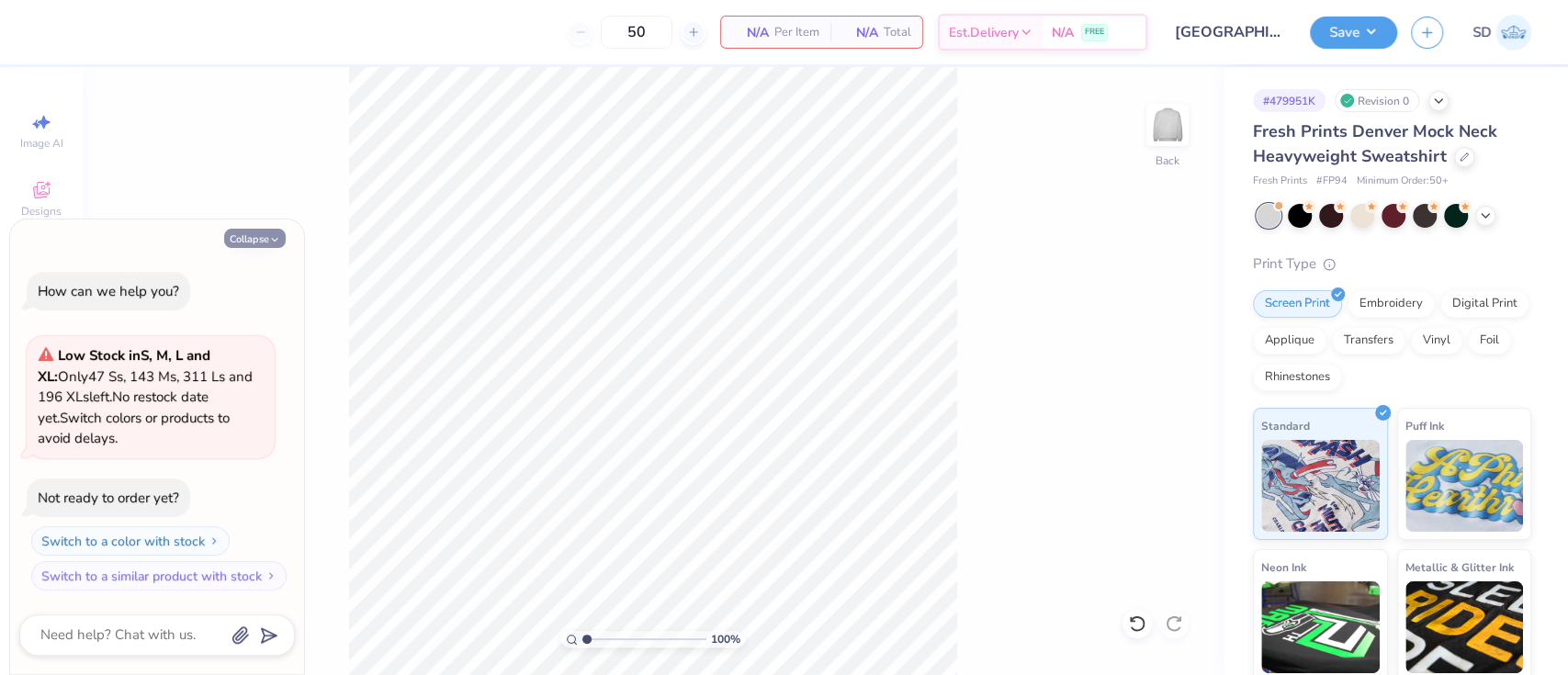
click at [257, 240] on button "Collapse" at bounding box center [254, 238] width 62 height 19
type textarea "x"
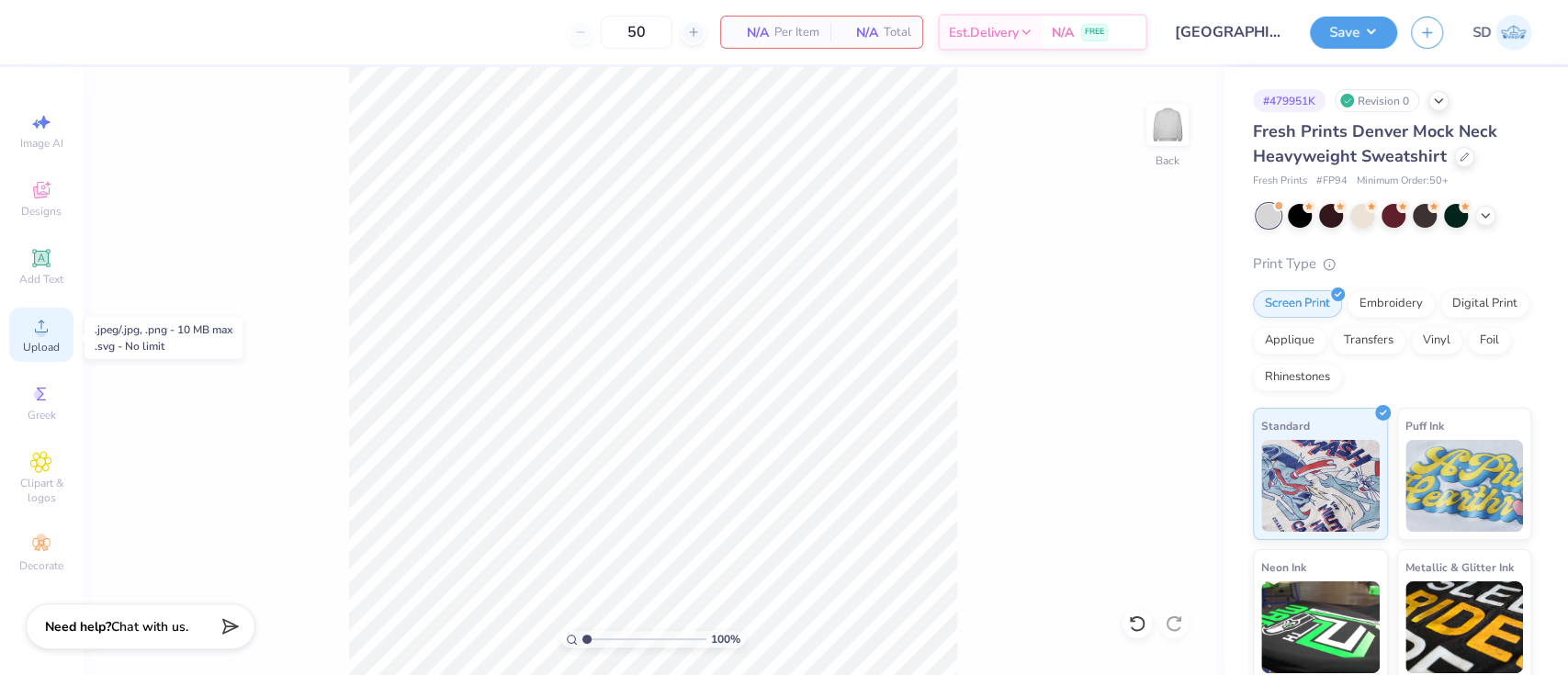
click at [53, 335] on div "Upload" at bounding box center [41, 335] width 65 height 54
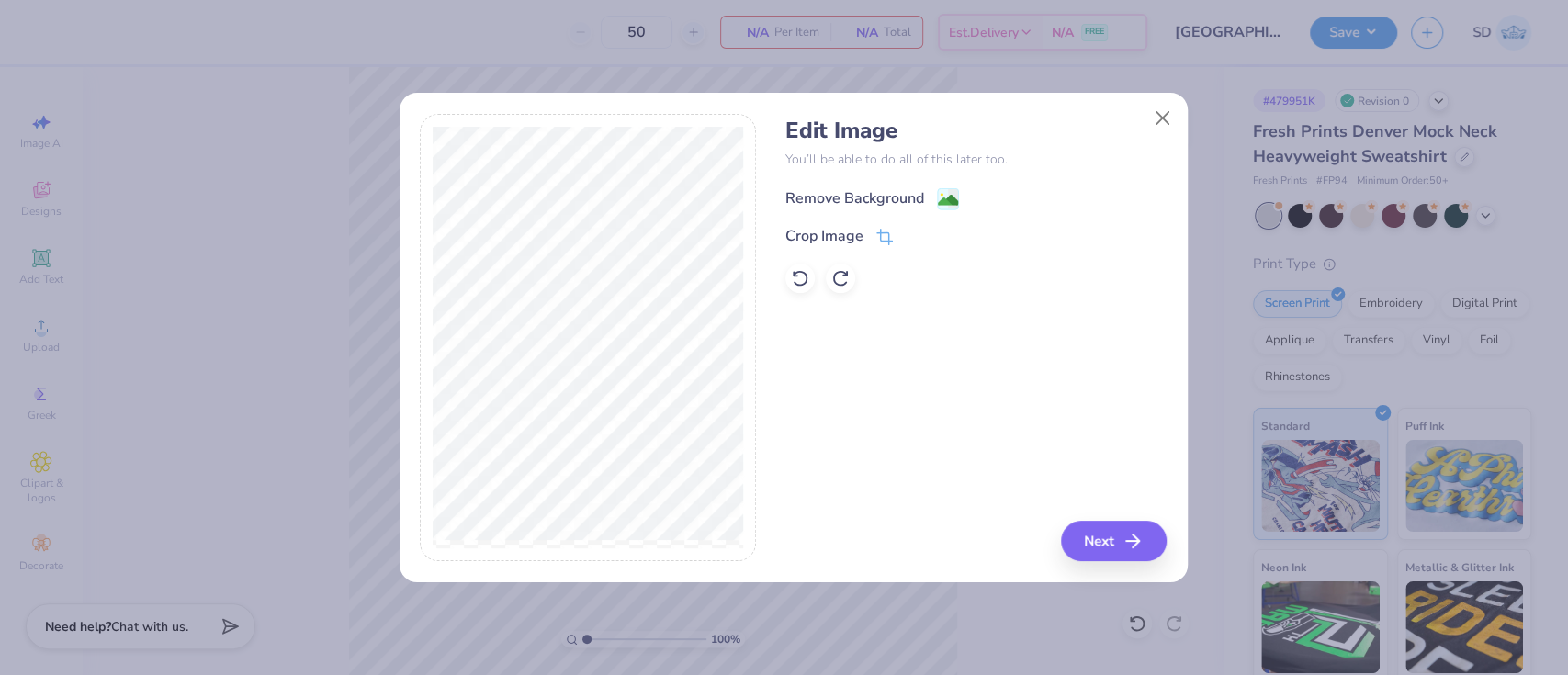
click at [841, 187] on div "Remove Background" at bounding box center [855, 198] width 138 height 22
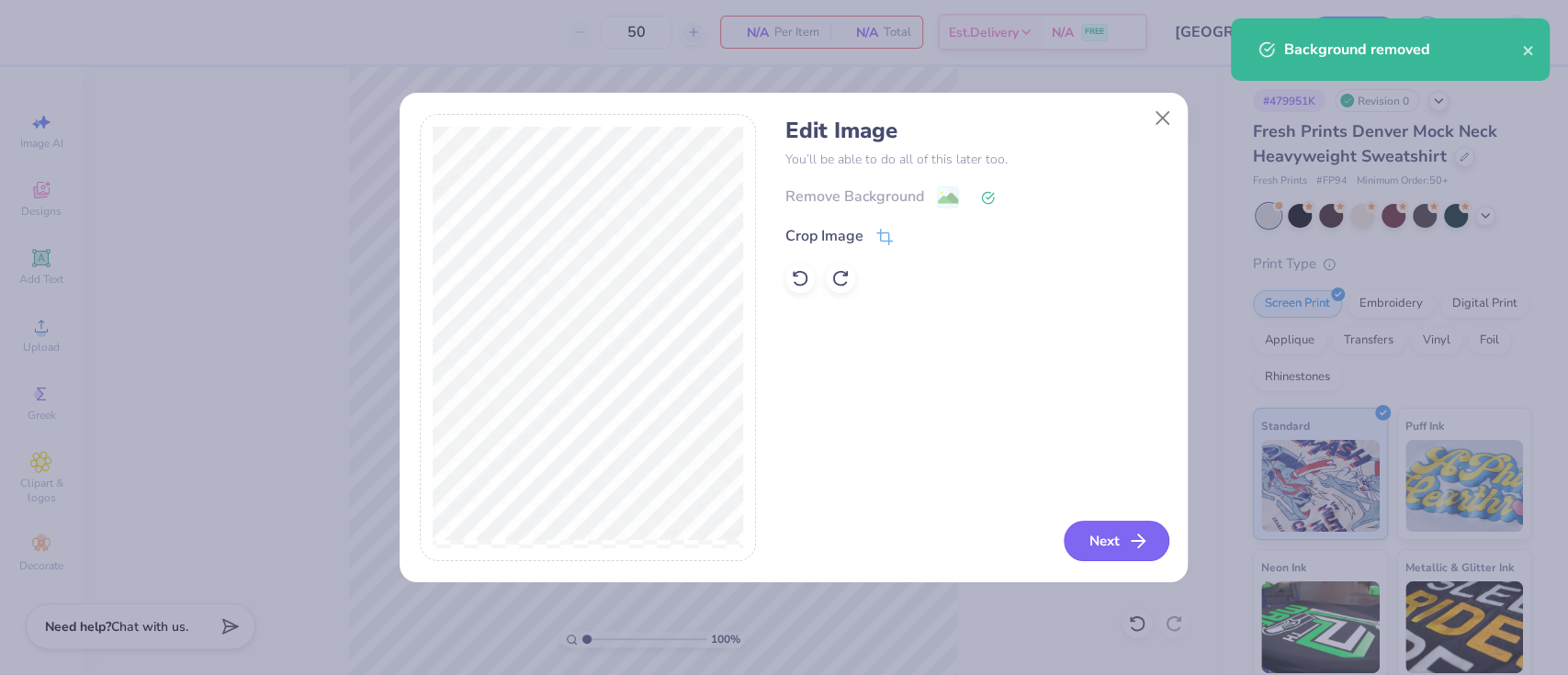
click at [1101, 533] on button "Next" at bounding box center [1116, 541] width 106 height 41
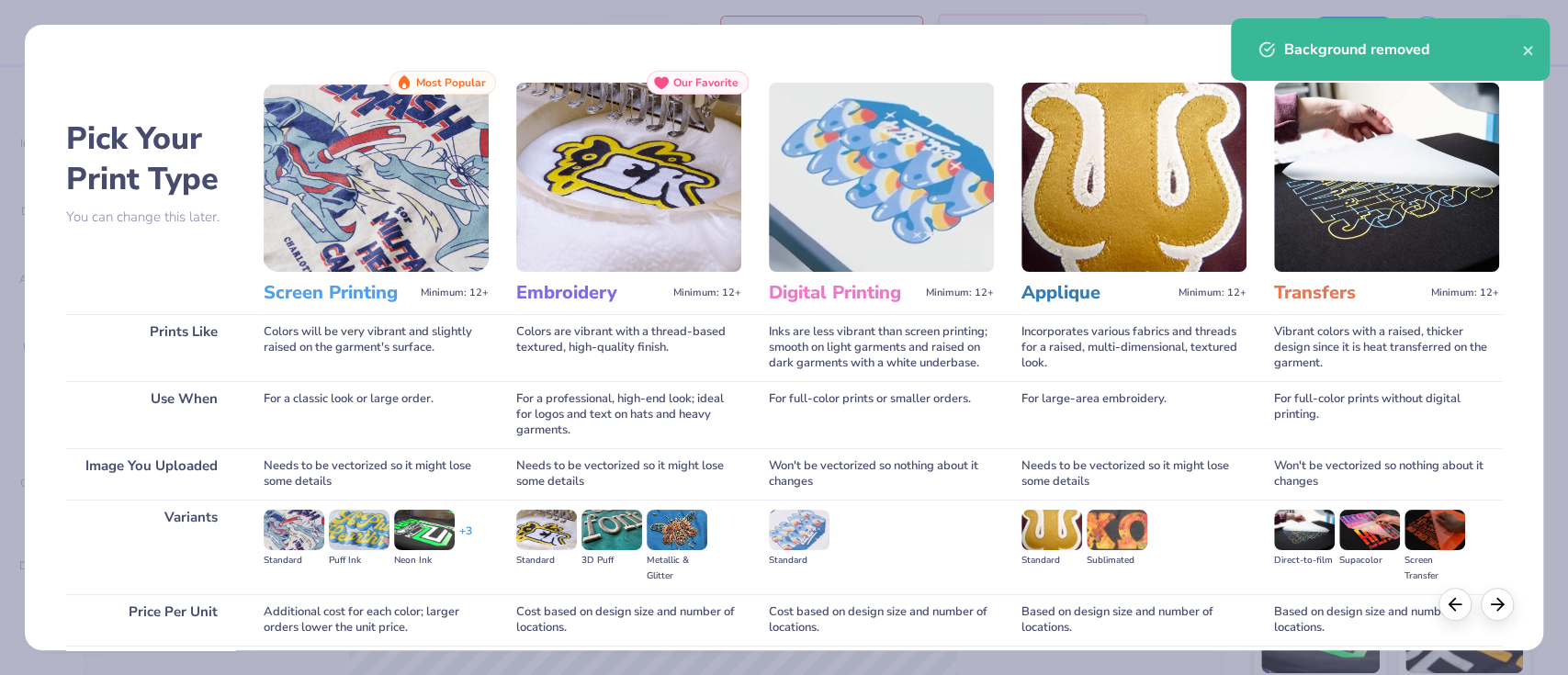
scroll to position [148, 0]
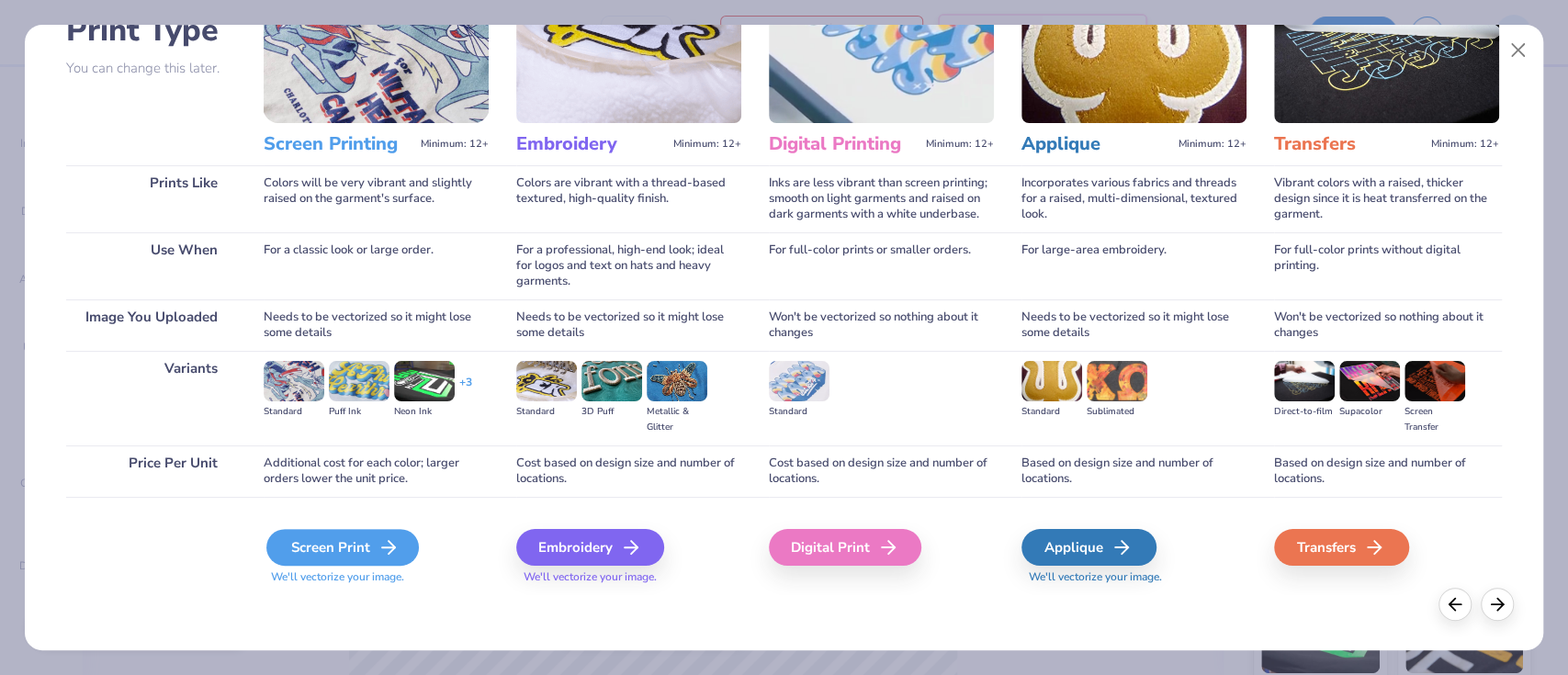
click at [357, 537] on div "Screen Print" at bounding box center [342, 548] width 152 height 37
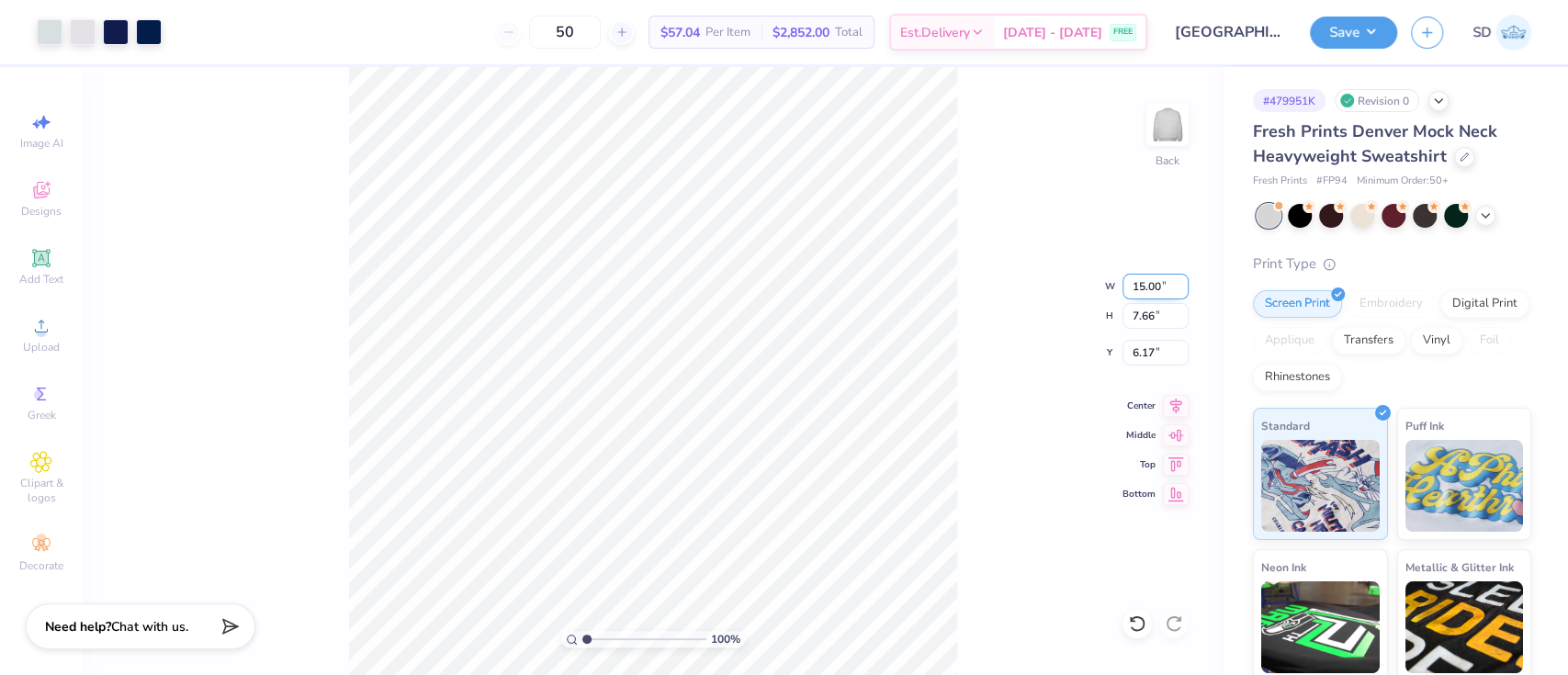
click at [1147, 290] on input "15.00" at bounding box center [1156, 287] width 66 height 26
type input "12.00"
type input "6.13"
type input "3.00"
type input "1.98"
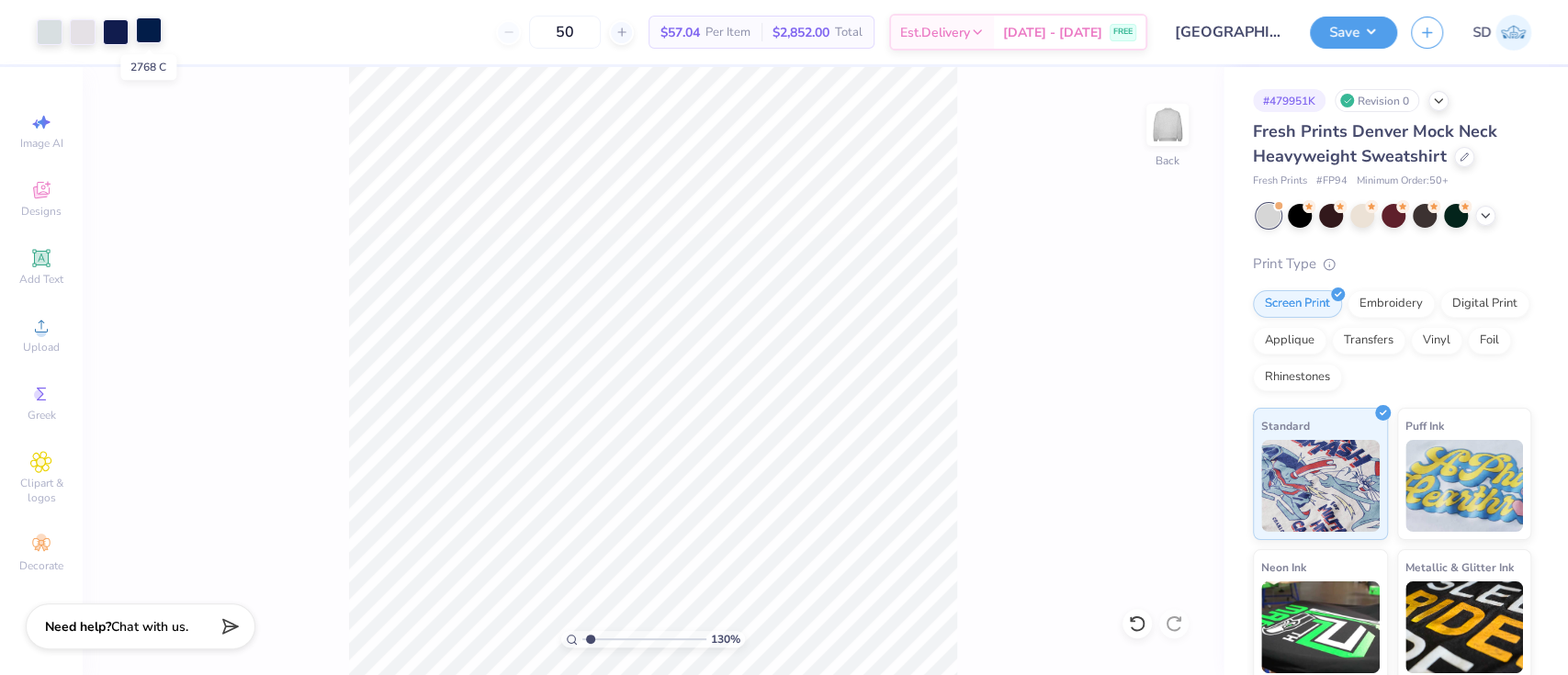
click at [147, 35] on div at bounding box center [148, 30] width 26 height 26
type input "1.30110740085446"
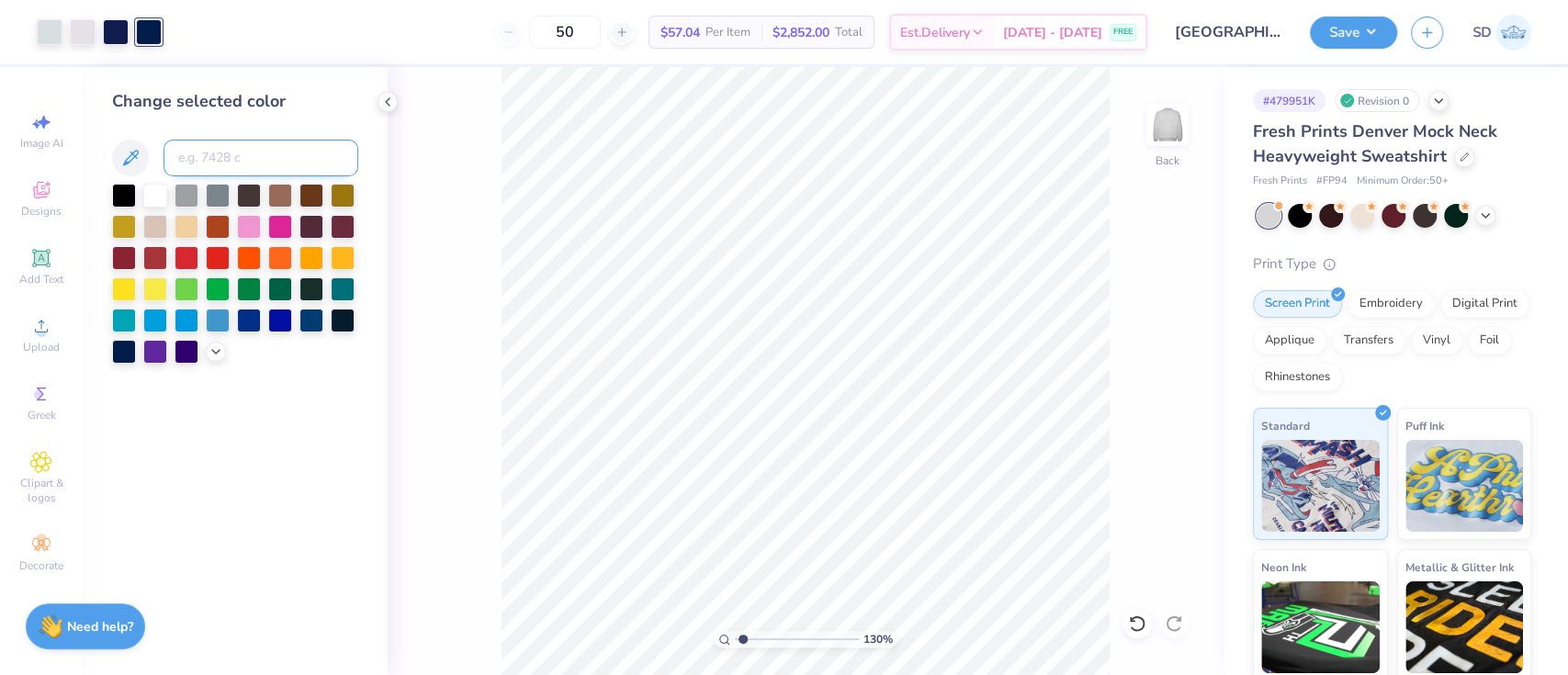
click at [213, 152] on input at bounding box center [260, 158] width 195 height 37
type input "2766"
click at [88, 26] on div at bounding box center [83, 30] width 26 height 26
click at [152, 196] on div at bounding box center [155, 194] width 24 height 24
click at [44, 43] on div at bounding box center [50, 30] width 26 height 26
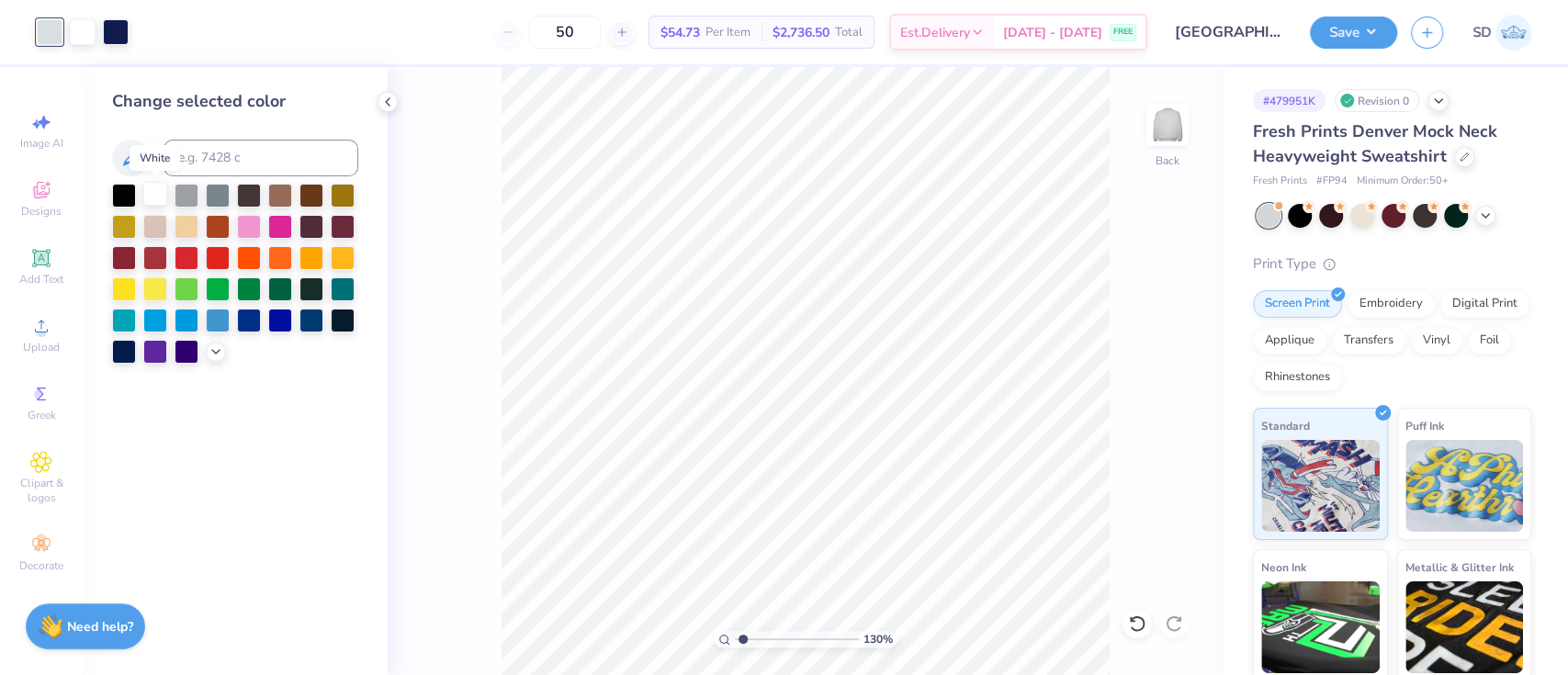
click at [167, 194] on div at bounding box center [155, 194] width 24 height 24
click at [1345, 21] on button "Save" at bounding box center [1353, 30] width 88 height 32
type input "1.30110740085446"
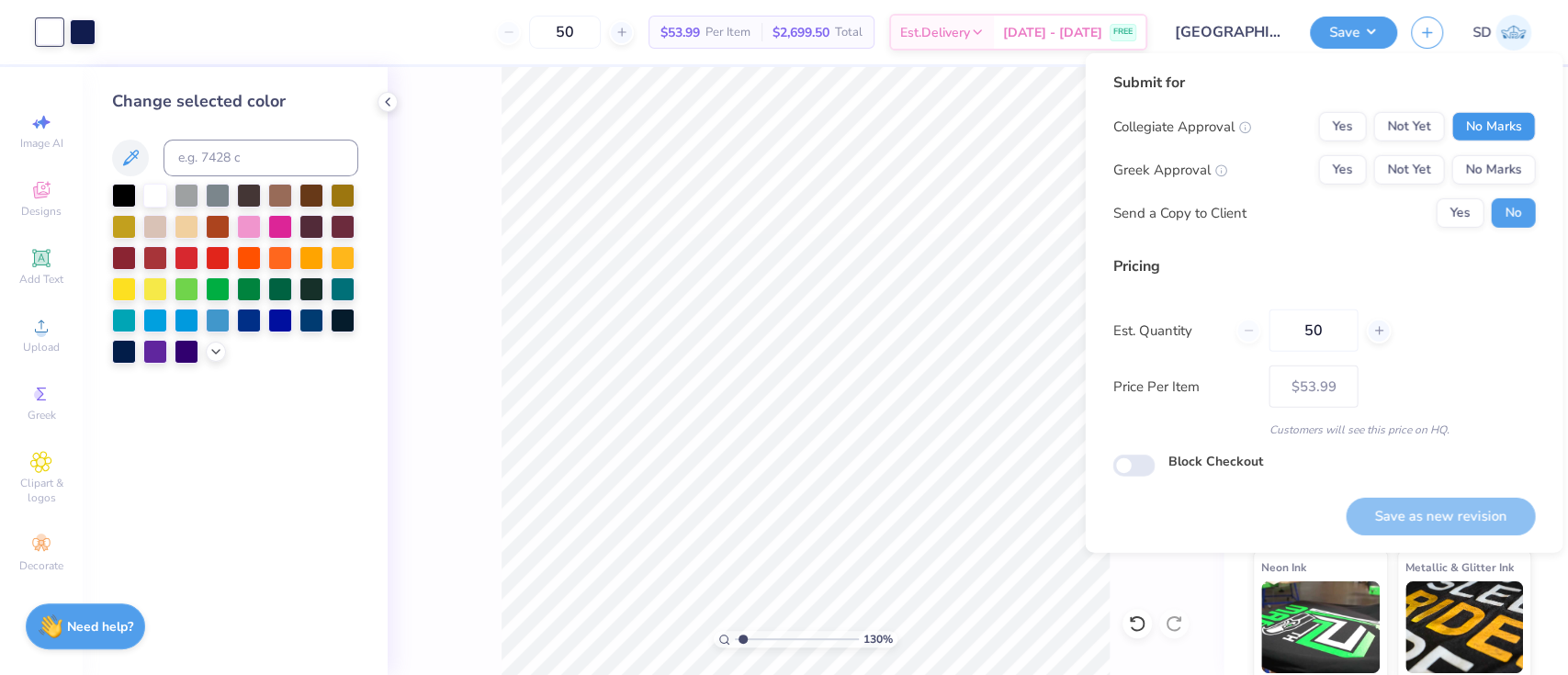
click at [1485, 126] on button "No Marks" at bounding box center [1493, 127] width 84 height 30
click at [1494, 175] on button "No Marks" at bounding box center [1493, 170] width 84 height 30
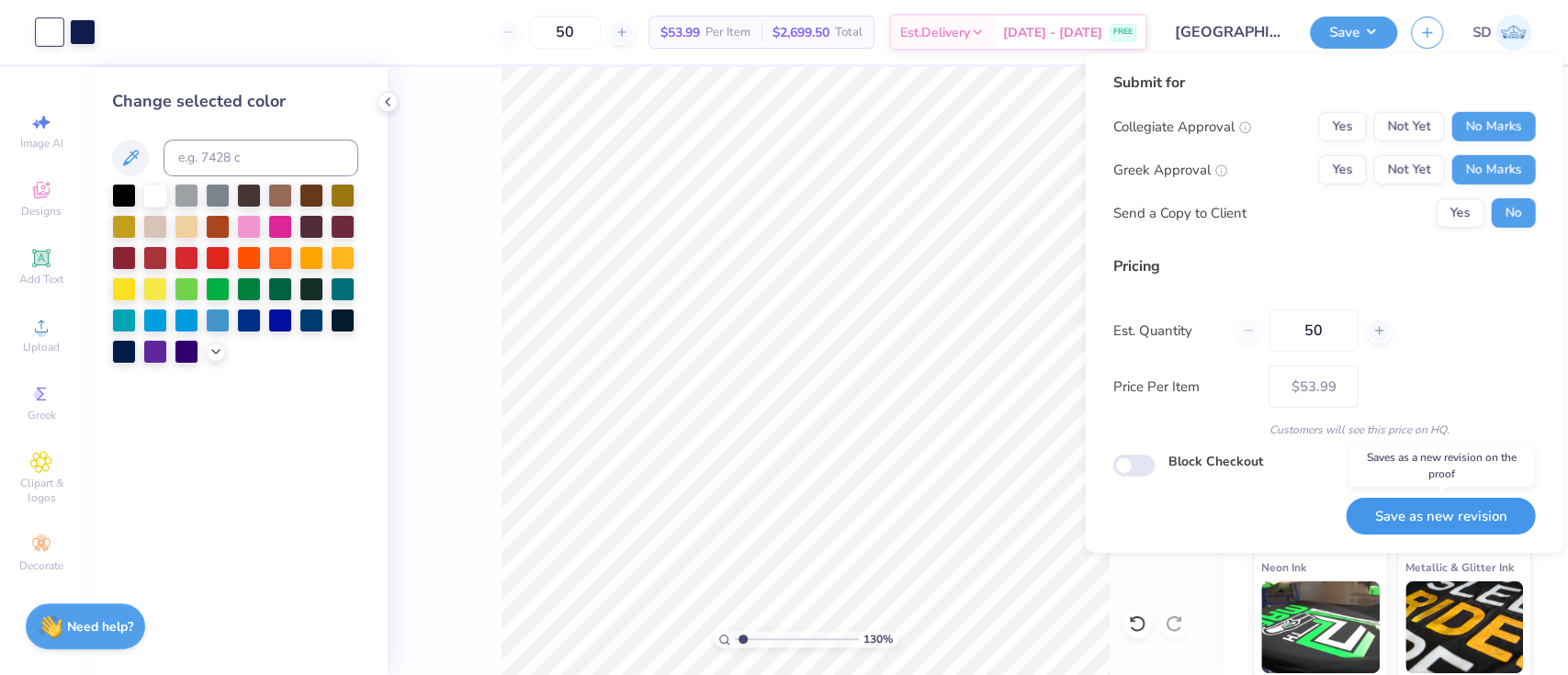
click at [1426, 523] on button "Save as new revision" at bounding box center [1440, 516] width 189 height 38
type input "$53.99"
type input "1.30110740085446"
